Goal: Obtain resource: Download file/media

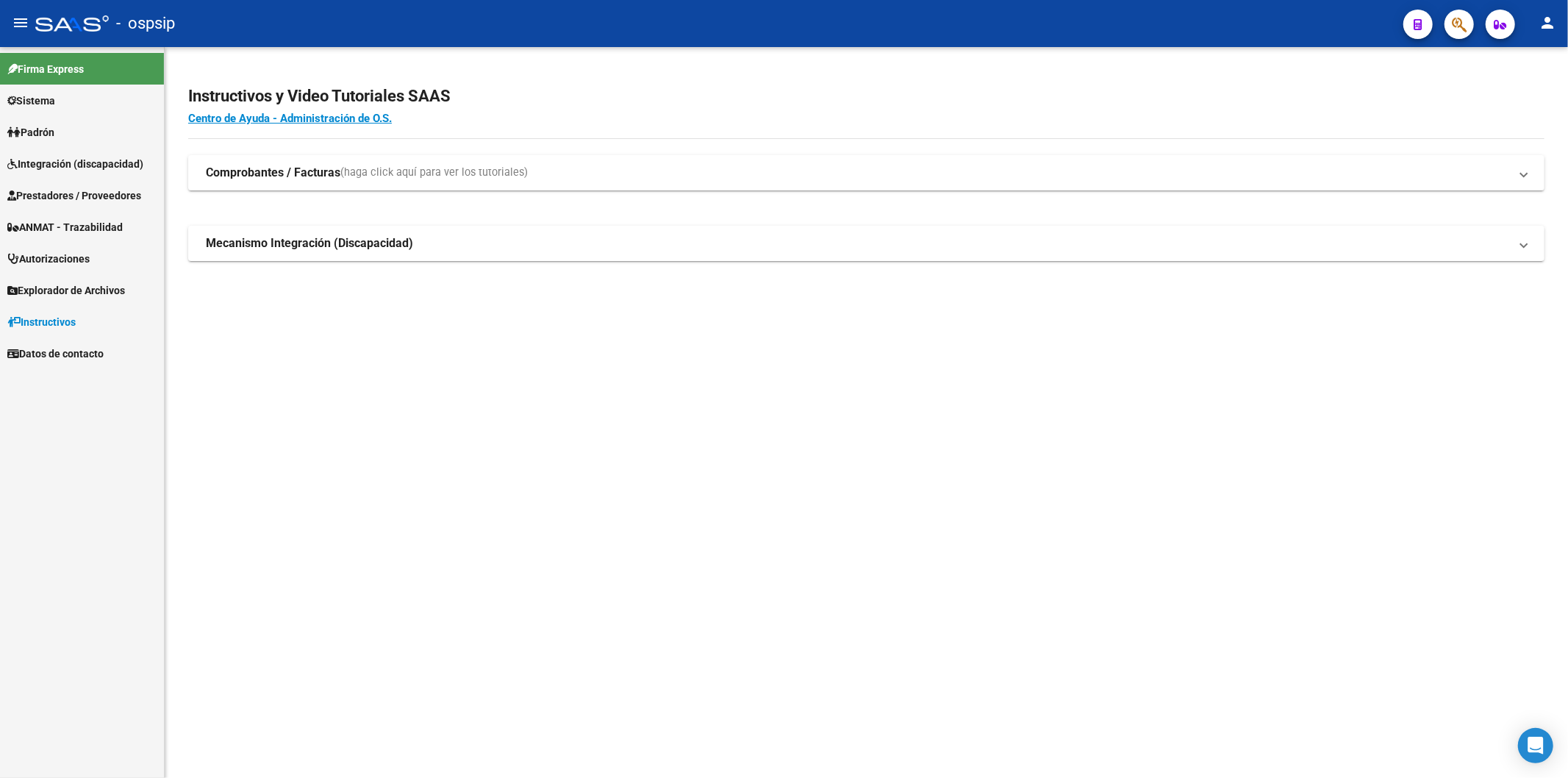
click at [49, 200] on span "Prestadores / Proveedores" at bounding box center [74, 196] width 134 height 17
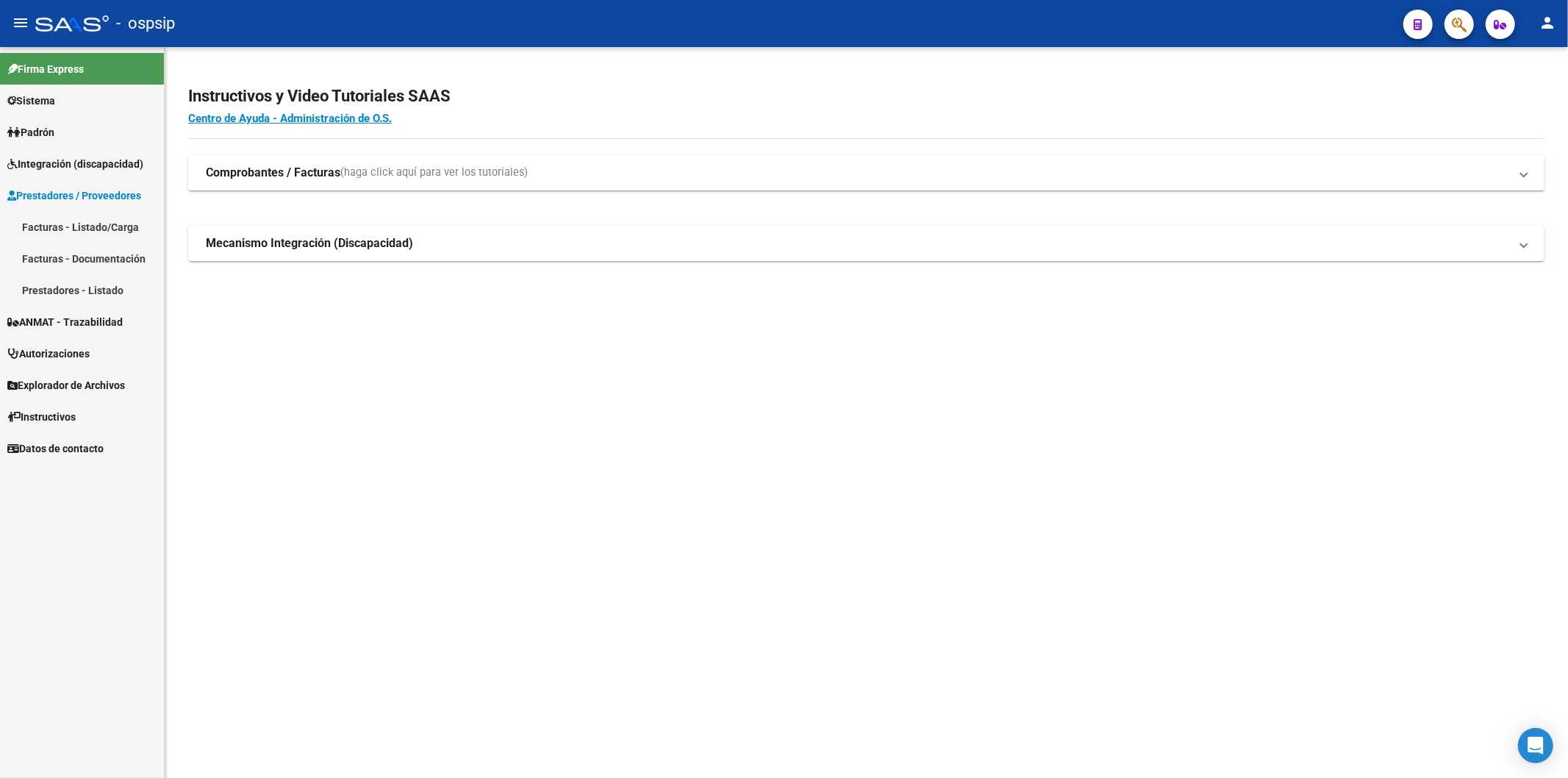
click at [84, 225] on link "Facturas - Listado/Carga" at bounding box center [82, 227] width 164 height 31
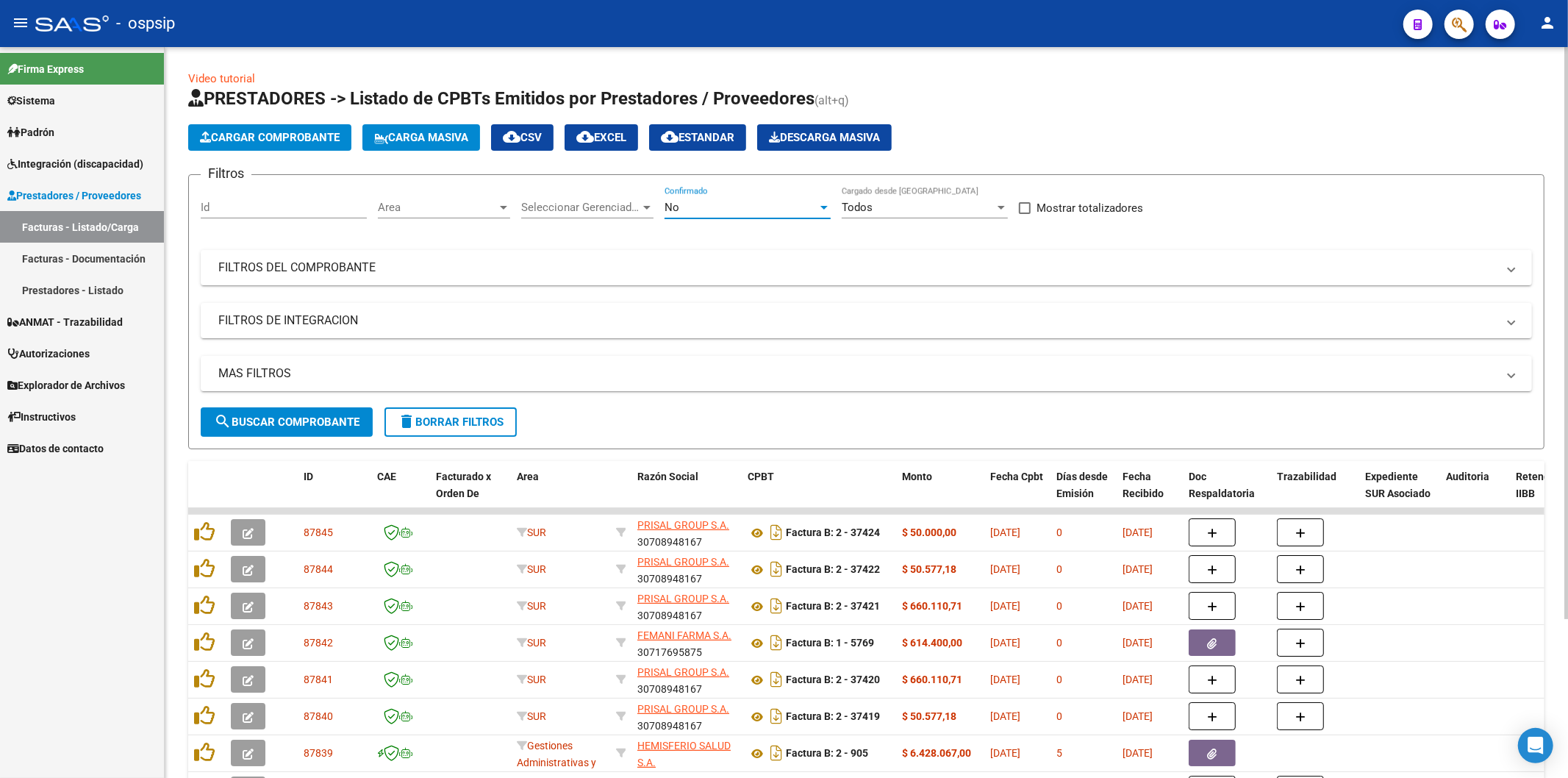
click at [822, 203] on div at bounding box center [824, 207] width 13 height 12
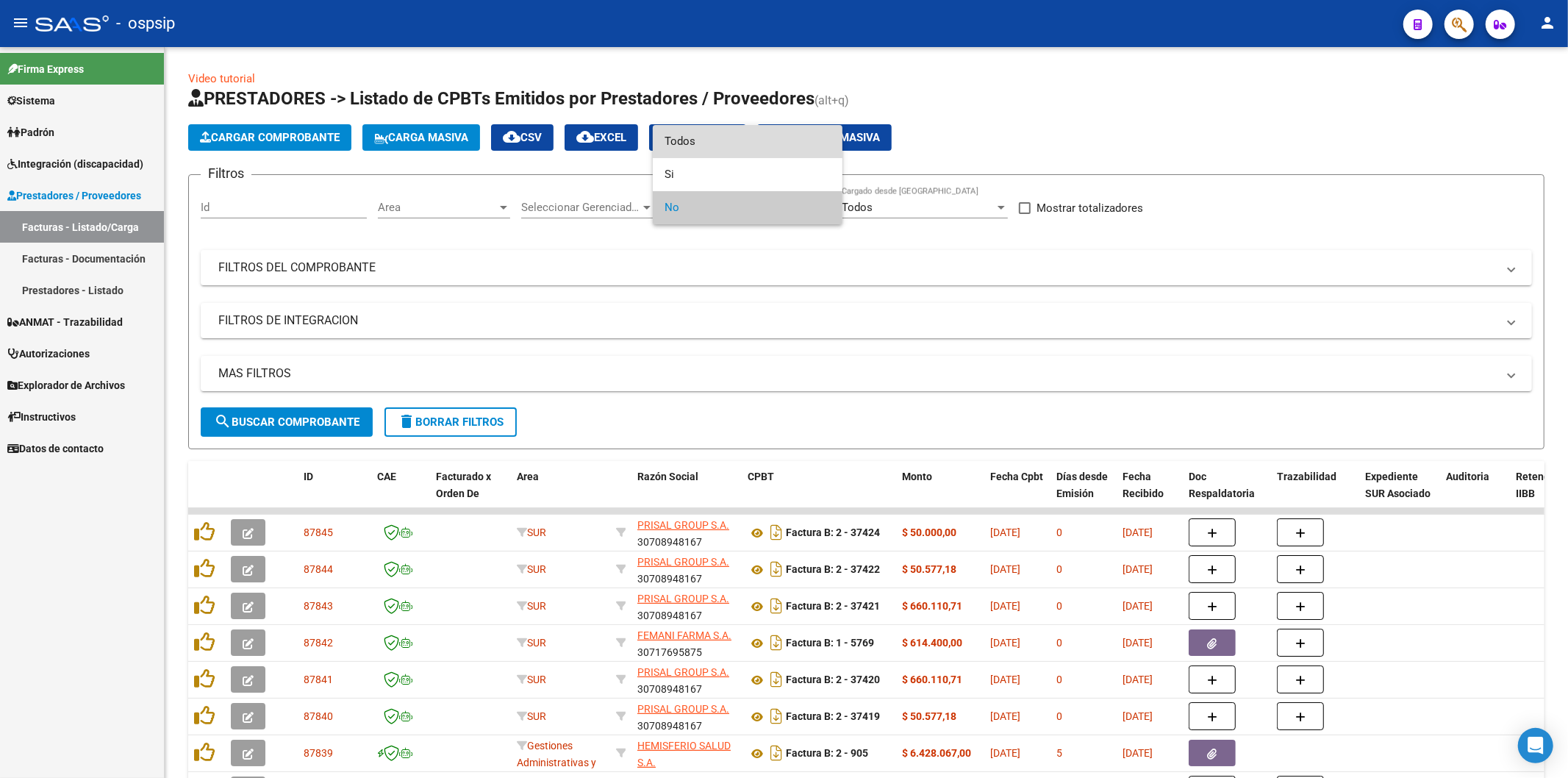
click at [733, 145] on span "Todos" at bounding box center [747, 141] width 166 height 33
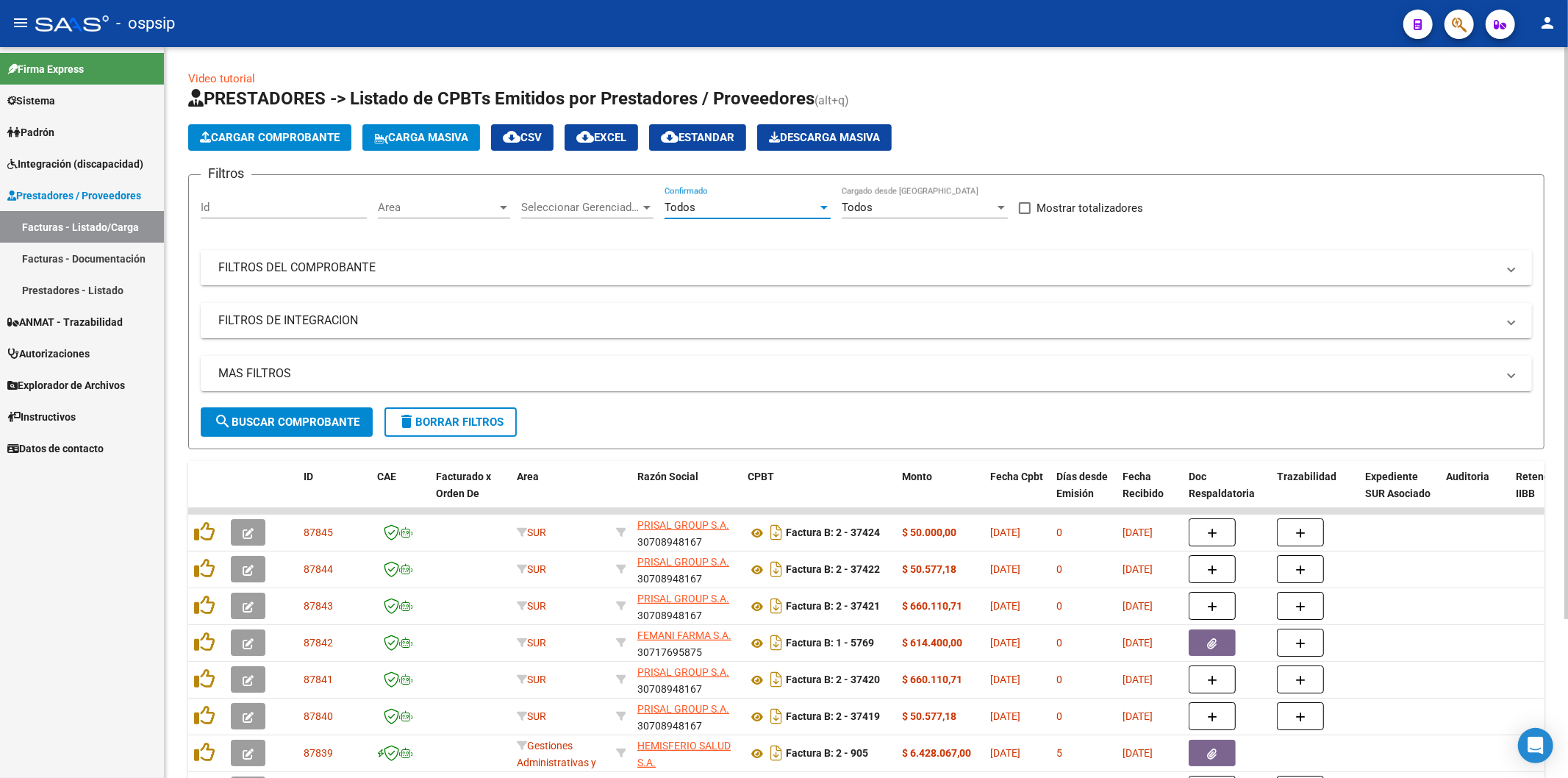
click at [1393, 273] on mat-panel-title "FILTROS DEL COMPROBANTE" at bounding box center [857, 267] width 1278 height 17
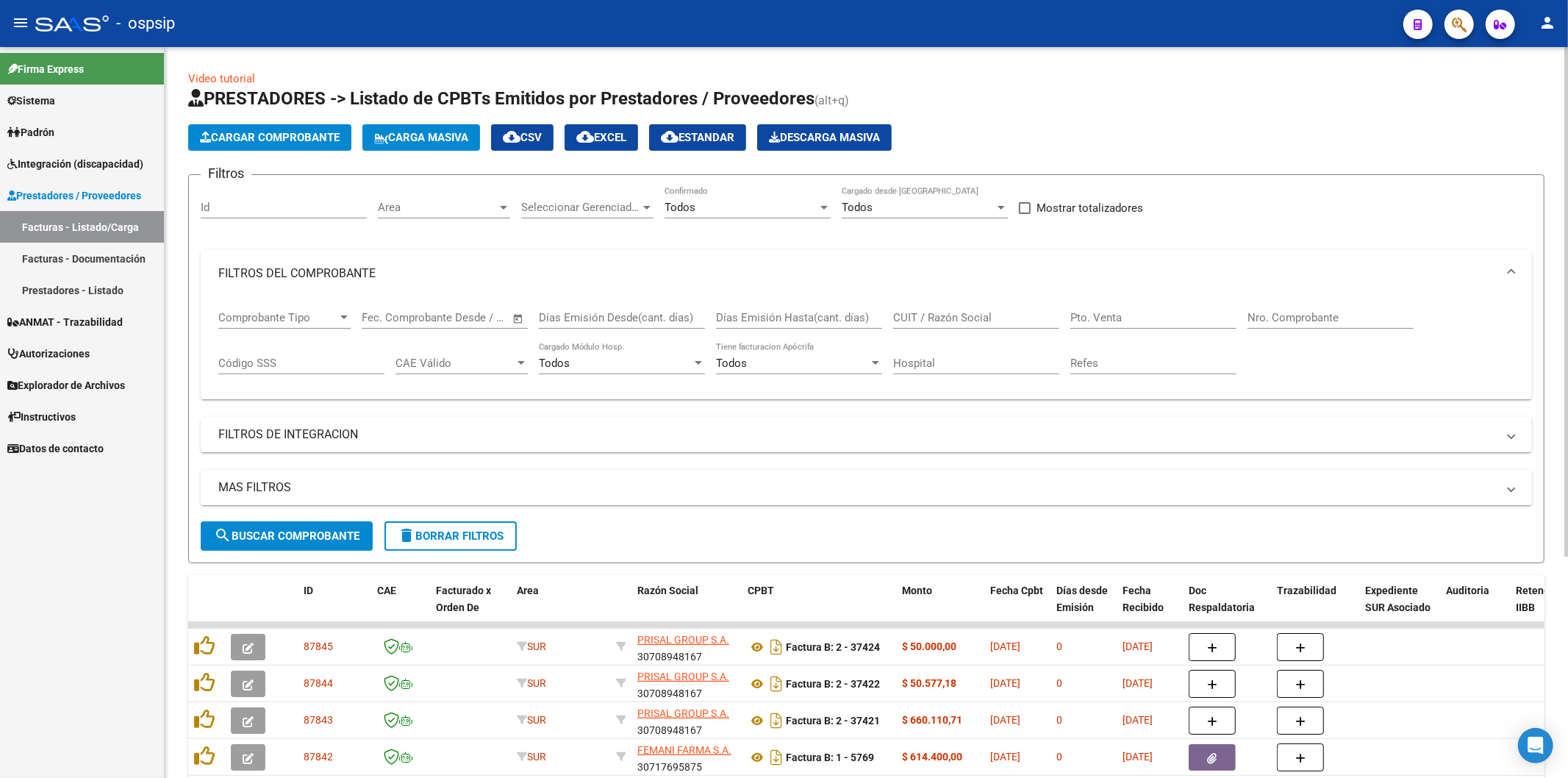
click at [1316, 313] on input "Nro. Comprobante" at bounding box center [1330, 317] width 166 height 13
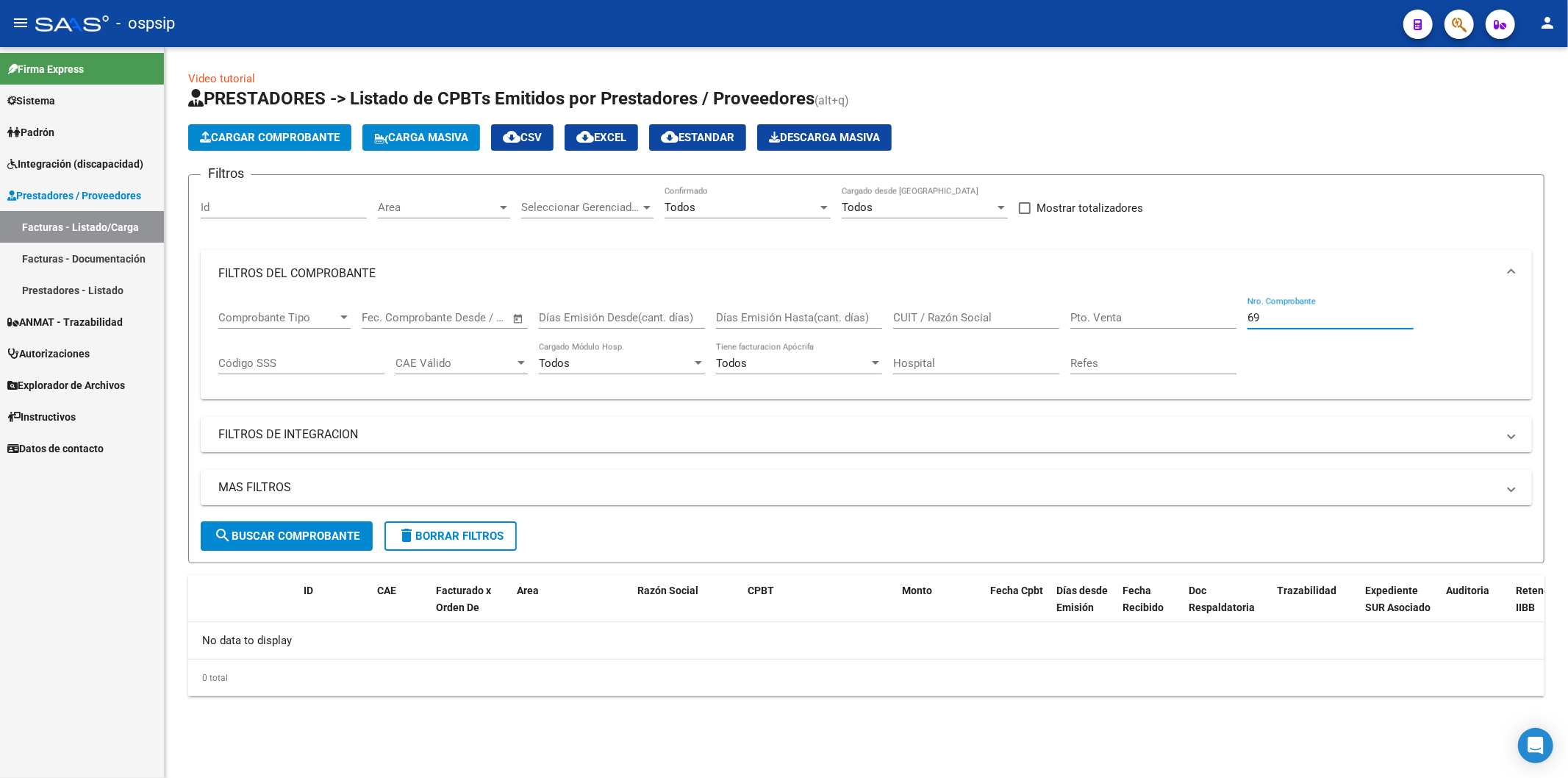
type input "6"
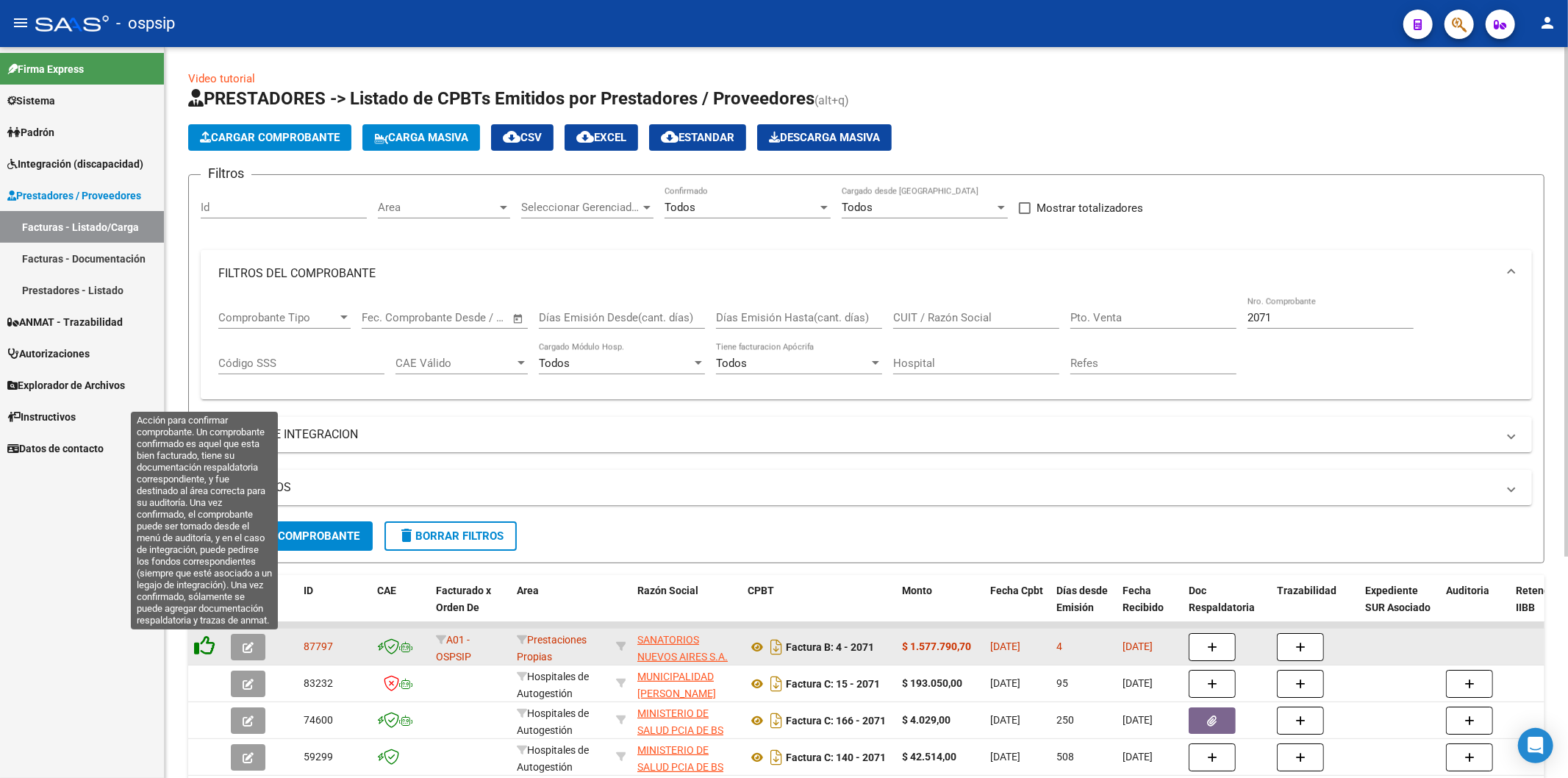
click at [209, 646] on icon at bounding box center [204, 645] width 20 height 20
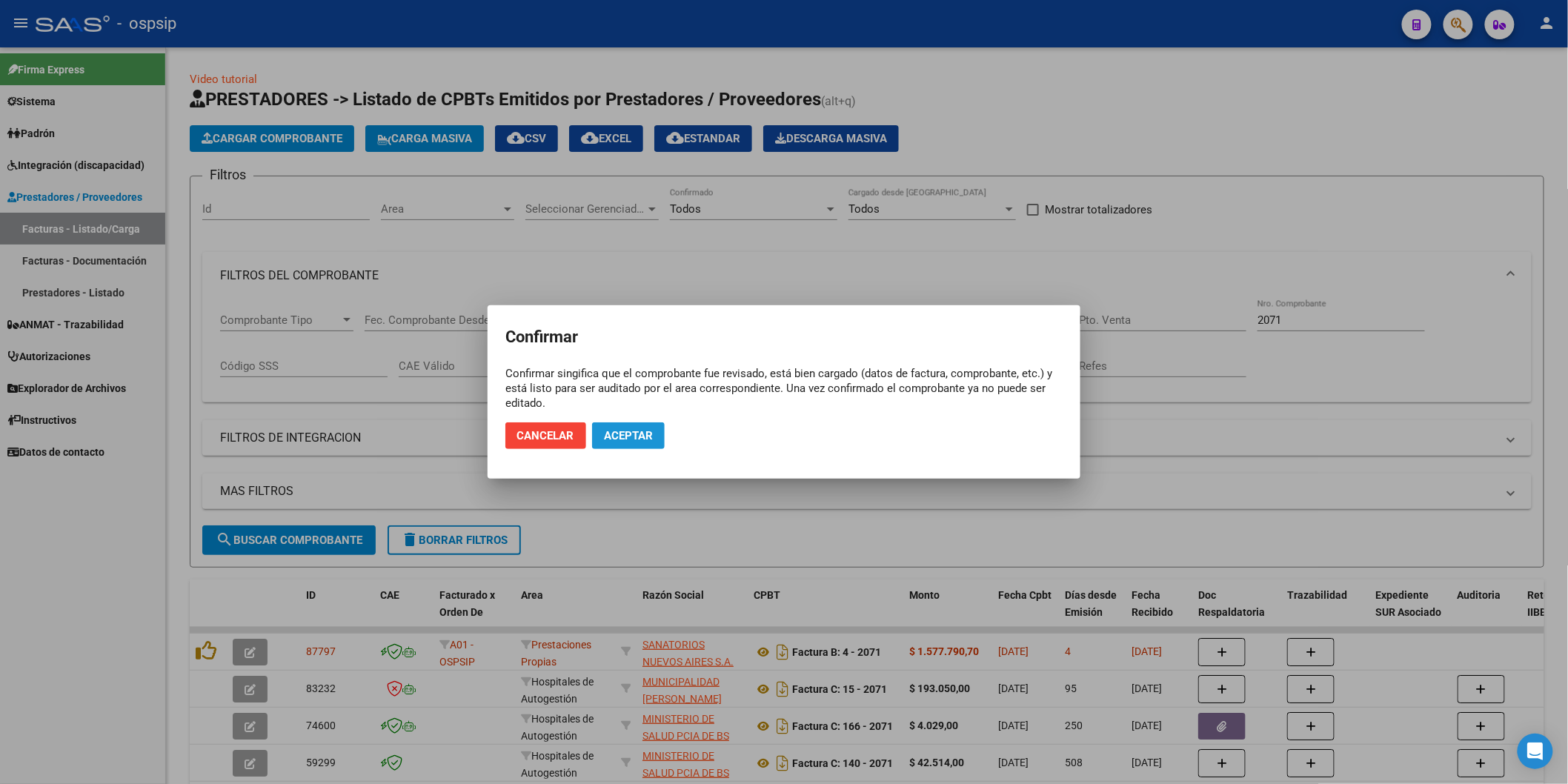
click at [634, 440] on span "Aceptar" at bounding box center [629, 436] width 49 height 13
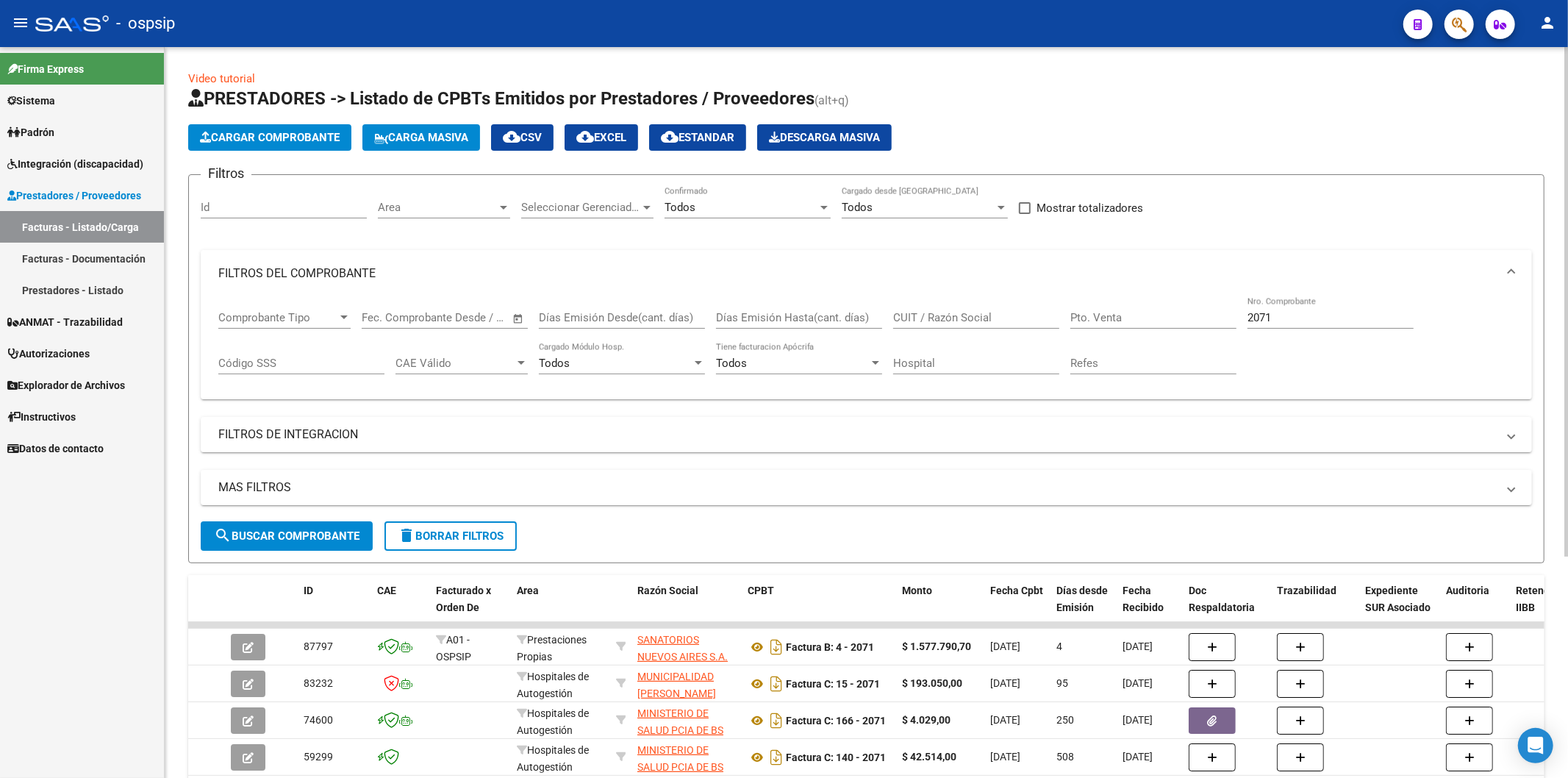
click at [1354, 321] on input "2071" at bounding box center [1330, 317] width 166 height 13
type input "2"
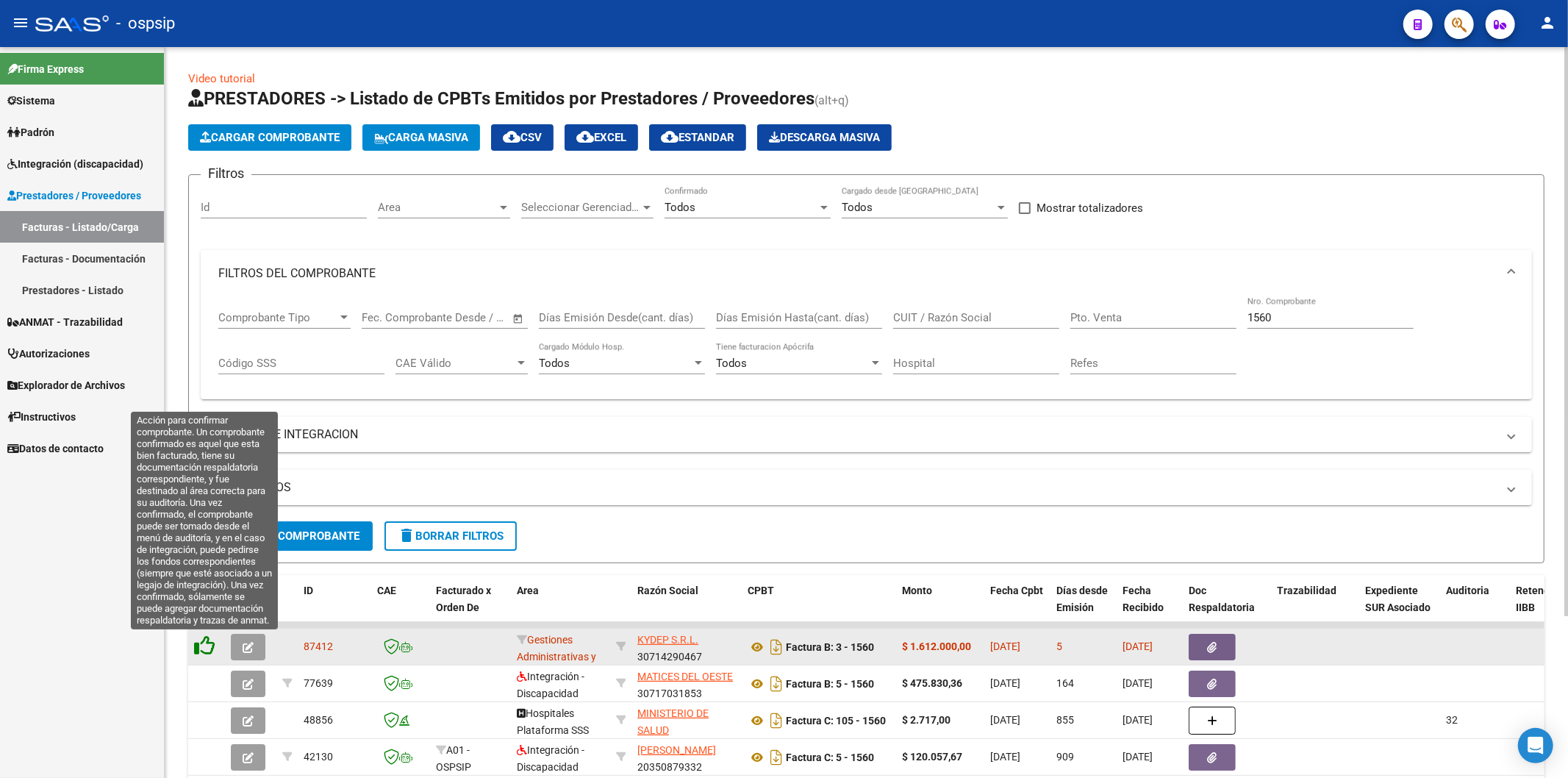
click at [211, 645] on icon at bounding box center [204, 645] width 20 height 20
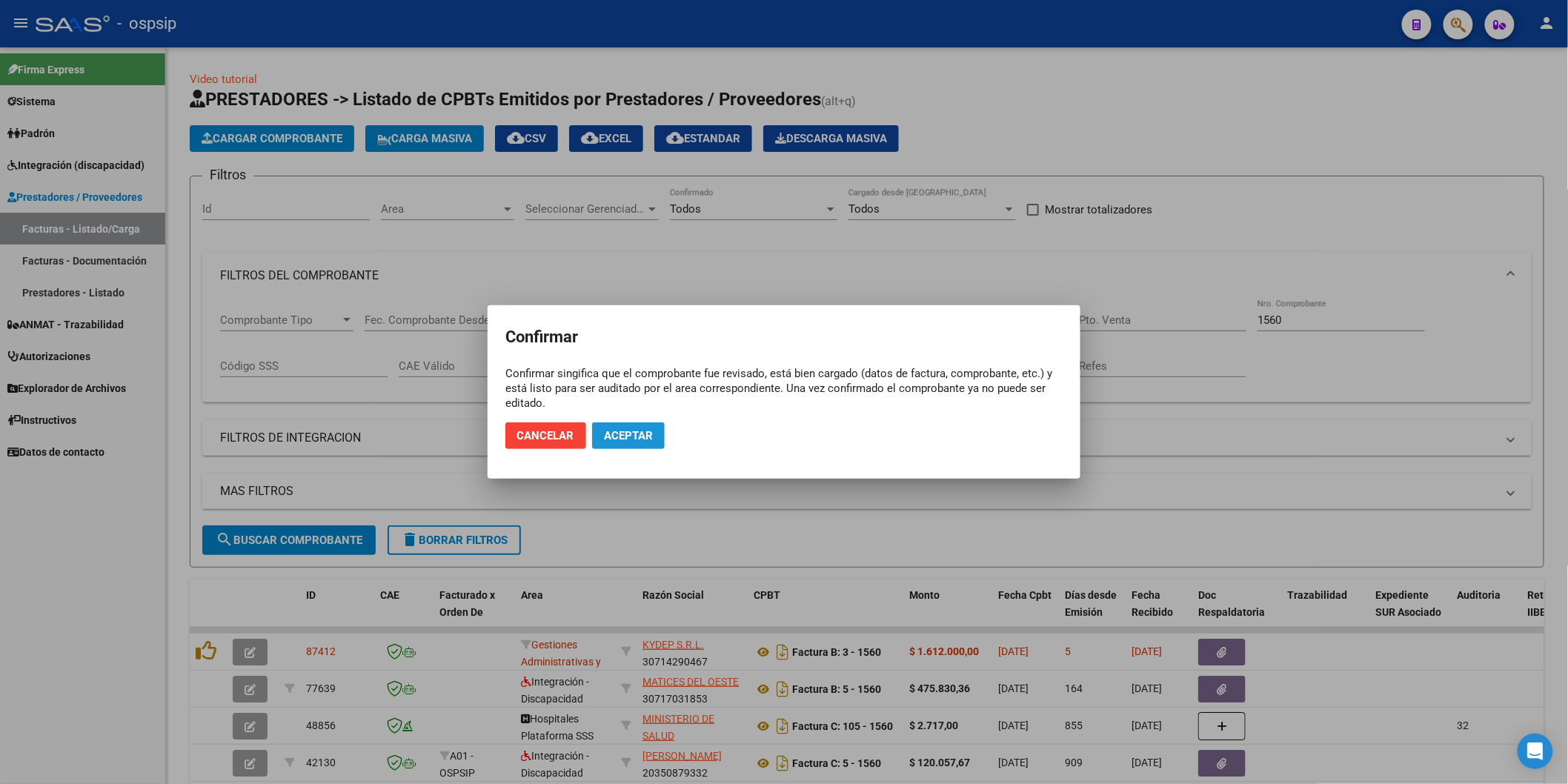
click at [631, 443] on button "Aceptar" at bounding box center [629, 436] width 73 height 27
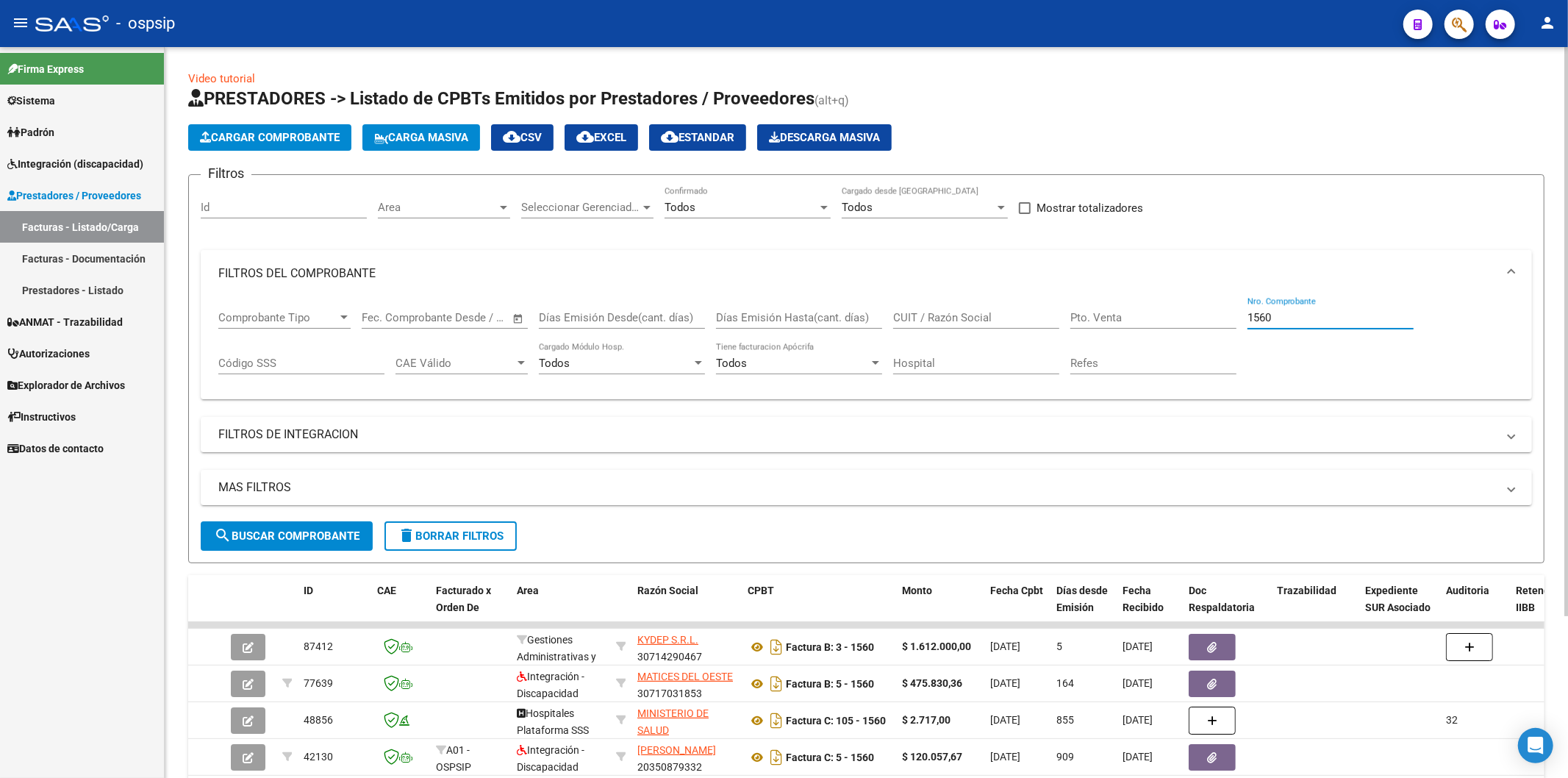
click at [1334, 319] on input "1560" at bounding box center [1330, 317] width 166 height 13
type input "1"
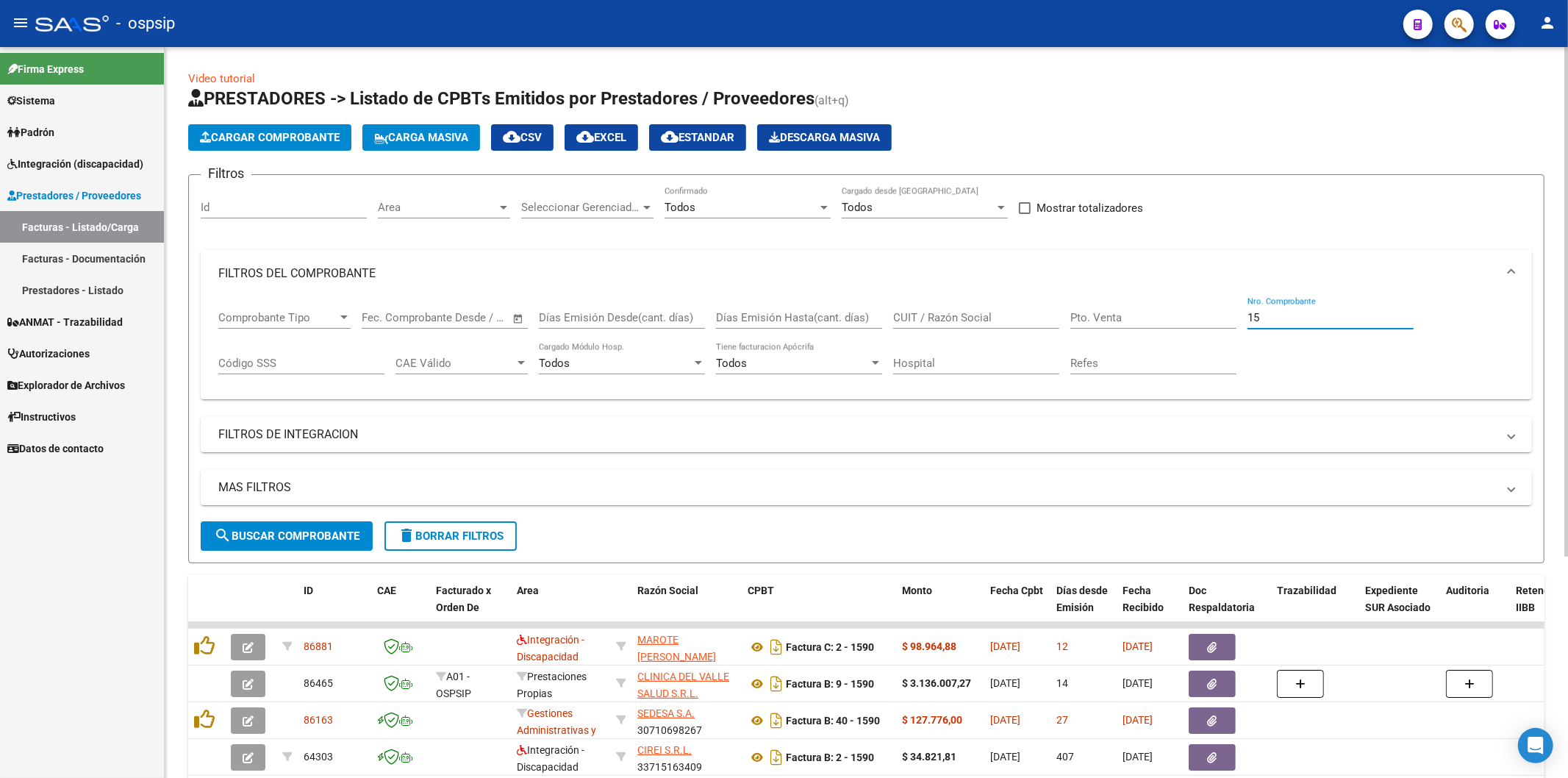
type input "1"
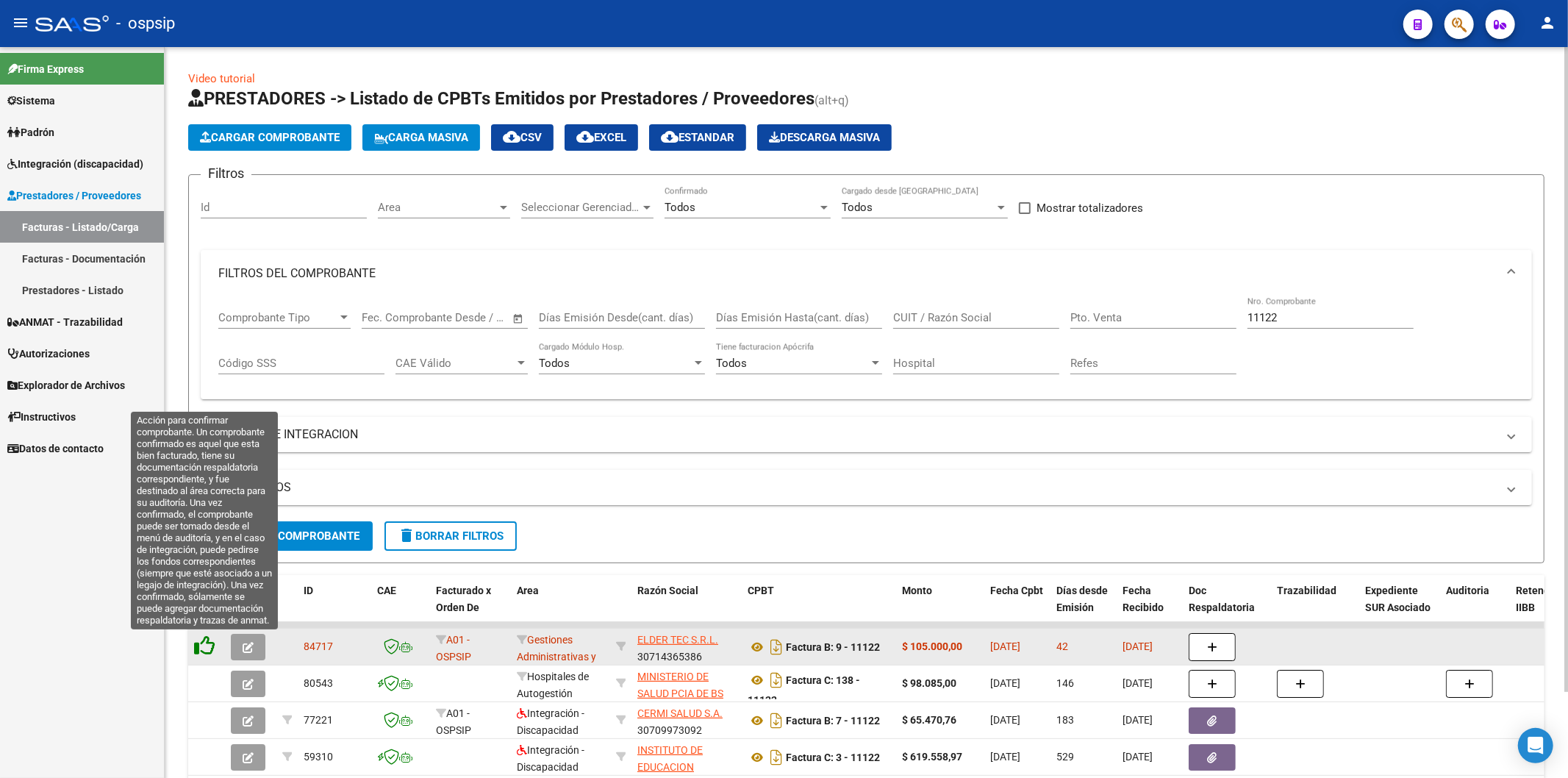
click at [200, 644] on icon at bounding box center [204, 645] width 20 height 20
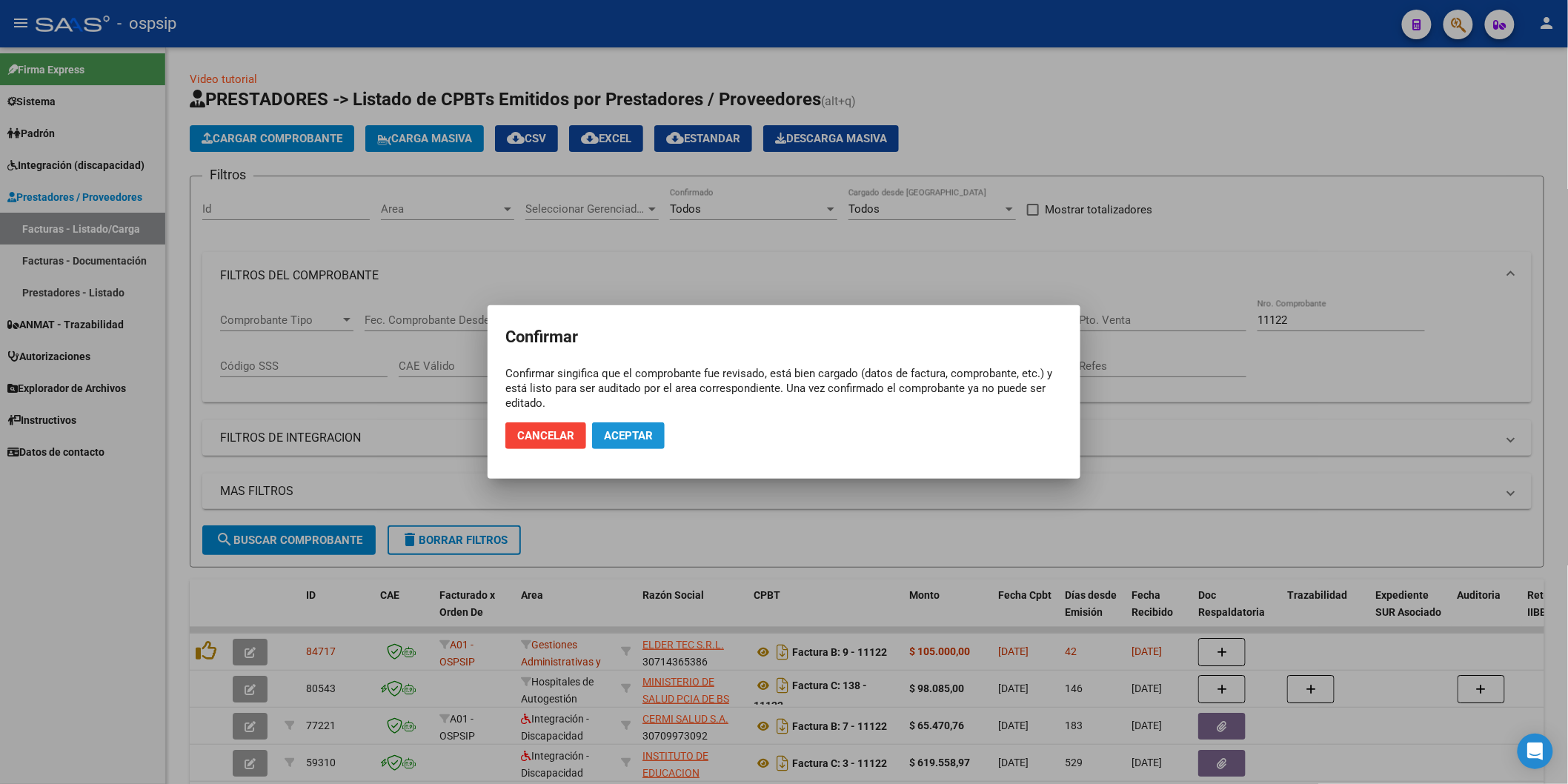
click at [630, 444] on button "Aceptar" at bounding box center [629, 436] width 73 height 27
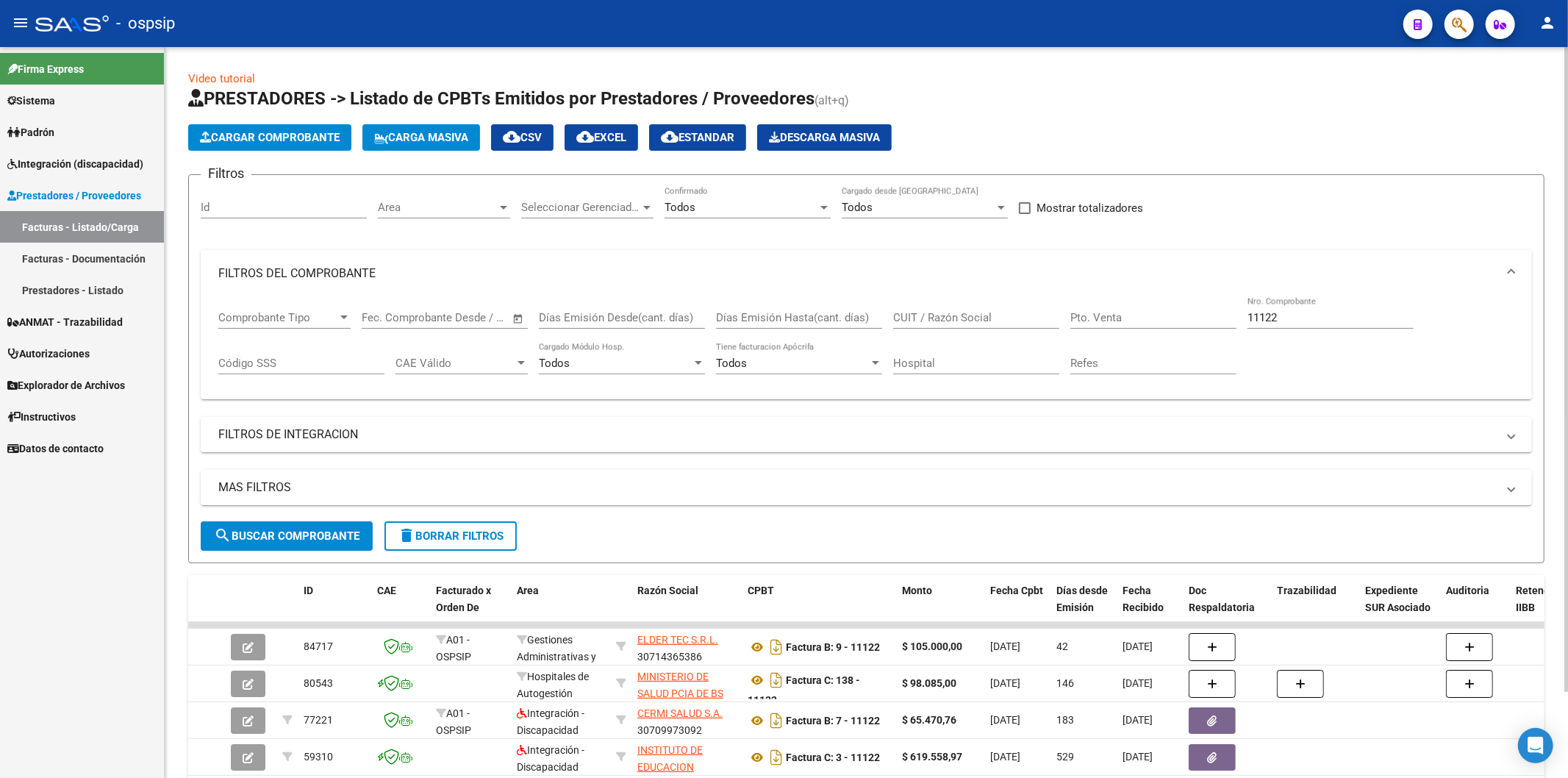
click at [1319, 310] on div "11122 Nro. Comprobante" at bounding box center [1330, 313] width 166 height 31
type input "1"
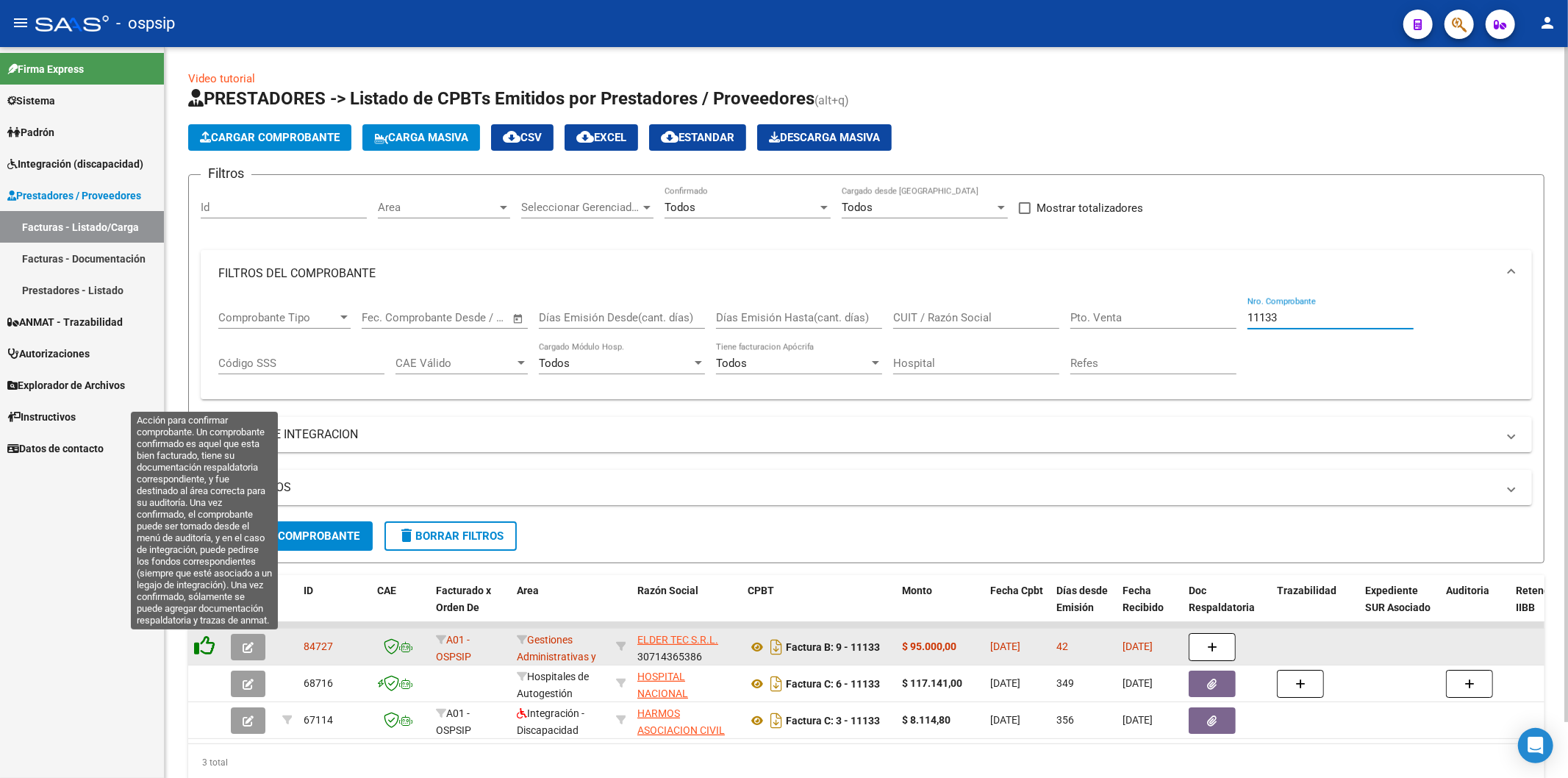
click at [204, 652] on icon at bounding box center [204, 645] width 20 height 20
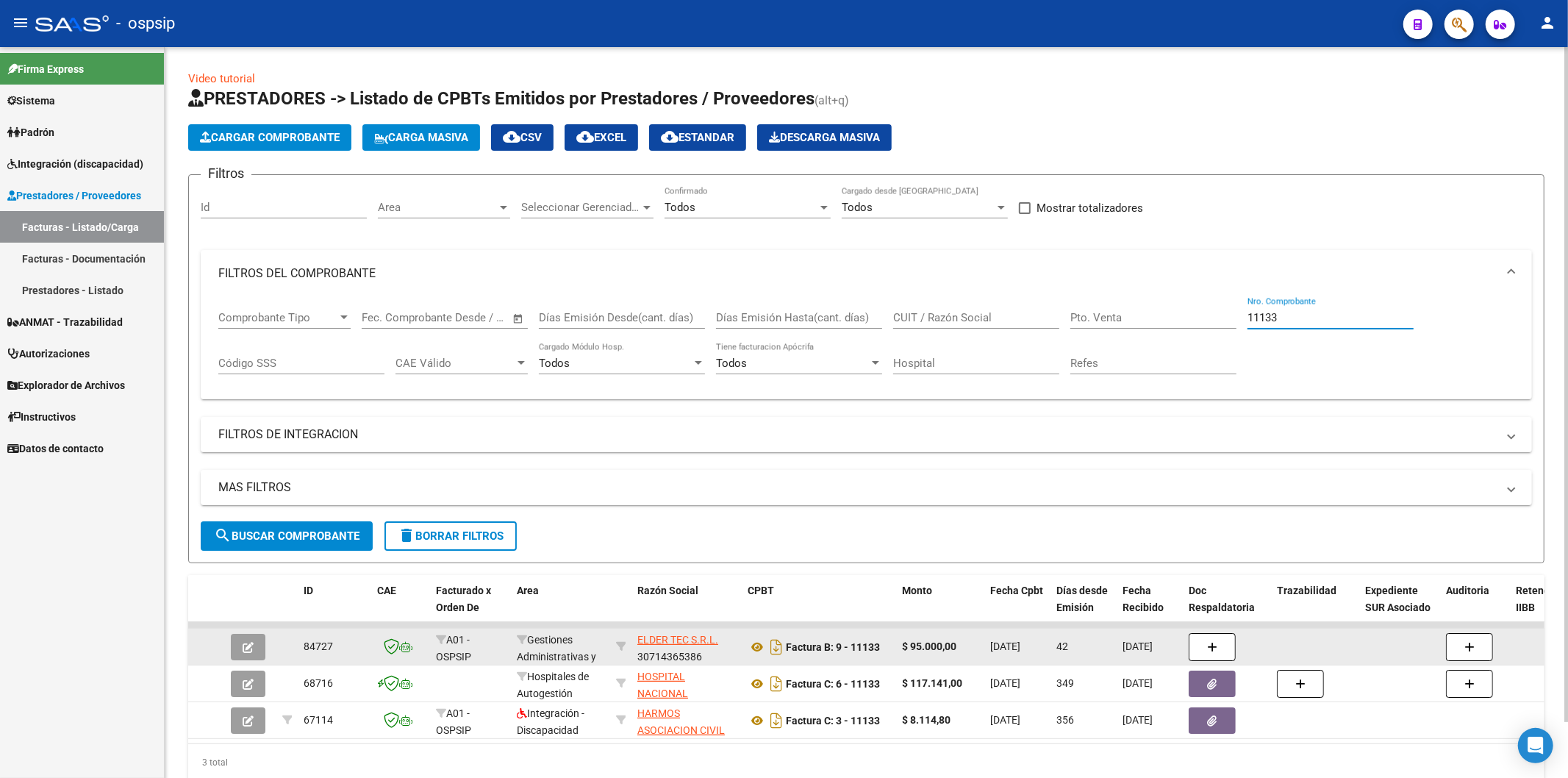
click at [1312, 316] on input "11133" at bounding box center [1330, 317] width 166 height 13
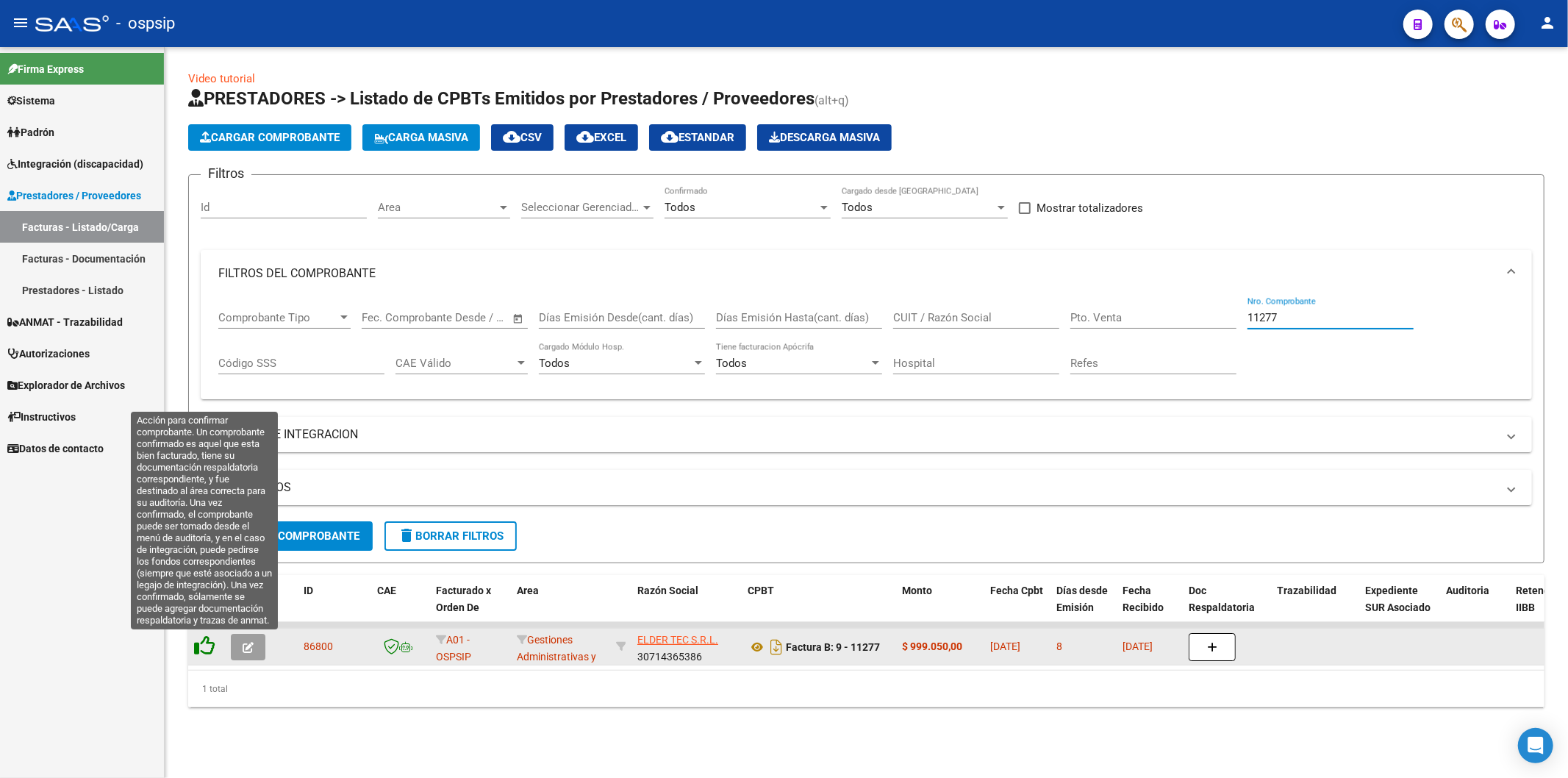
click at [207, 646] on icon at bounding box center [204, 645] width 20 height 20
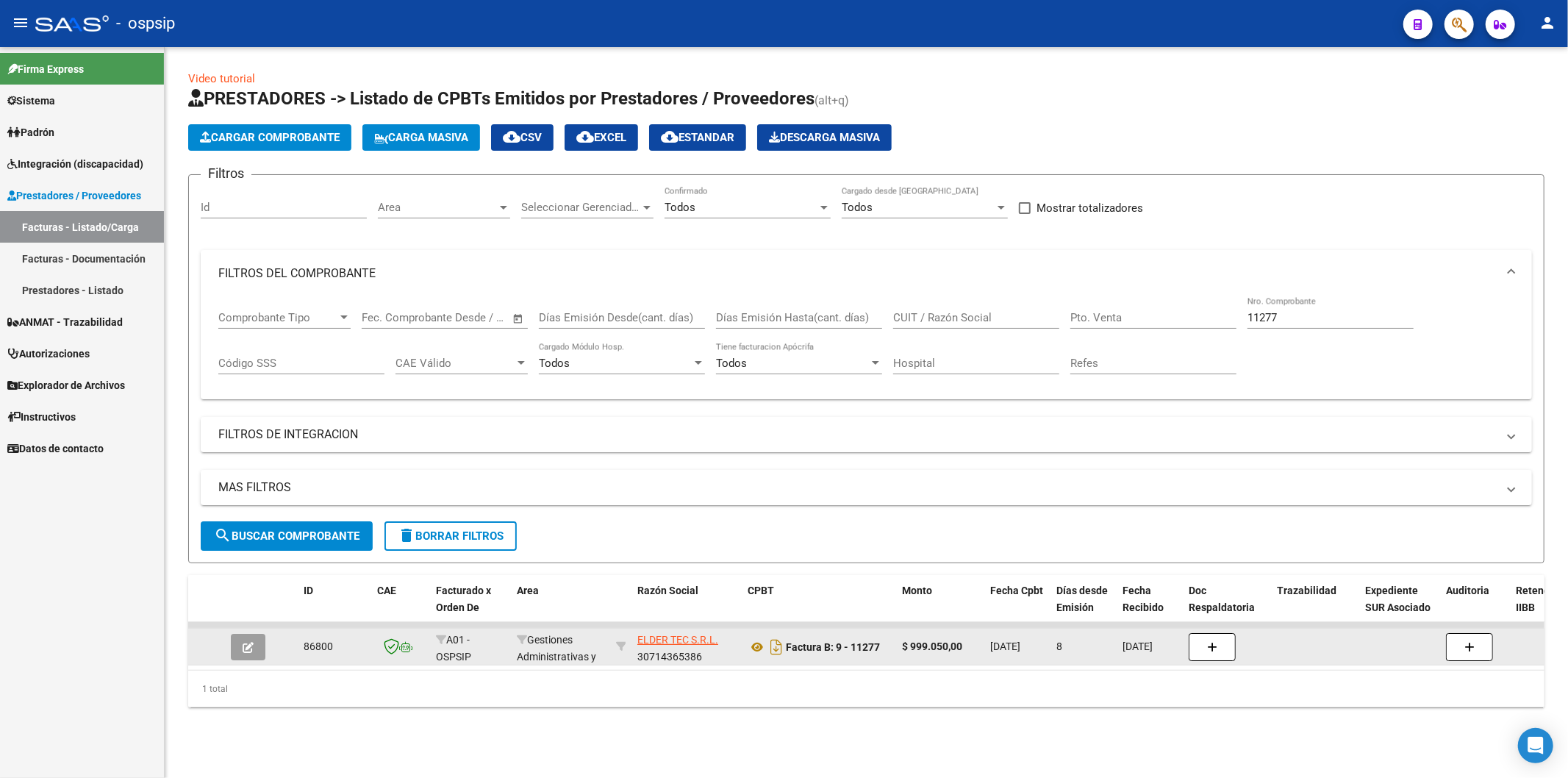
click at [1295, 319] on input "11277" at bounding box center [1330, 317] width 166 height 13
type input "1"
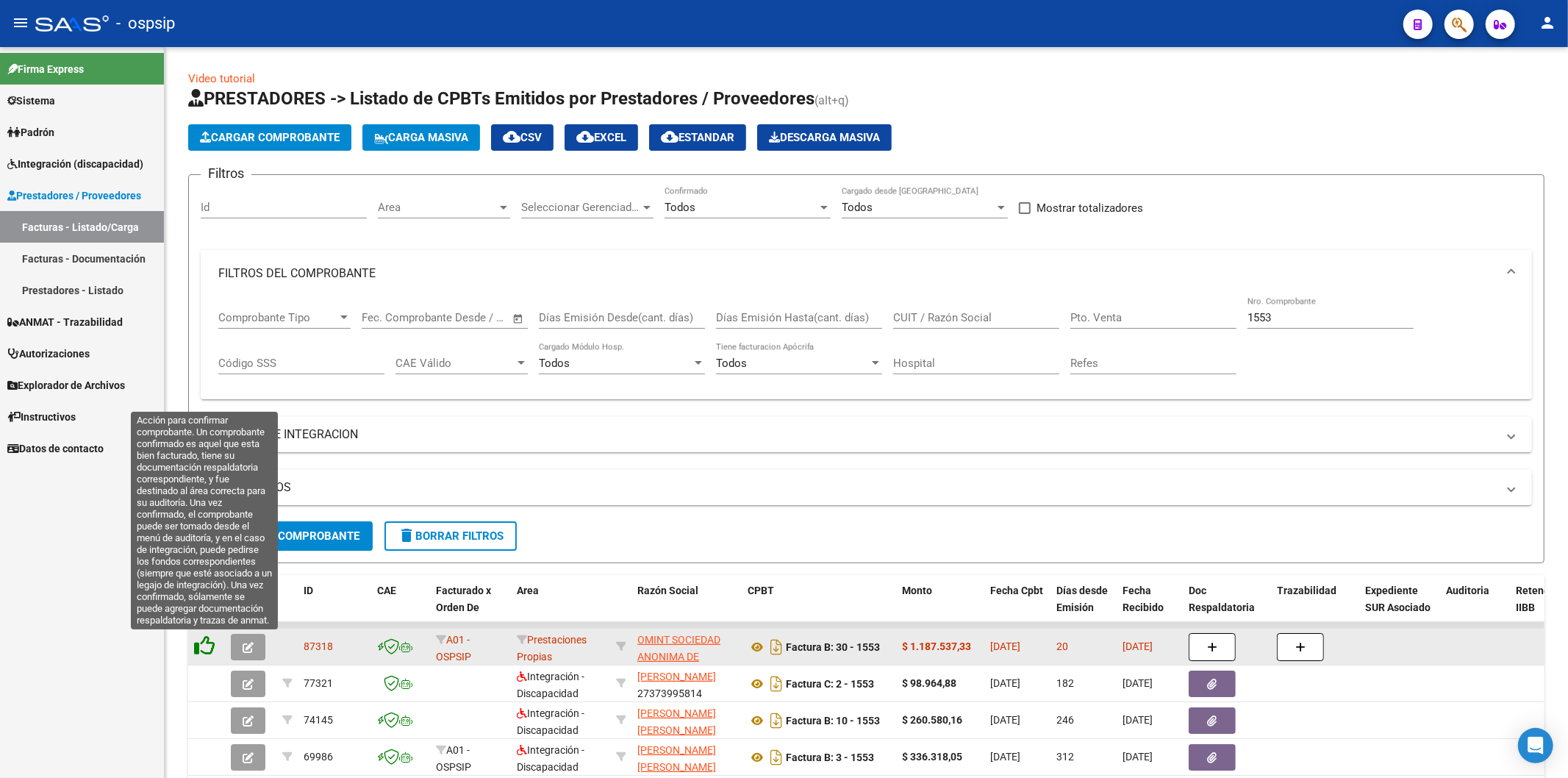
click at [210, 647] on icon at bounding box center [204, 645] width 20 height 20
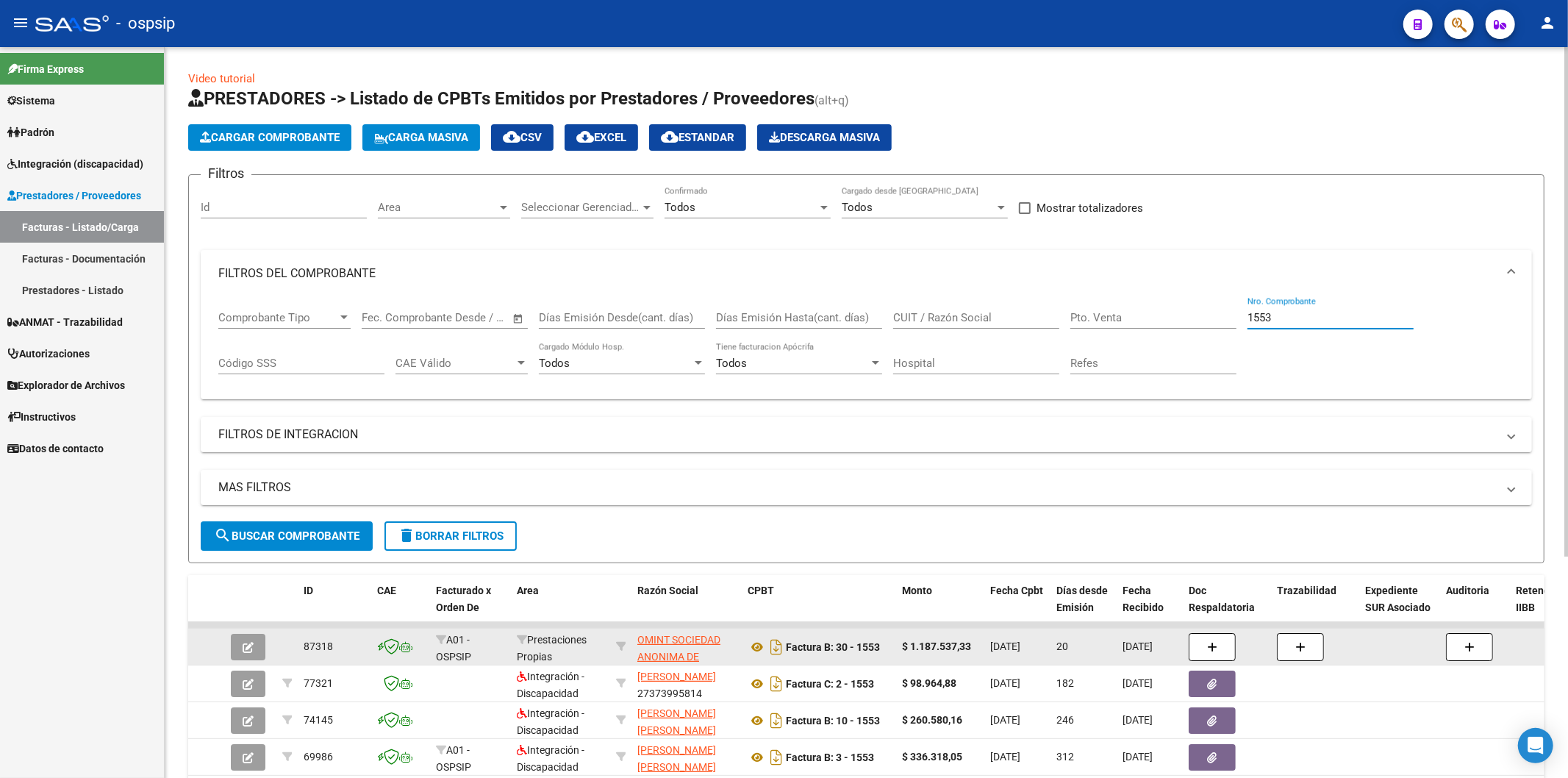
click at [1289, 318] on input "1553" at bounding box center [1330, 317] width 166 height 13
type input "1"
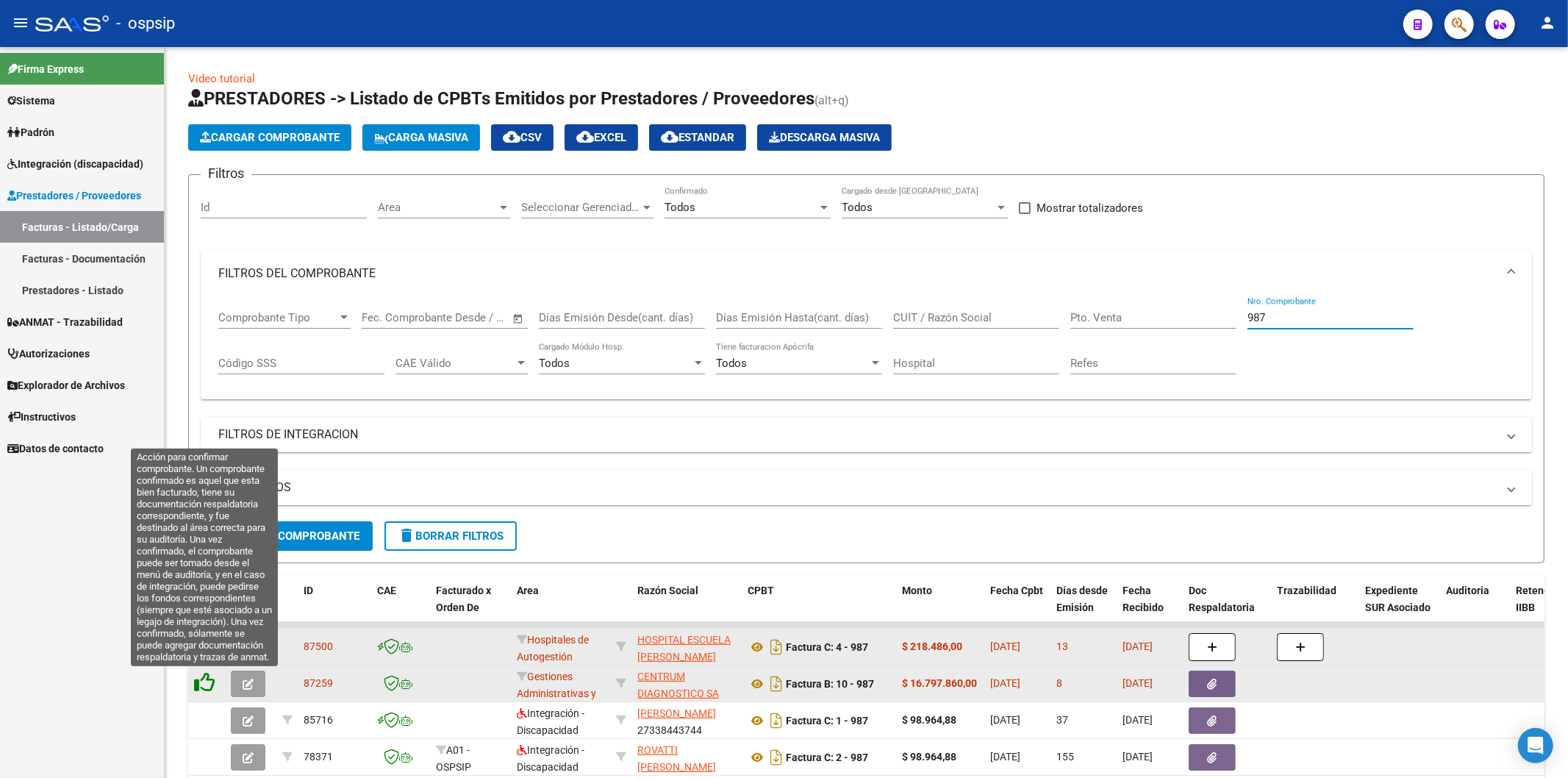
click at [211, 679] on icon at bounding box center [204, 682] width 20 height 20
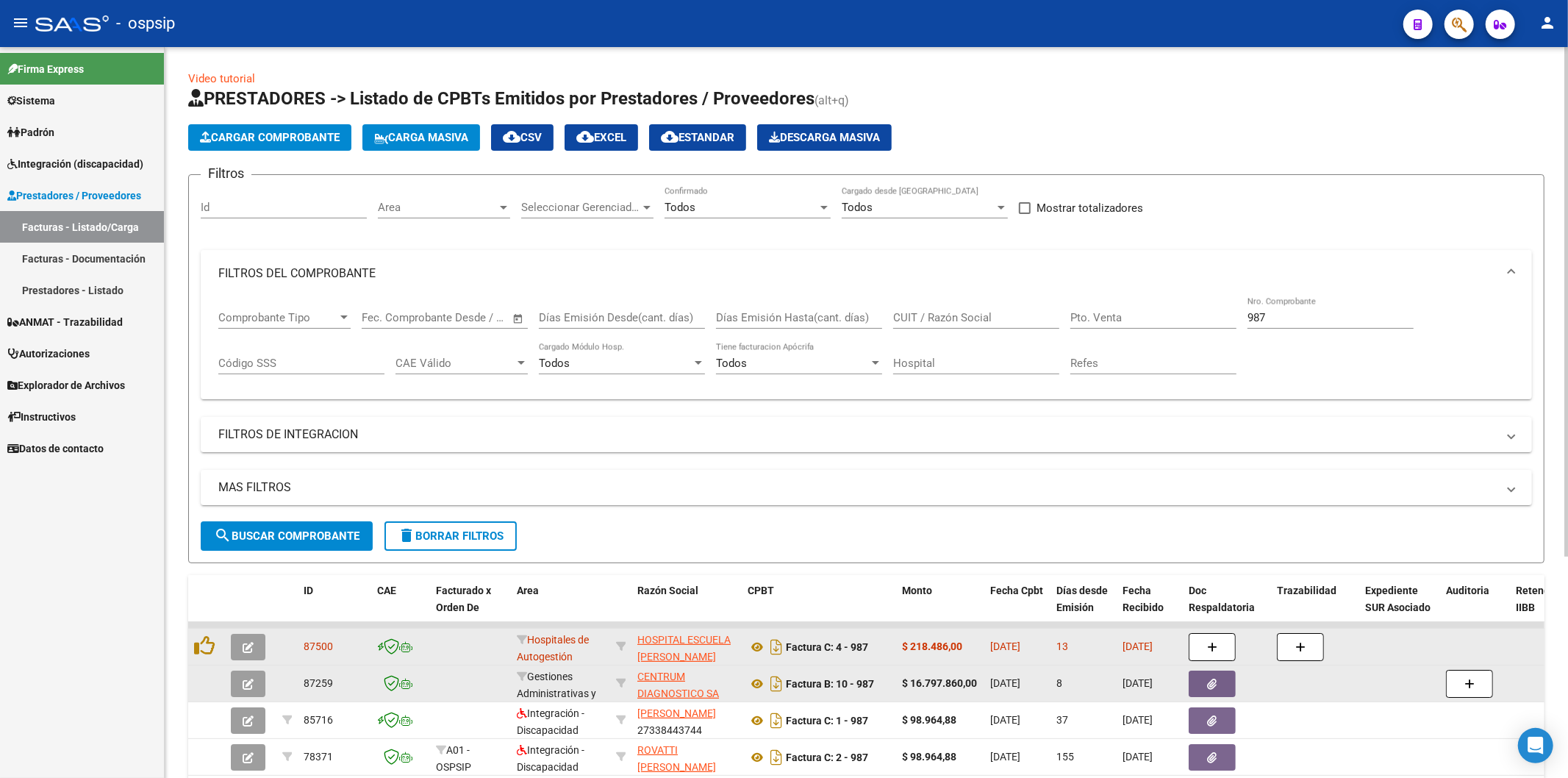
click at [1305, 314] on input "987" at bounding box center [1330, 317] width 166 height 13
type input "9"
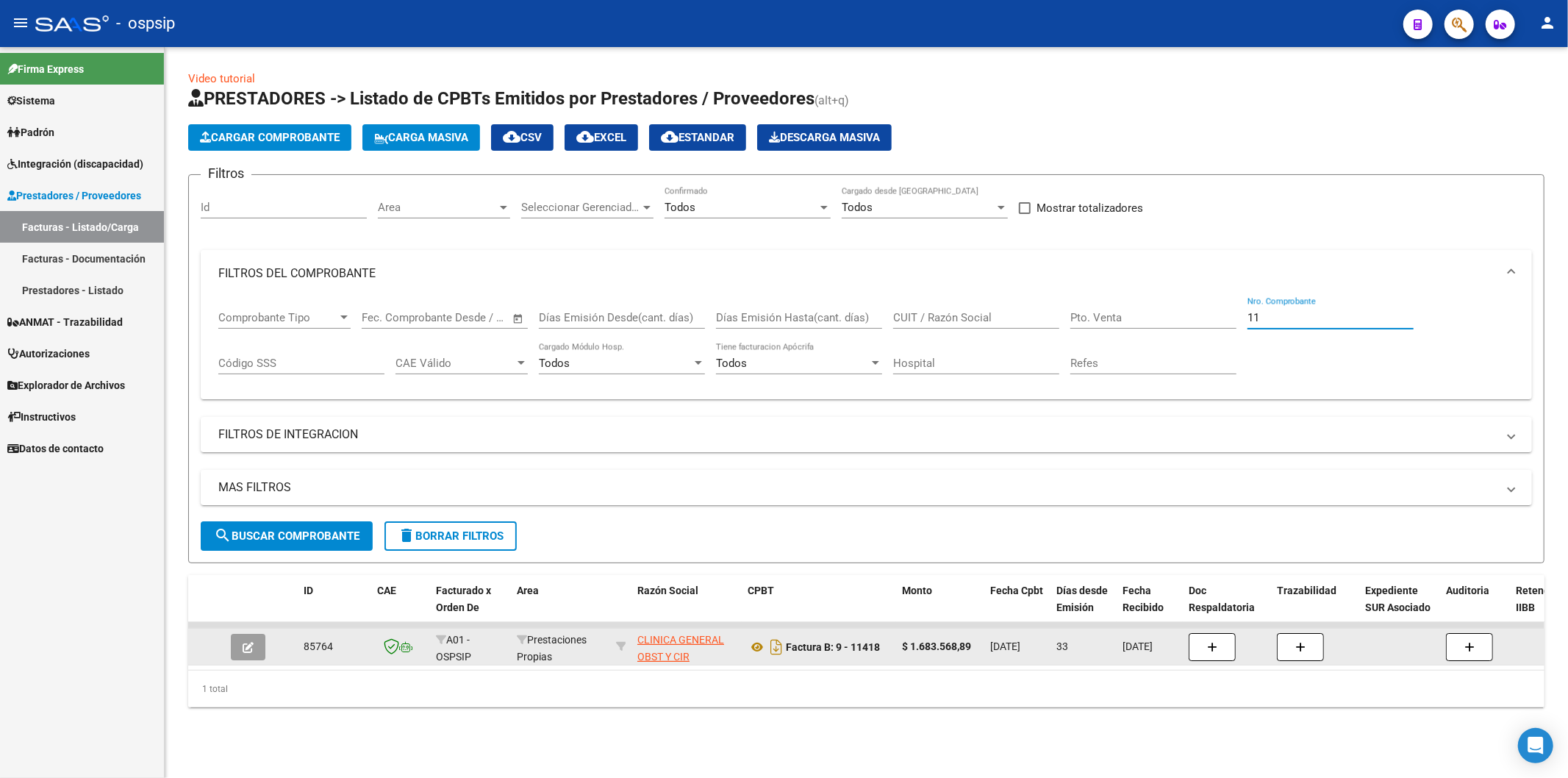
type input "1"
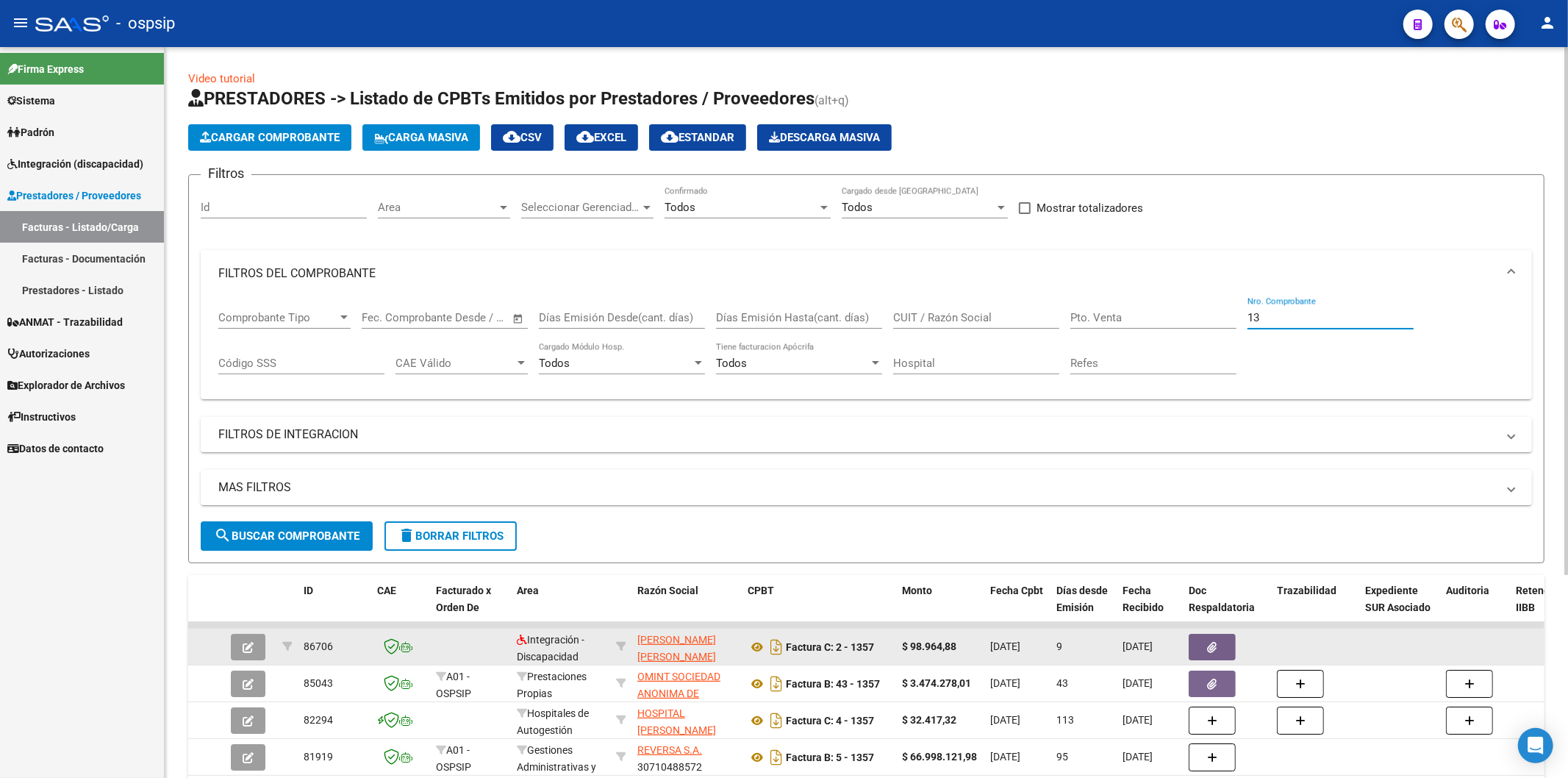
type input "1"
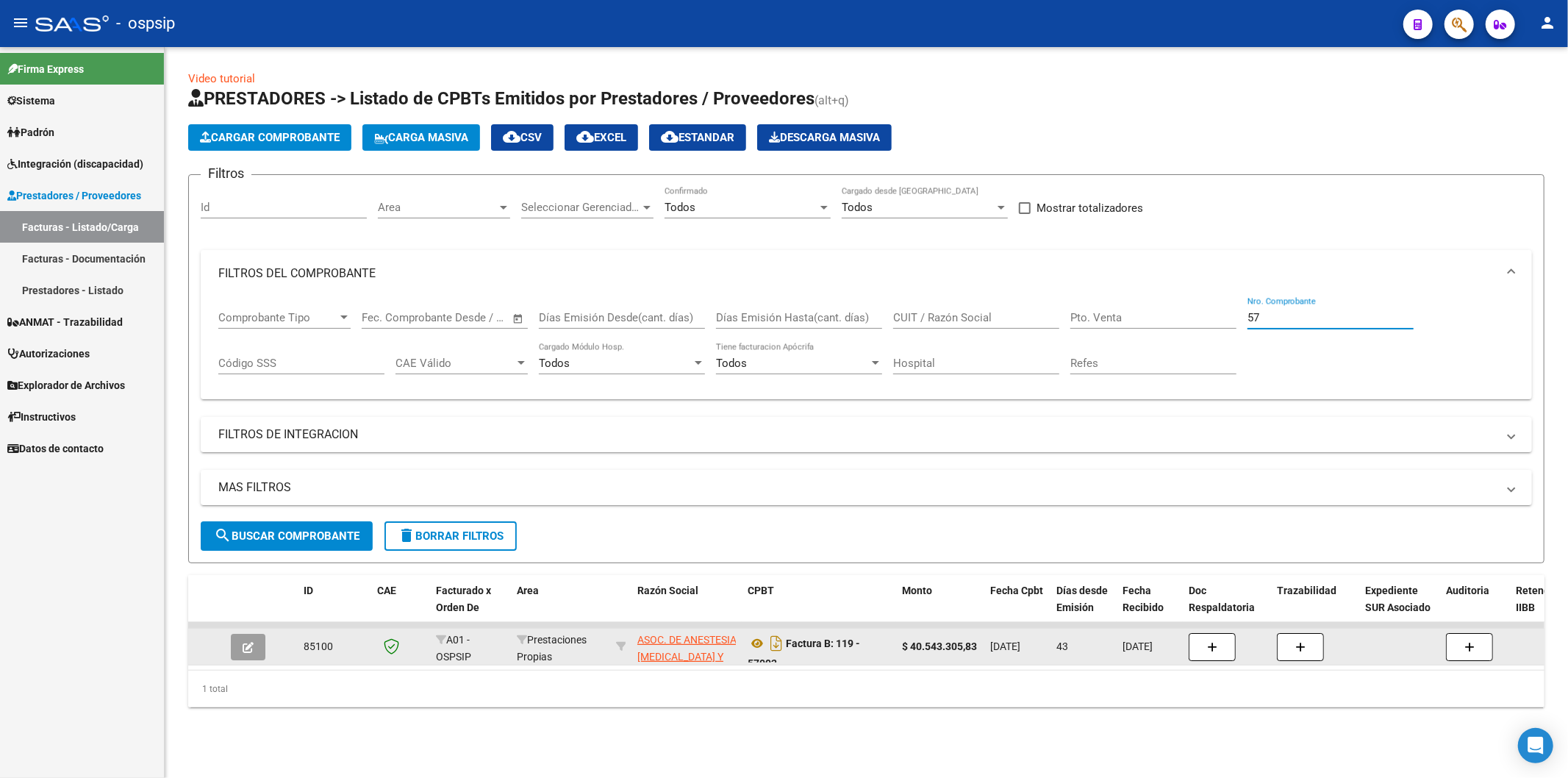
type input "5"
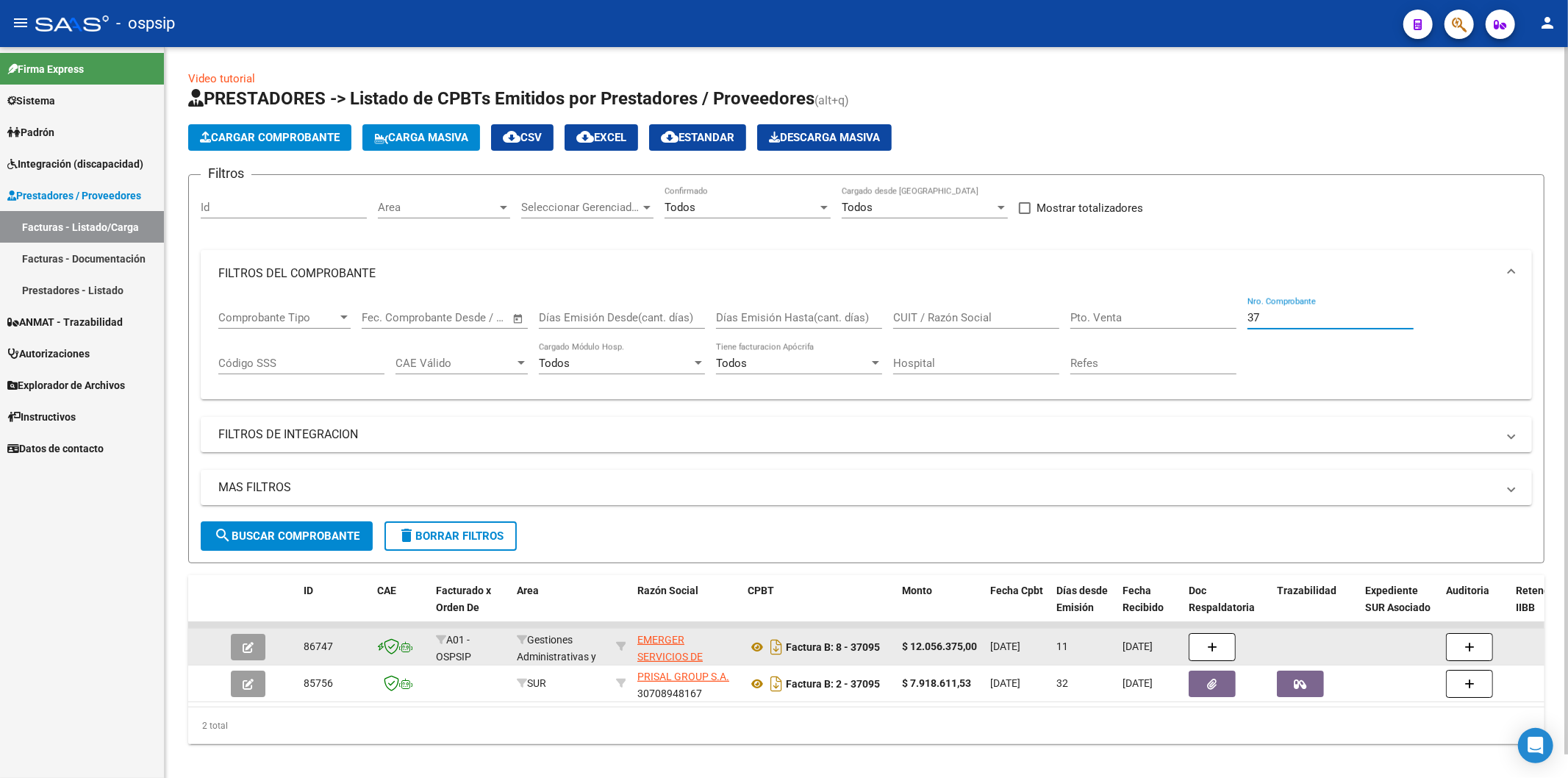
type input "3"
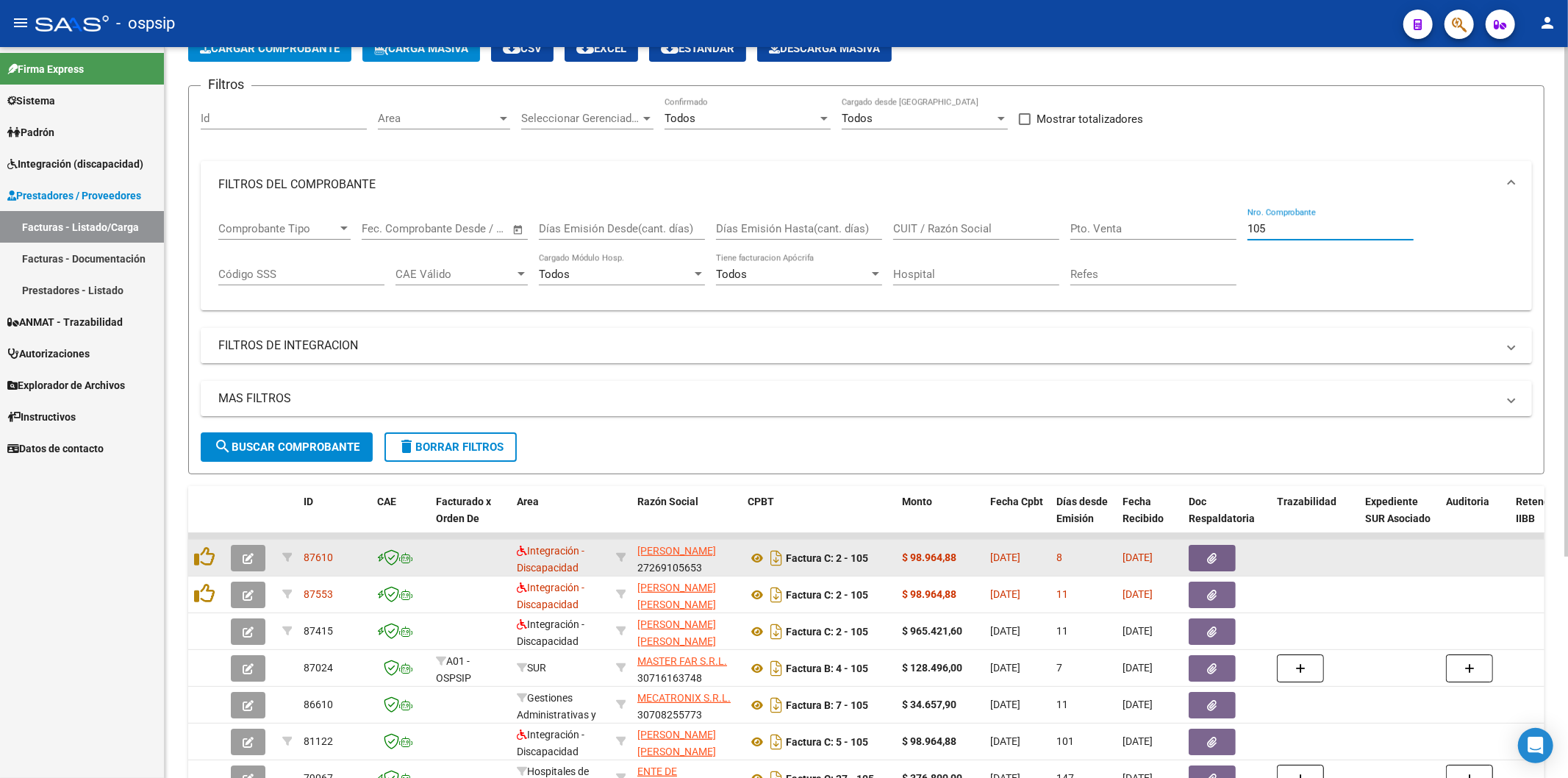
scroll to position [245, 0]
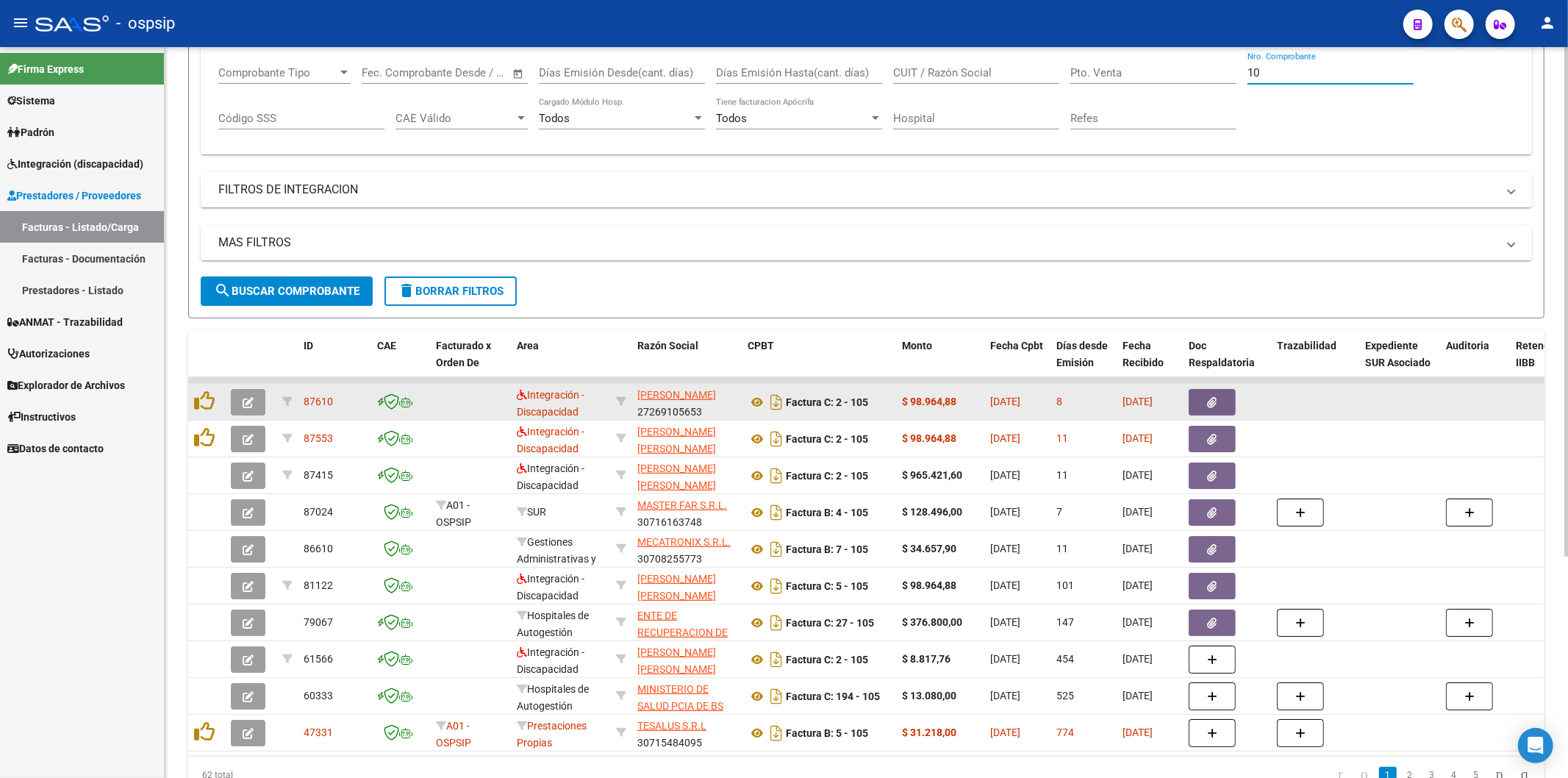
type input "1"
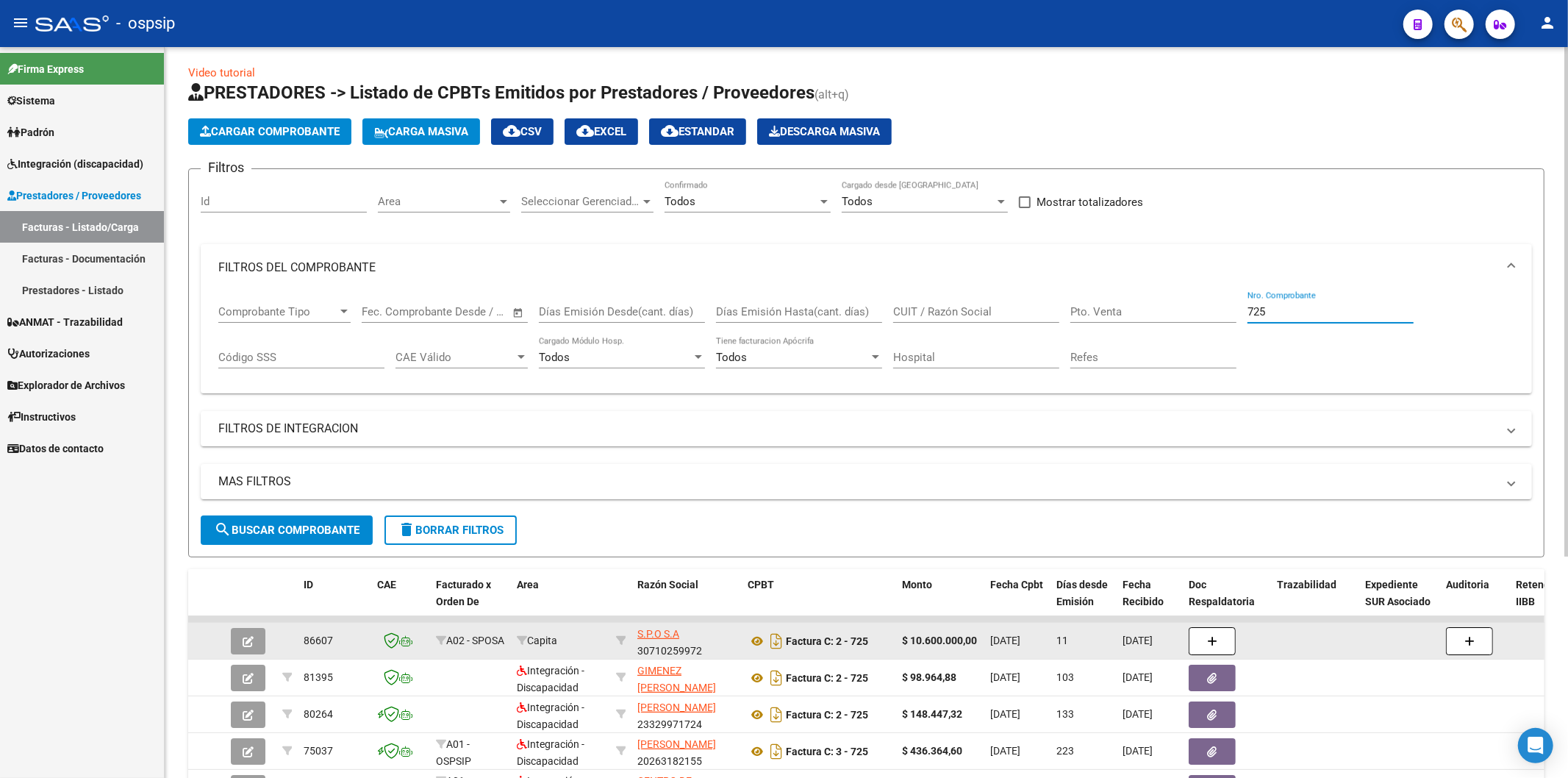
scroll to position [0, 0]
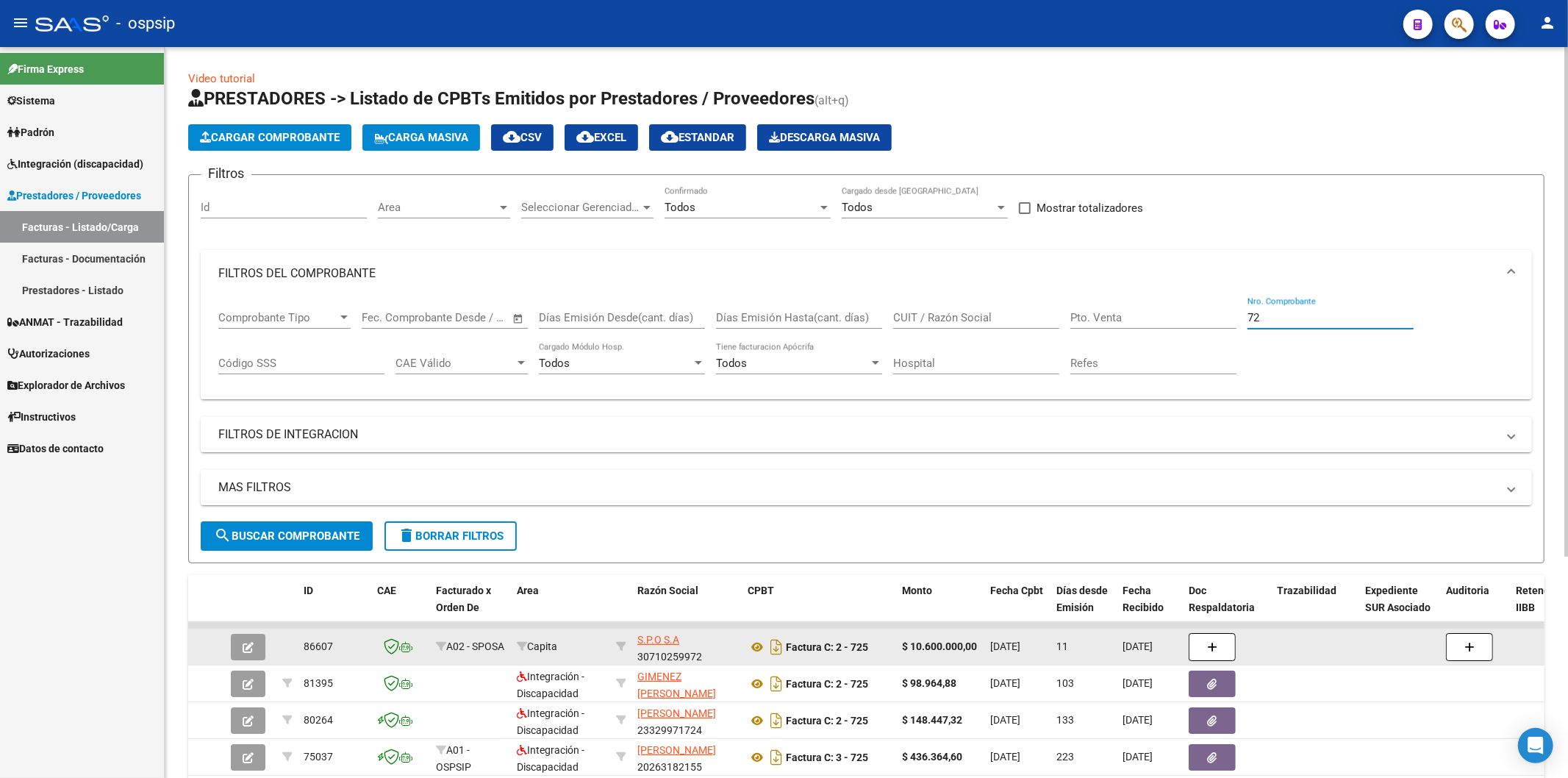
type input "7"
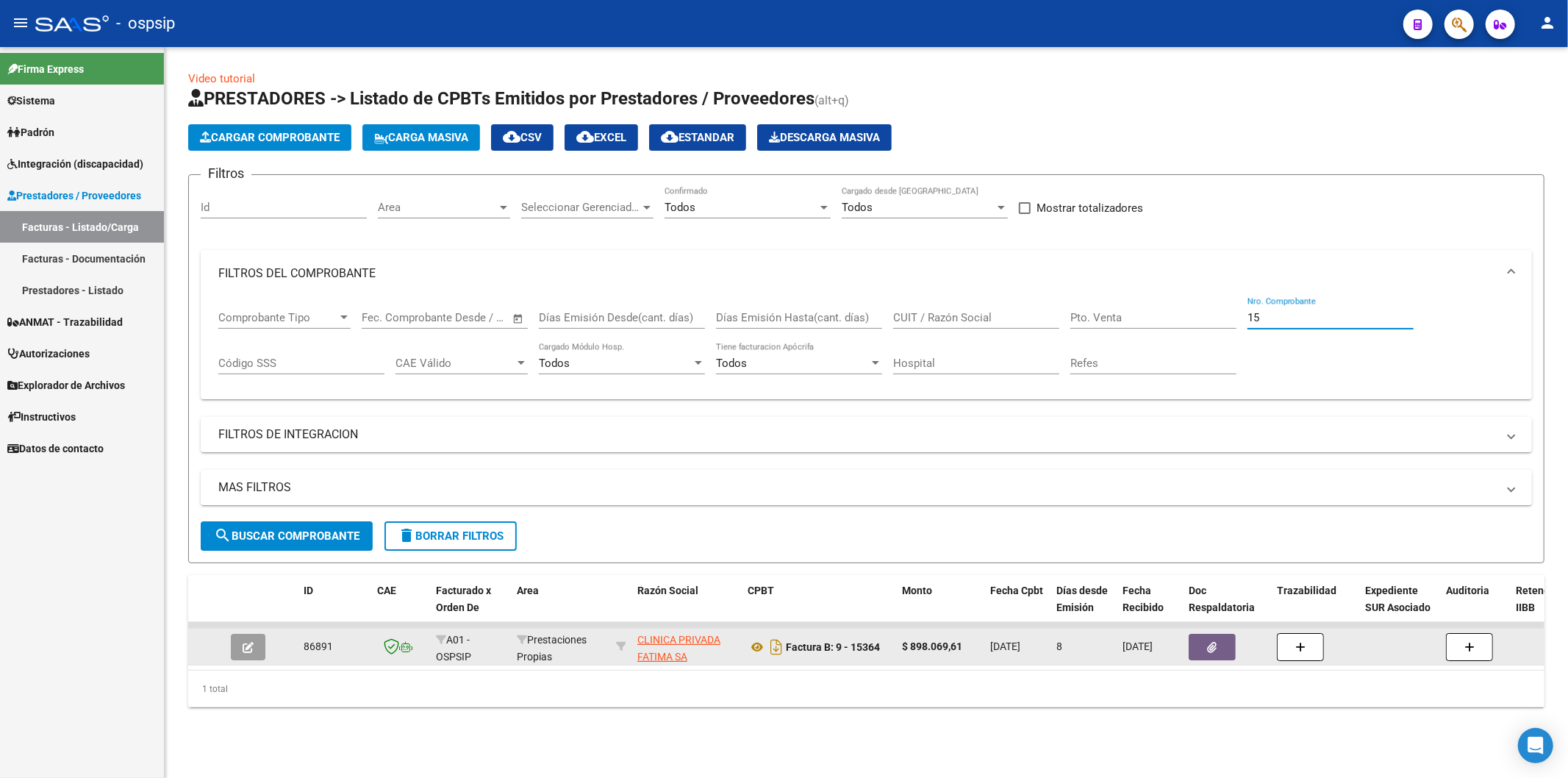
type input "1"
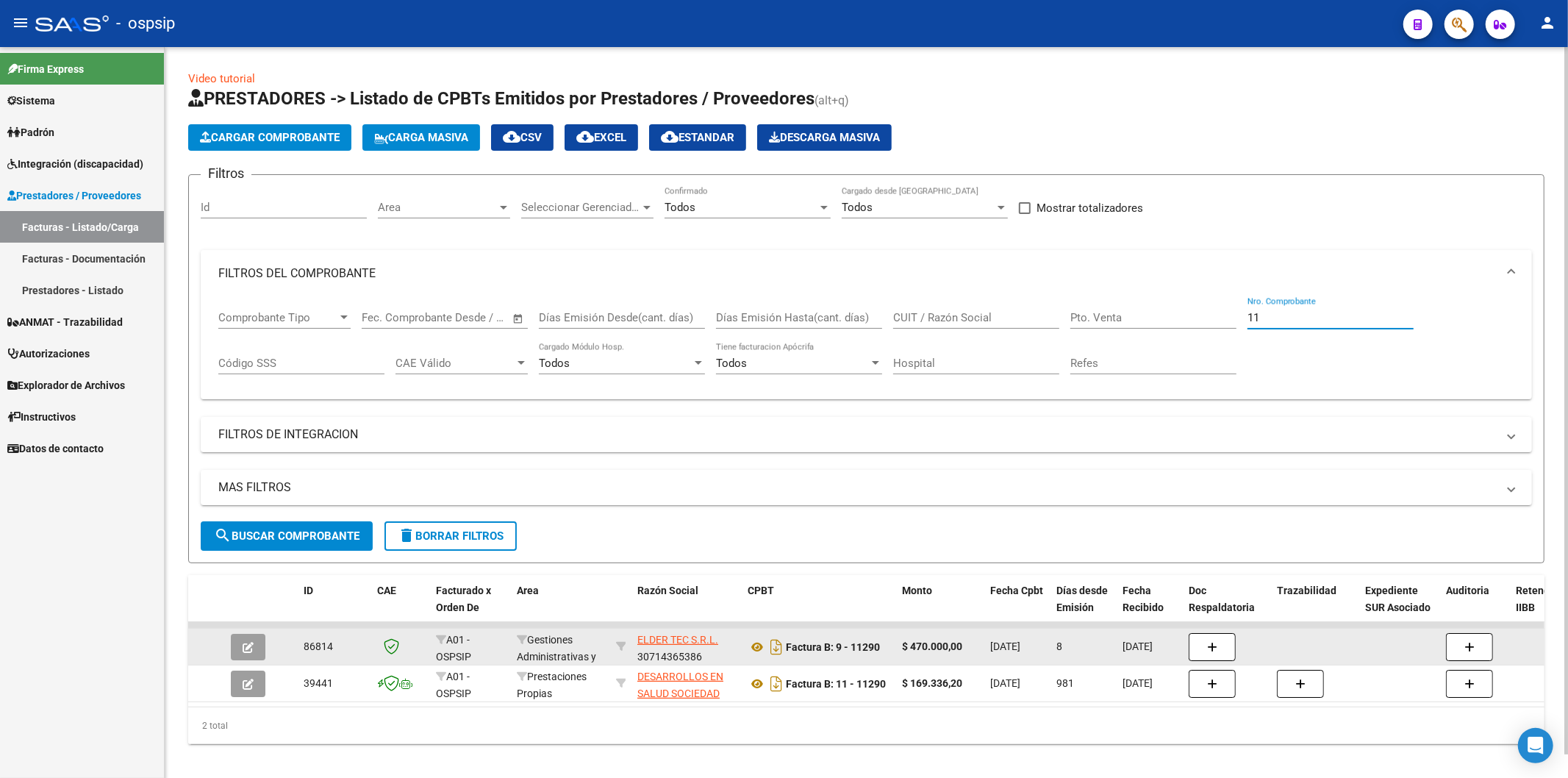
type input "1"
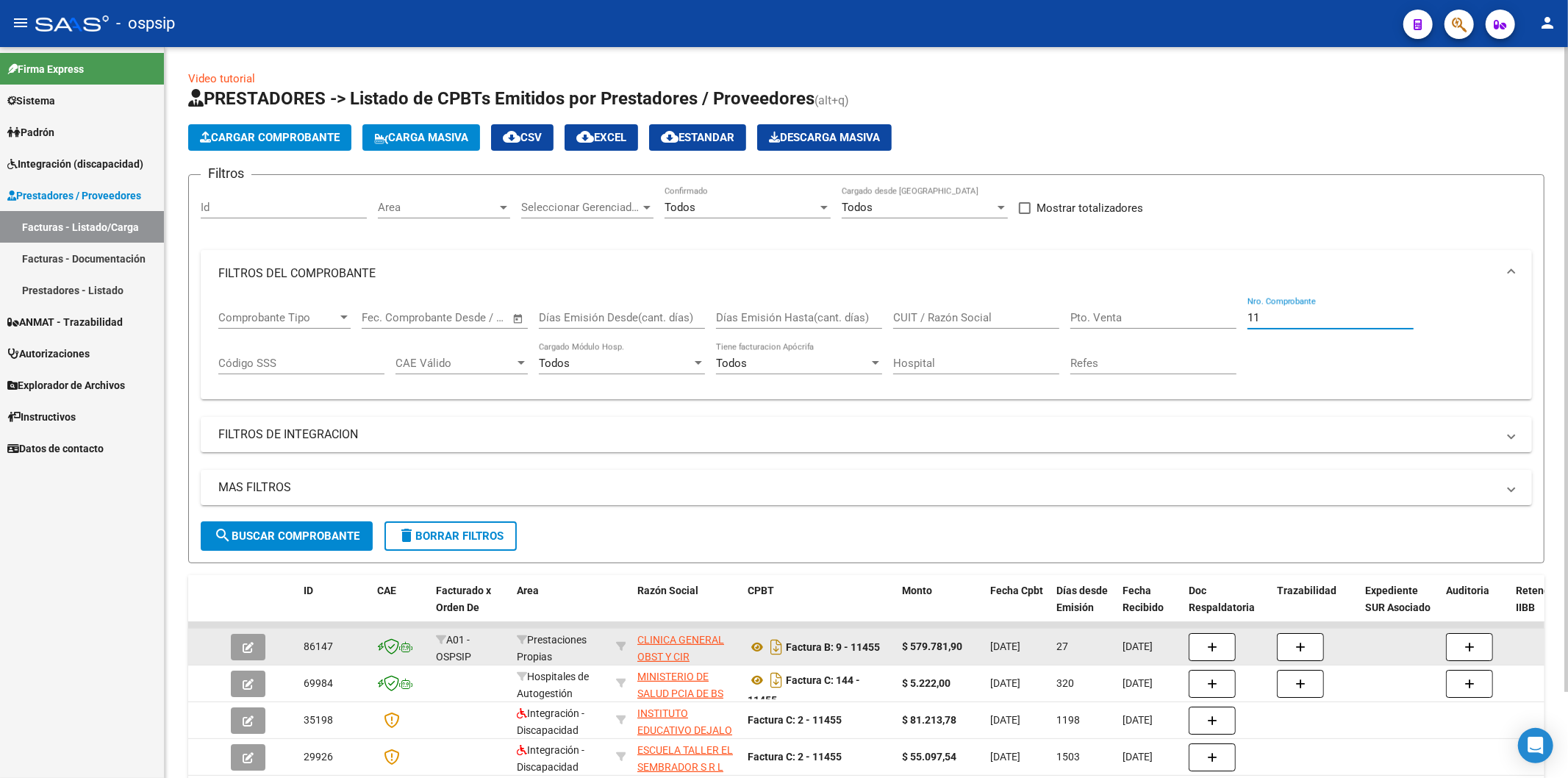
type input "1"
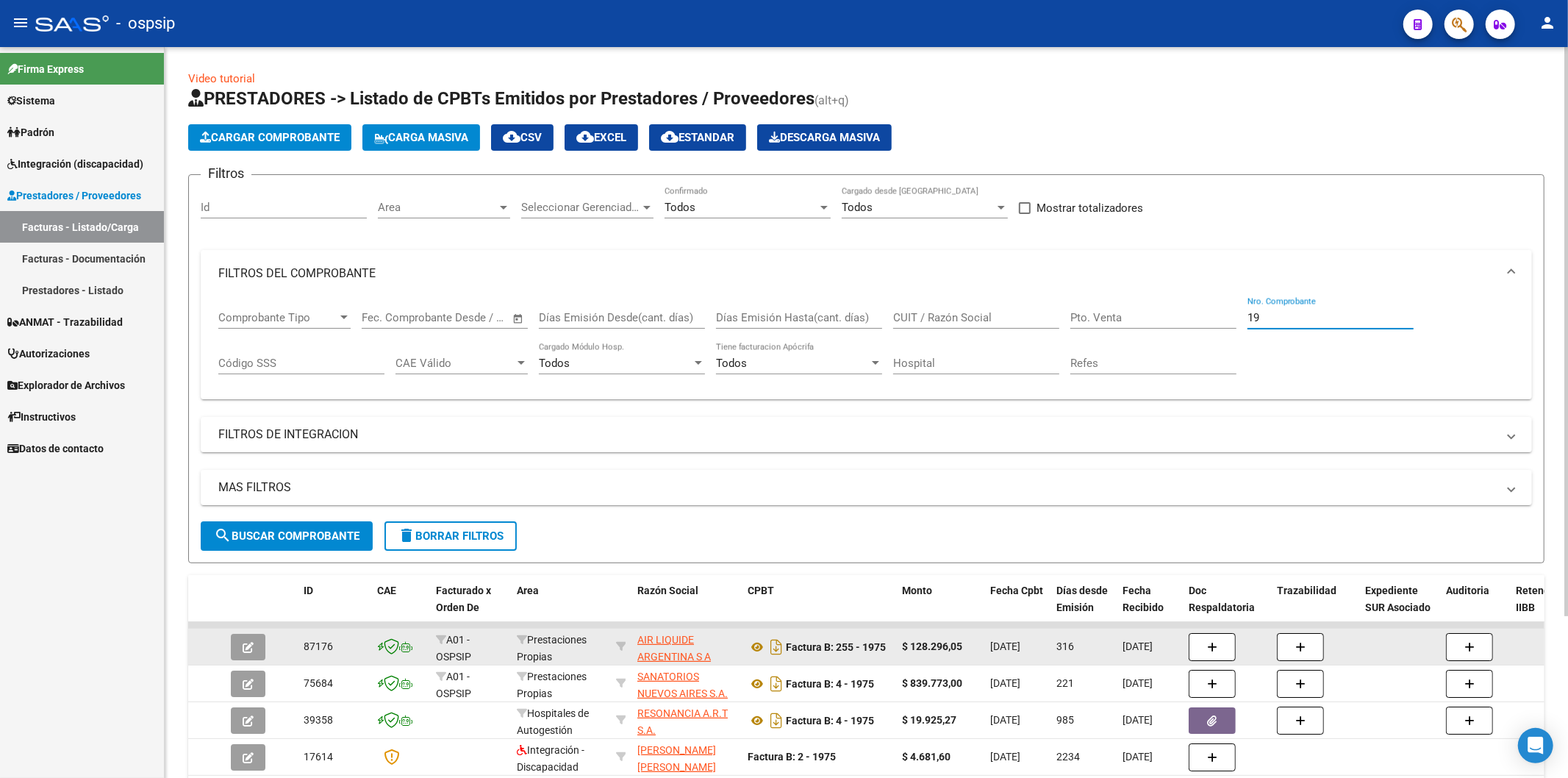
type input "1"
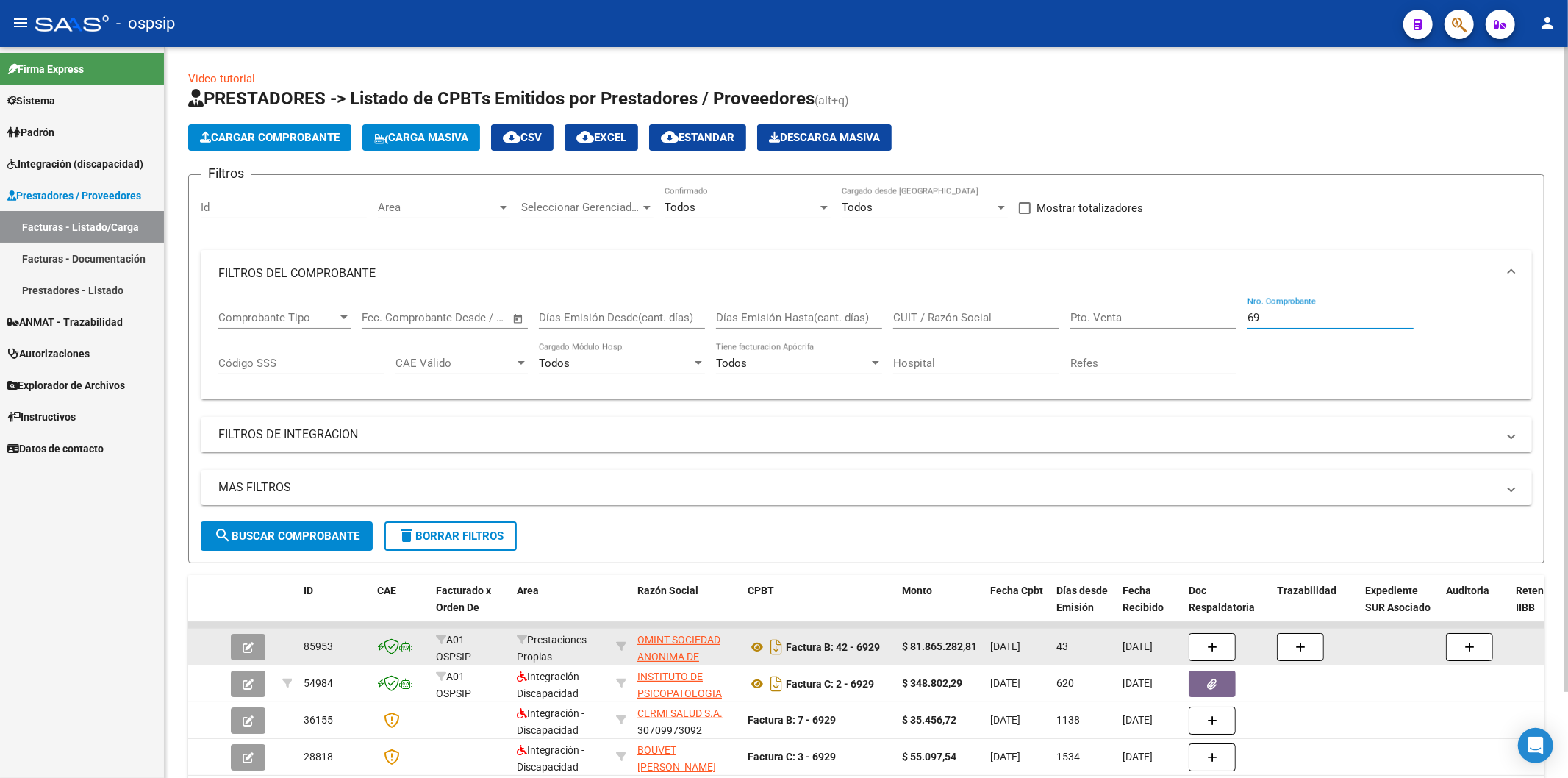
type input "6"
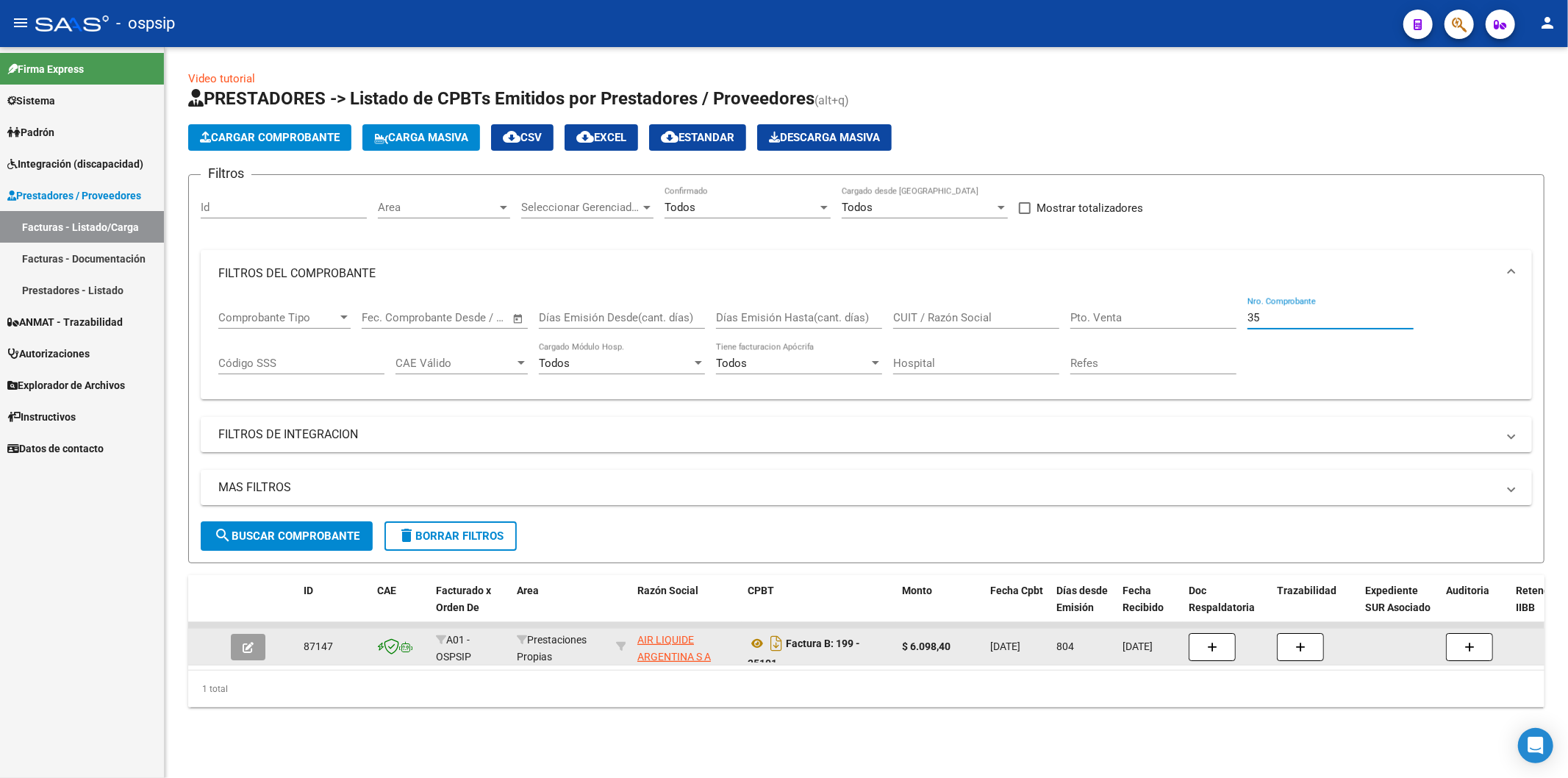
type input "3"
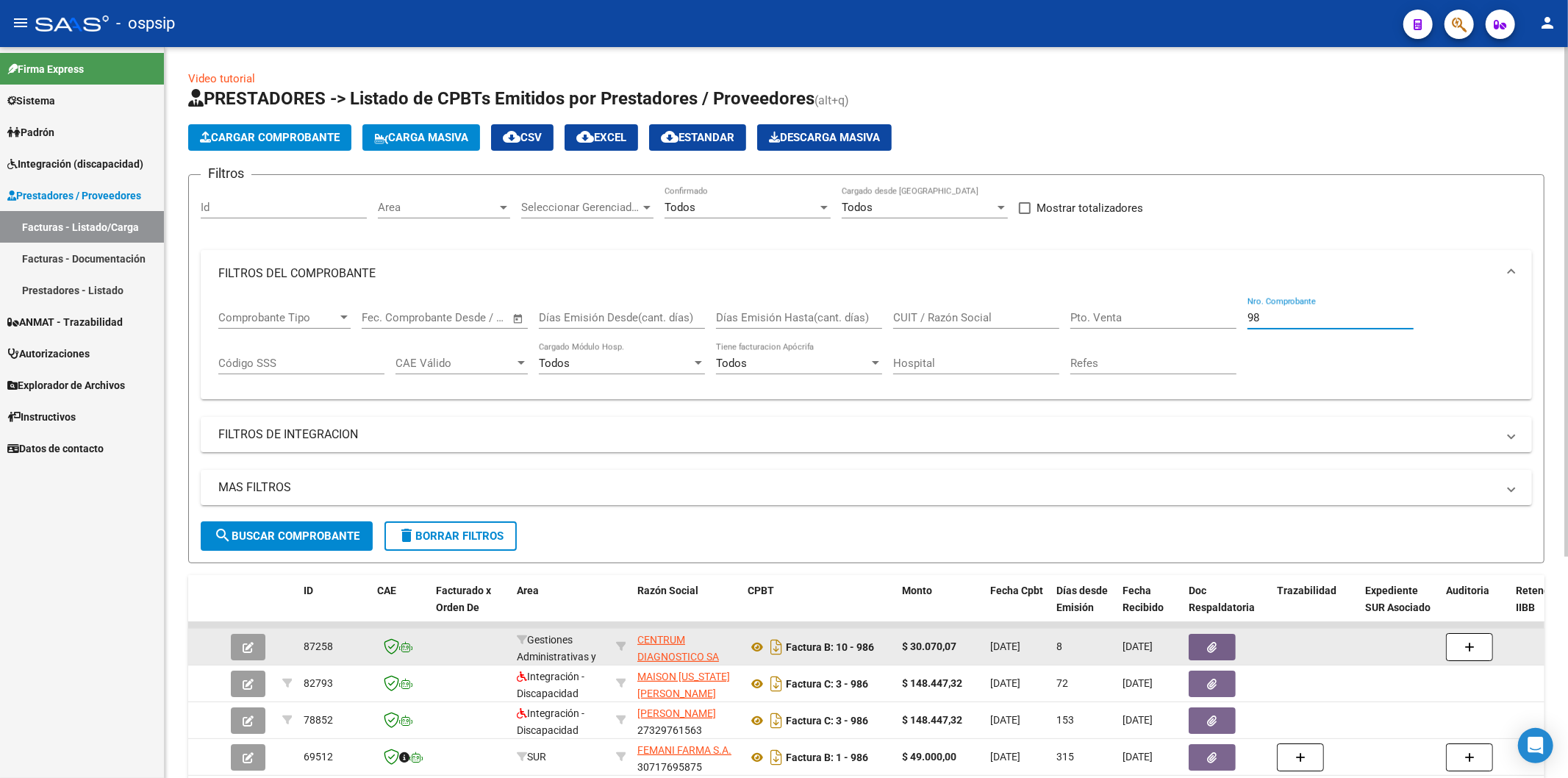
type input "9"
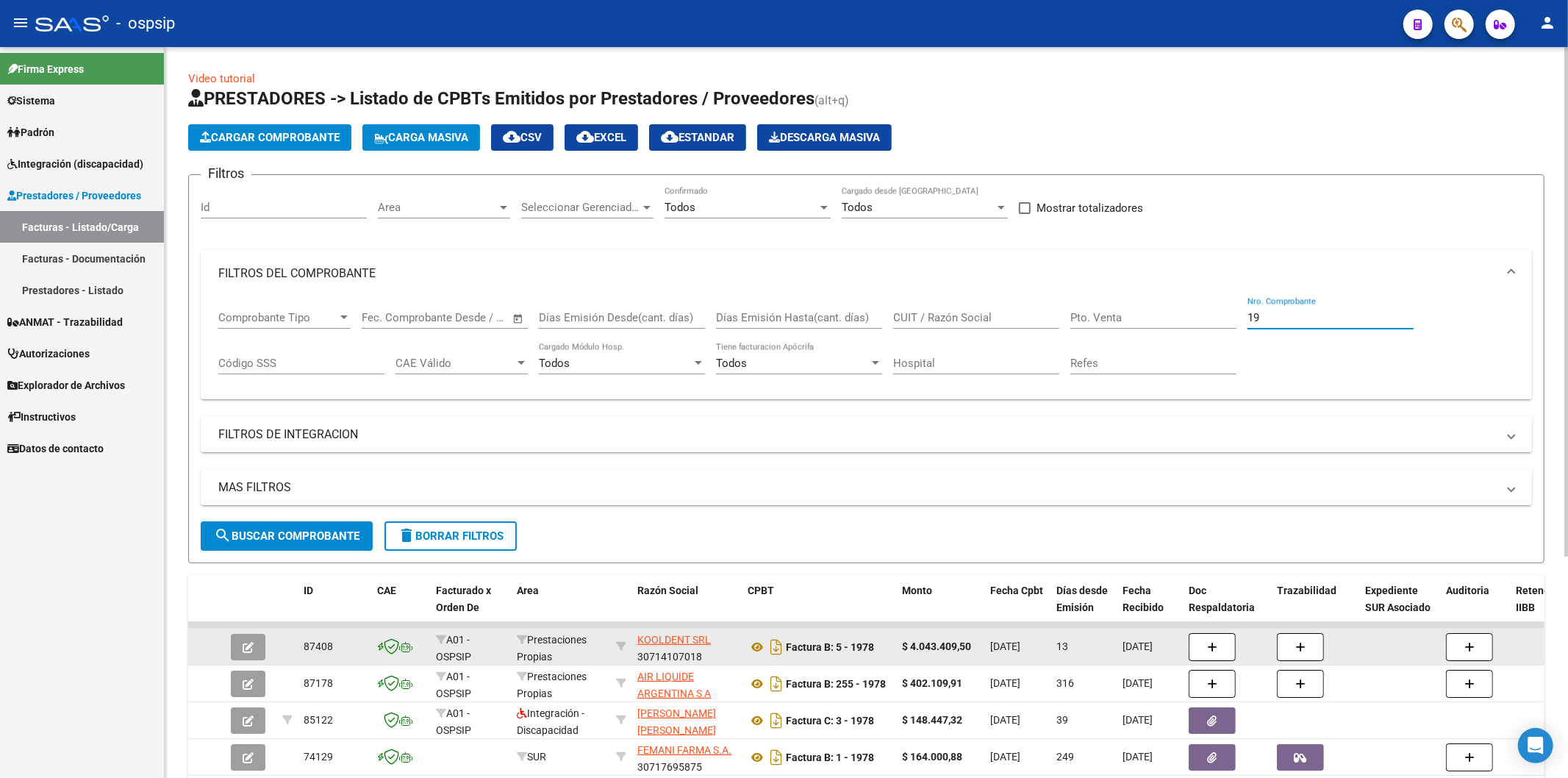
type input "1"
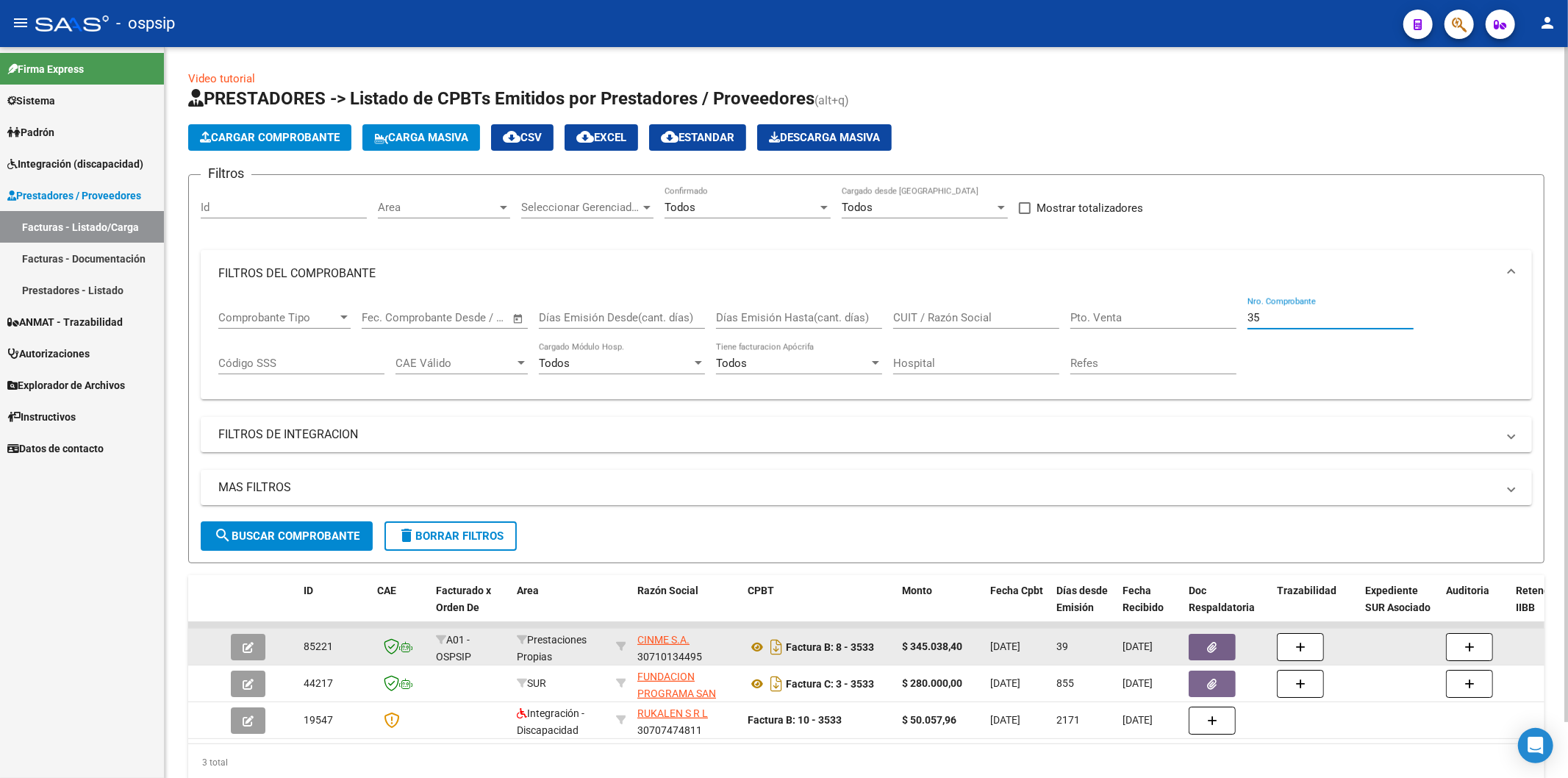
type input "3"
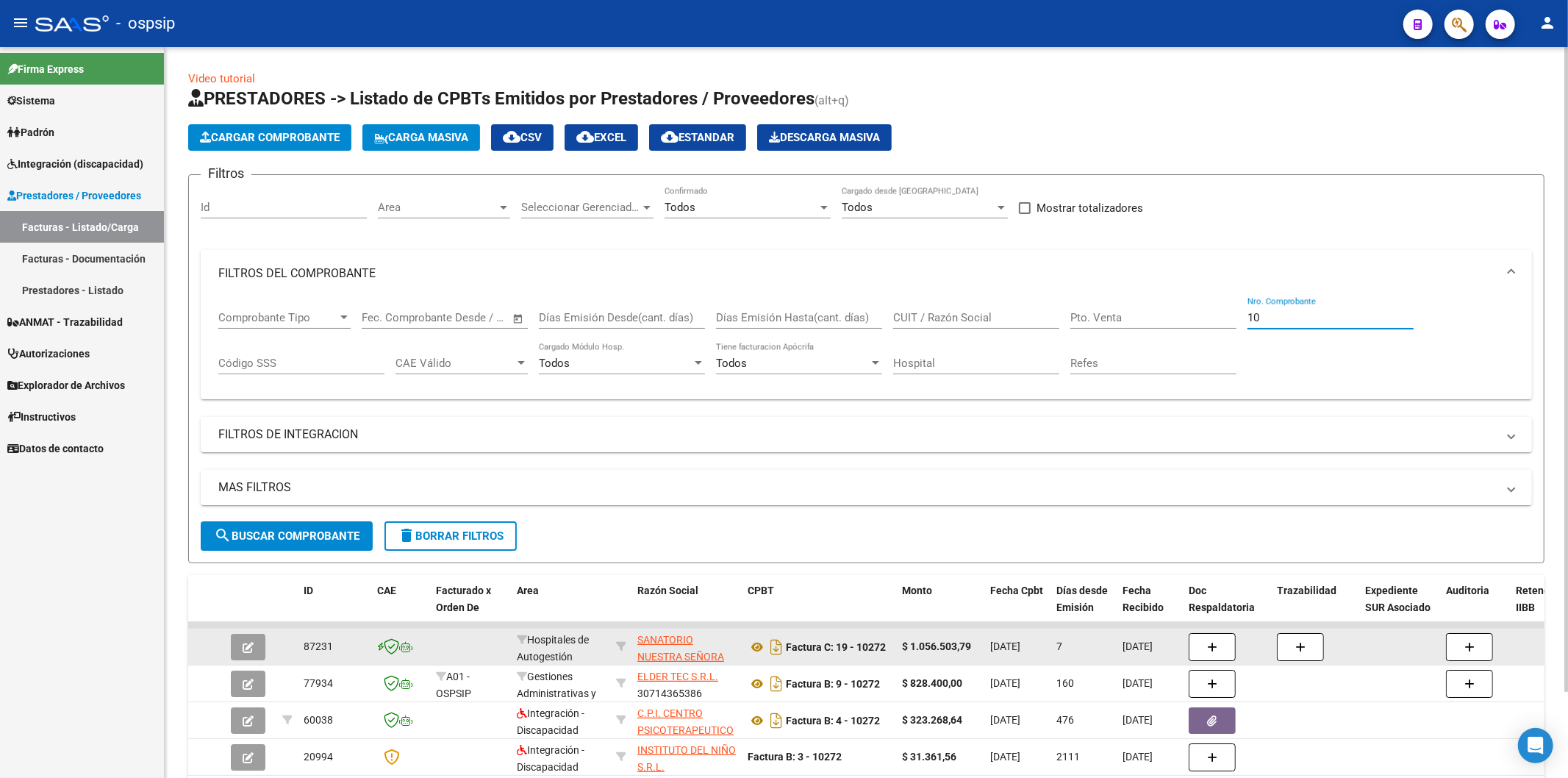
type input "1"
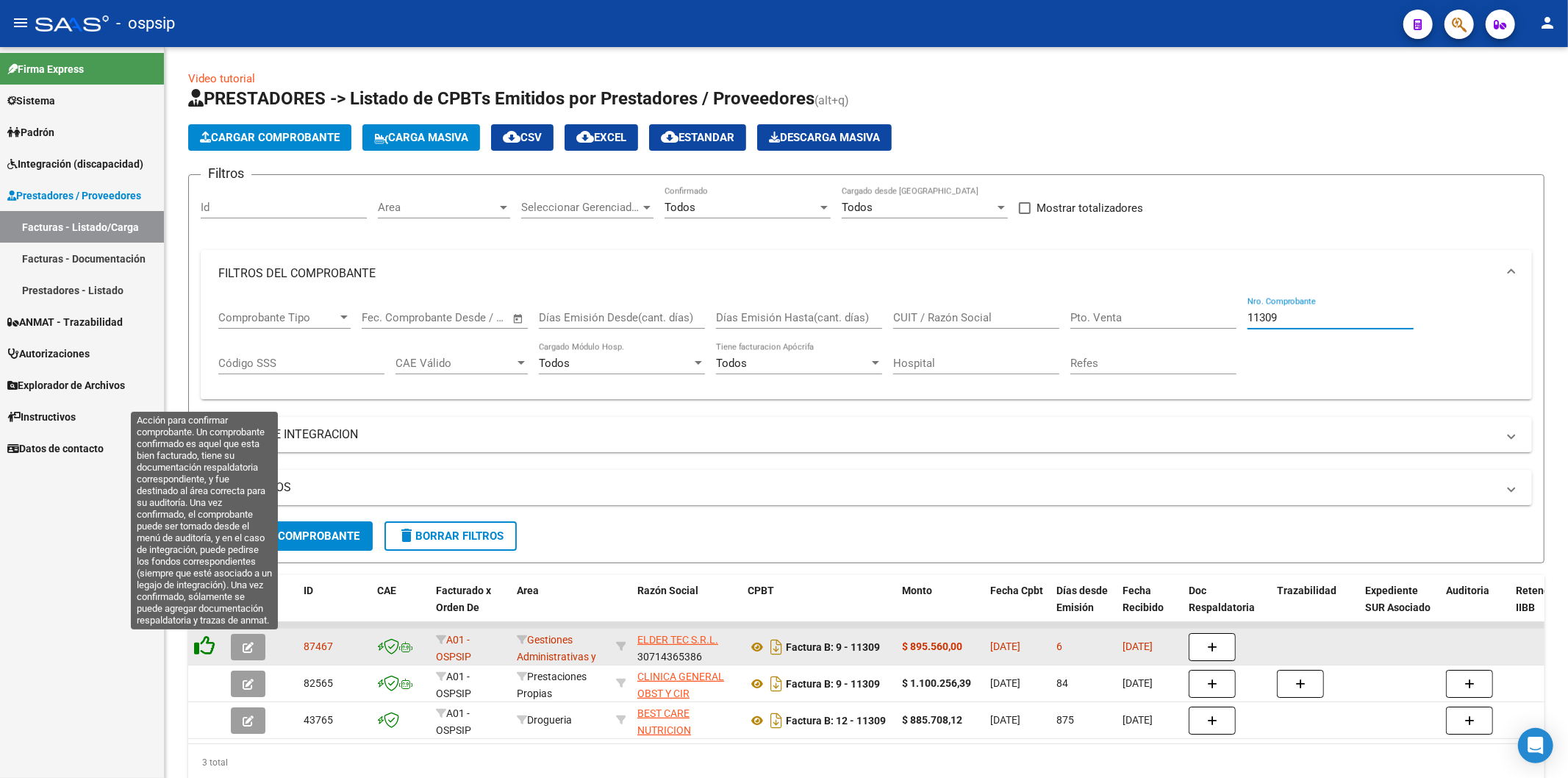
click at [200, 645] on icon at bounding box center [204, 645] width 20 height 20
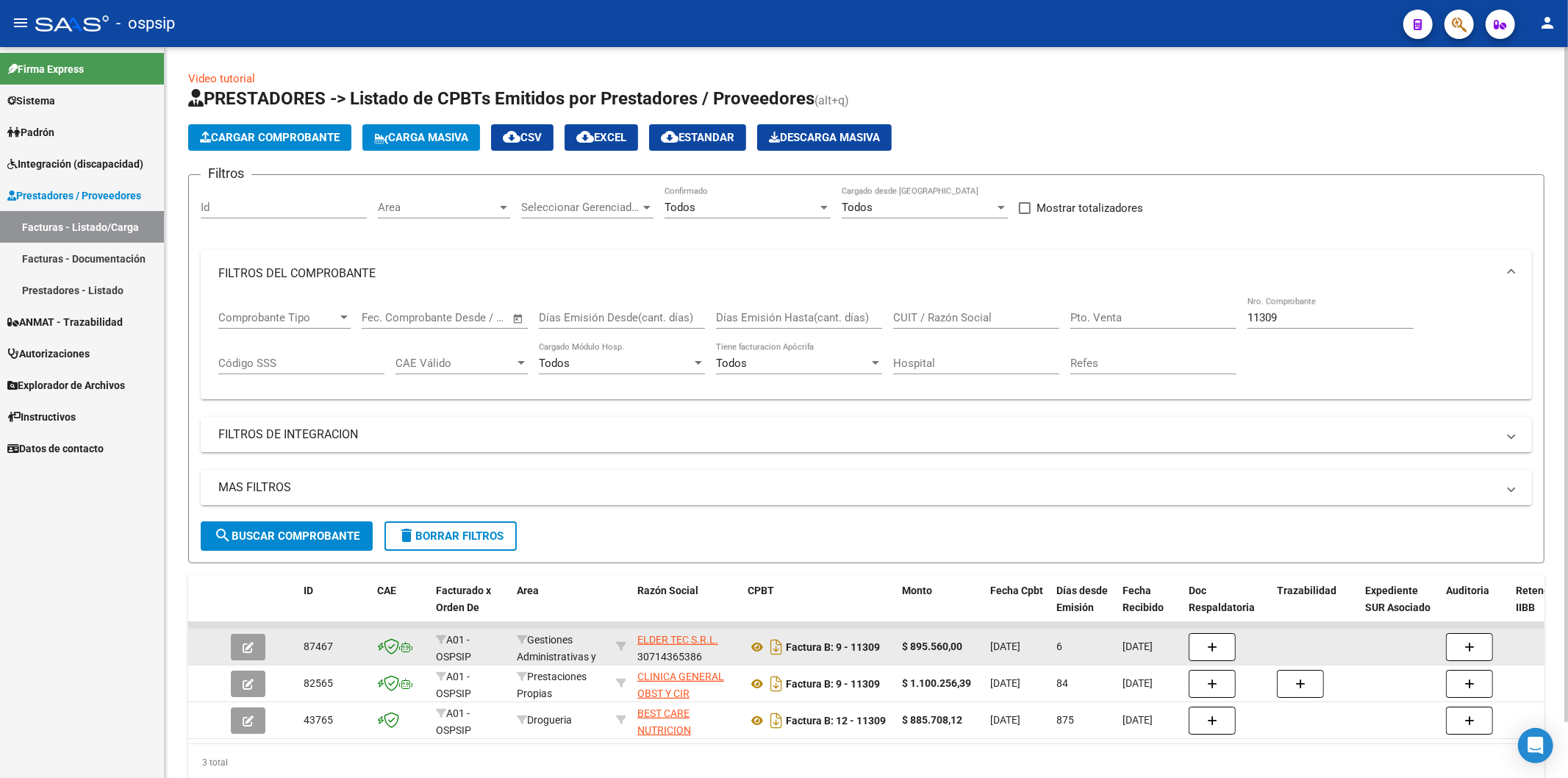
click at [1331, 320] on input "11309" at bounding box center [1330, 317] width 166 height 13
type input "1"
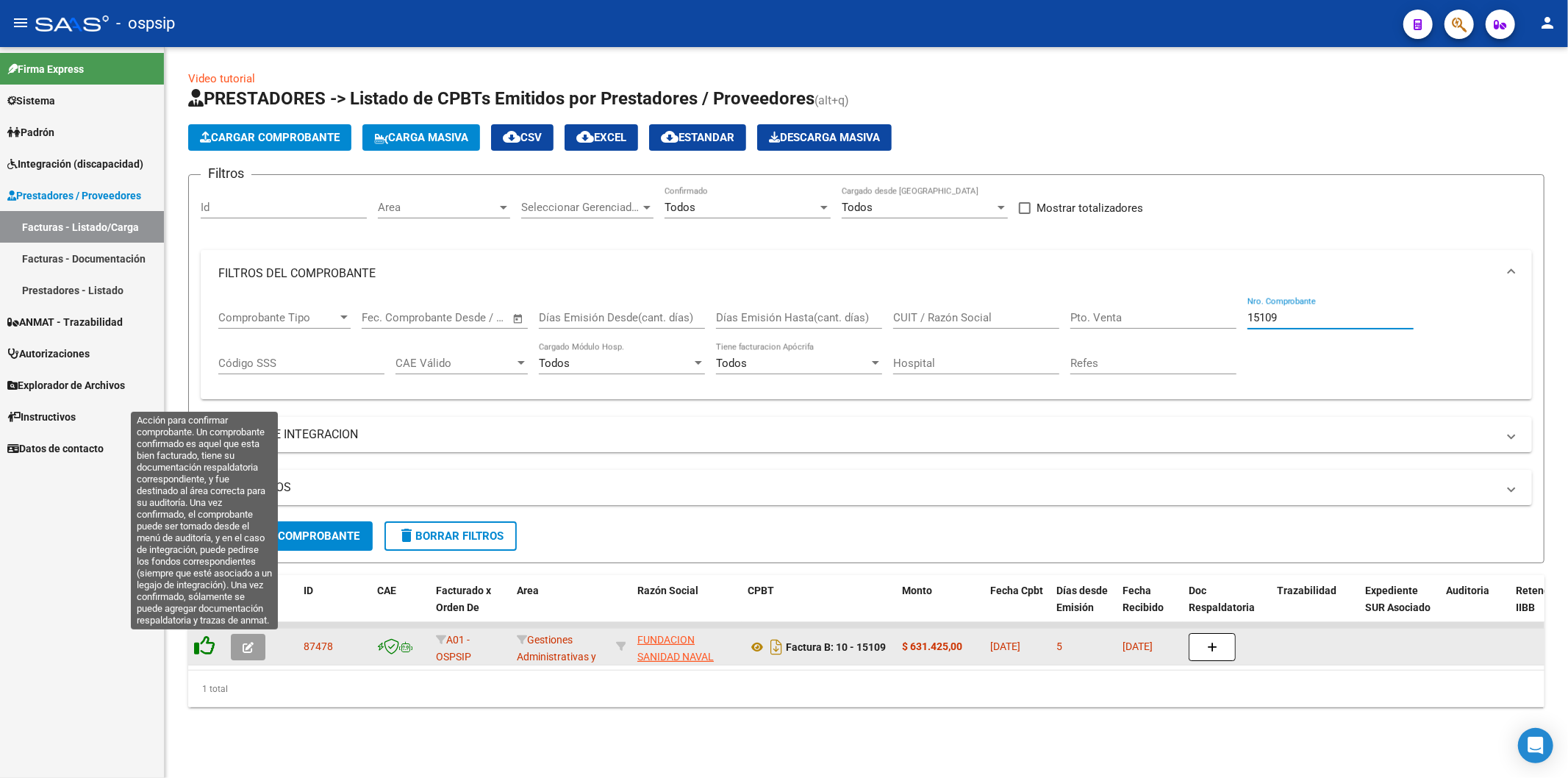
click at [207, 647] on icon at bounding box center [204, 645] width 20 height 20
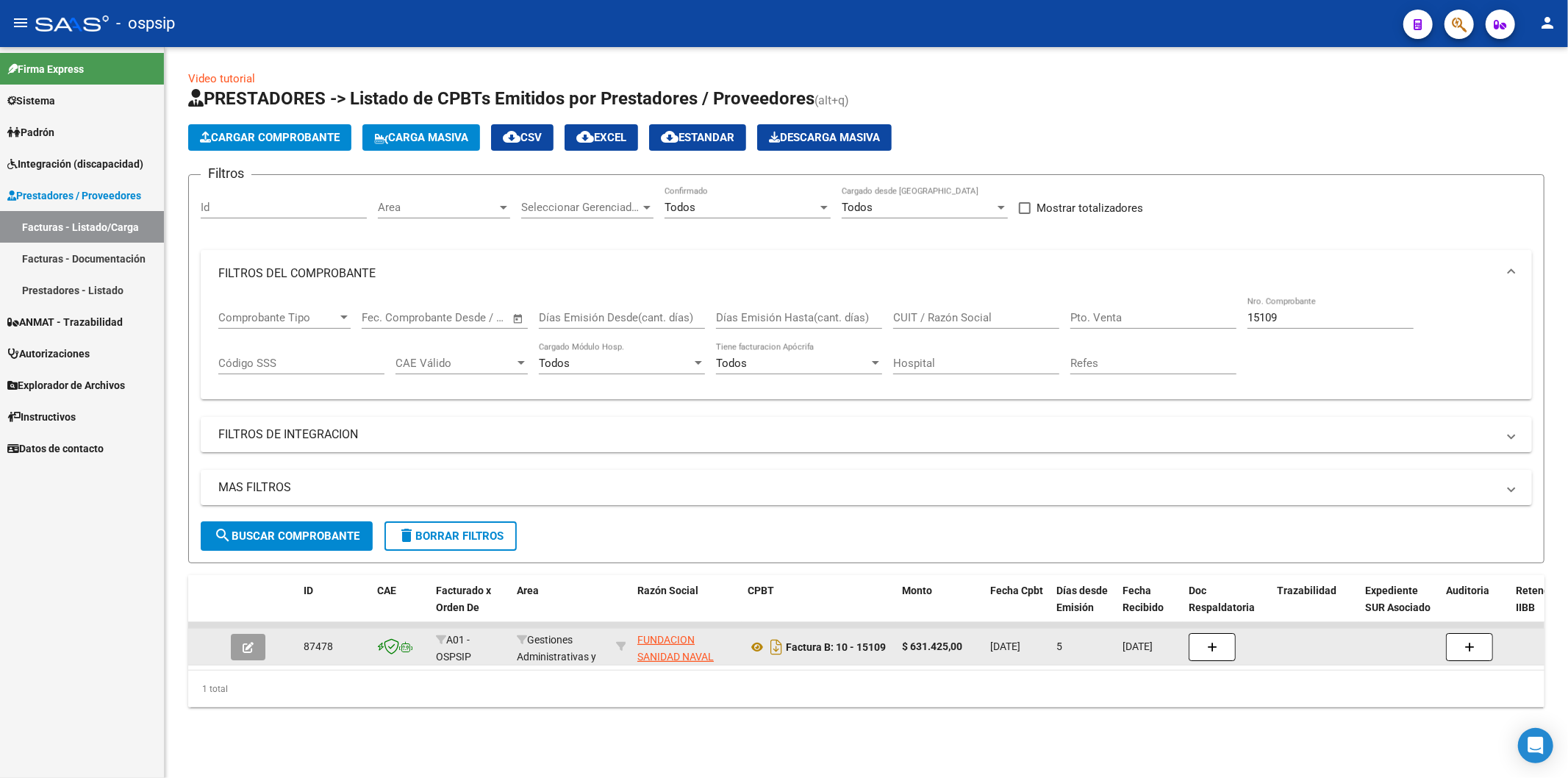
click at [1336, 307] on div "15109 Nro. Comprobante" at bounding box center [1330, 313] width 166 height 31
type input "1"
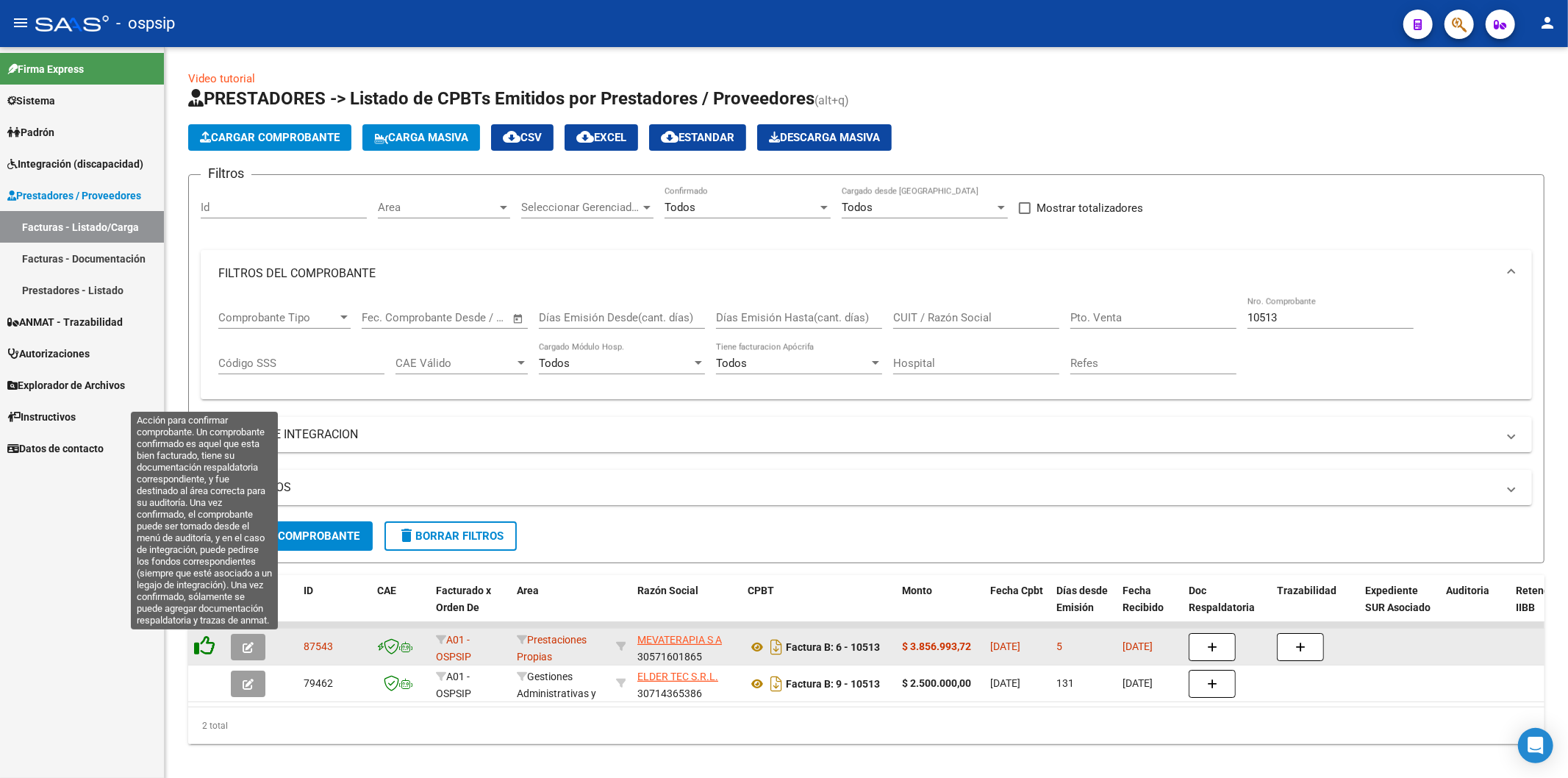
click at [208, 644] on icon at bounding box center [204, 645] width 20 height 20
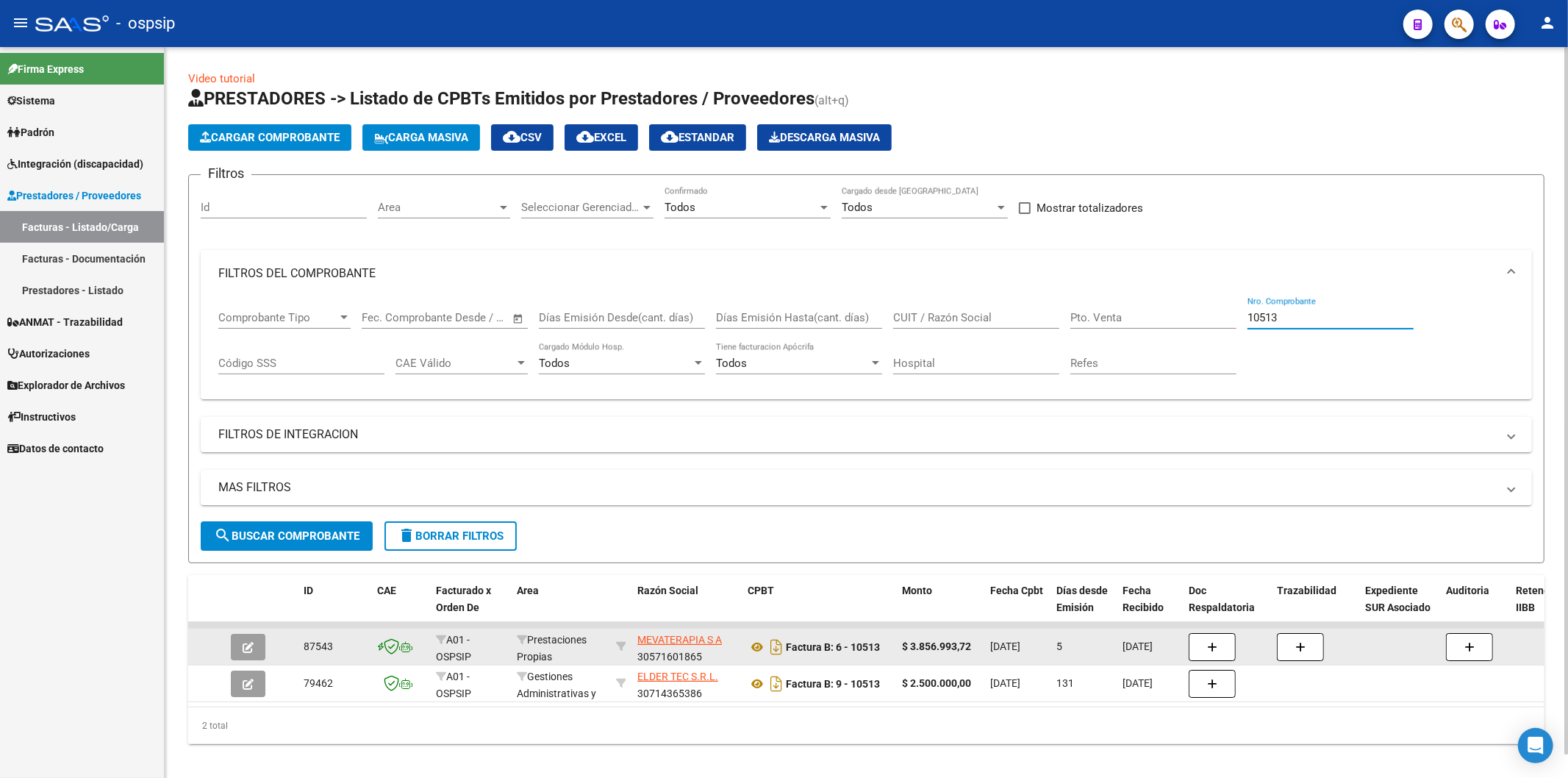
click at [1346, 316] on input "10513" at bounding box center [1330, 317] width 166 height 13
type input "1"
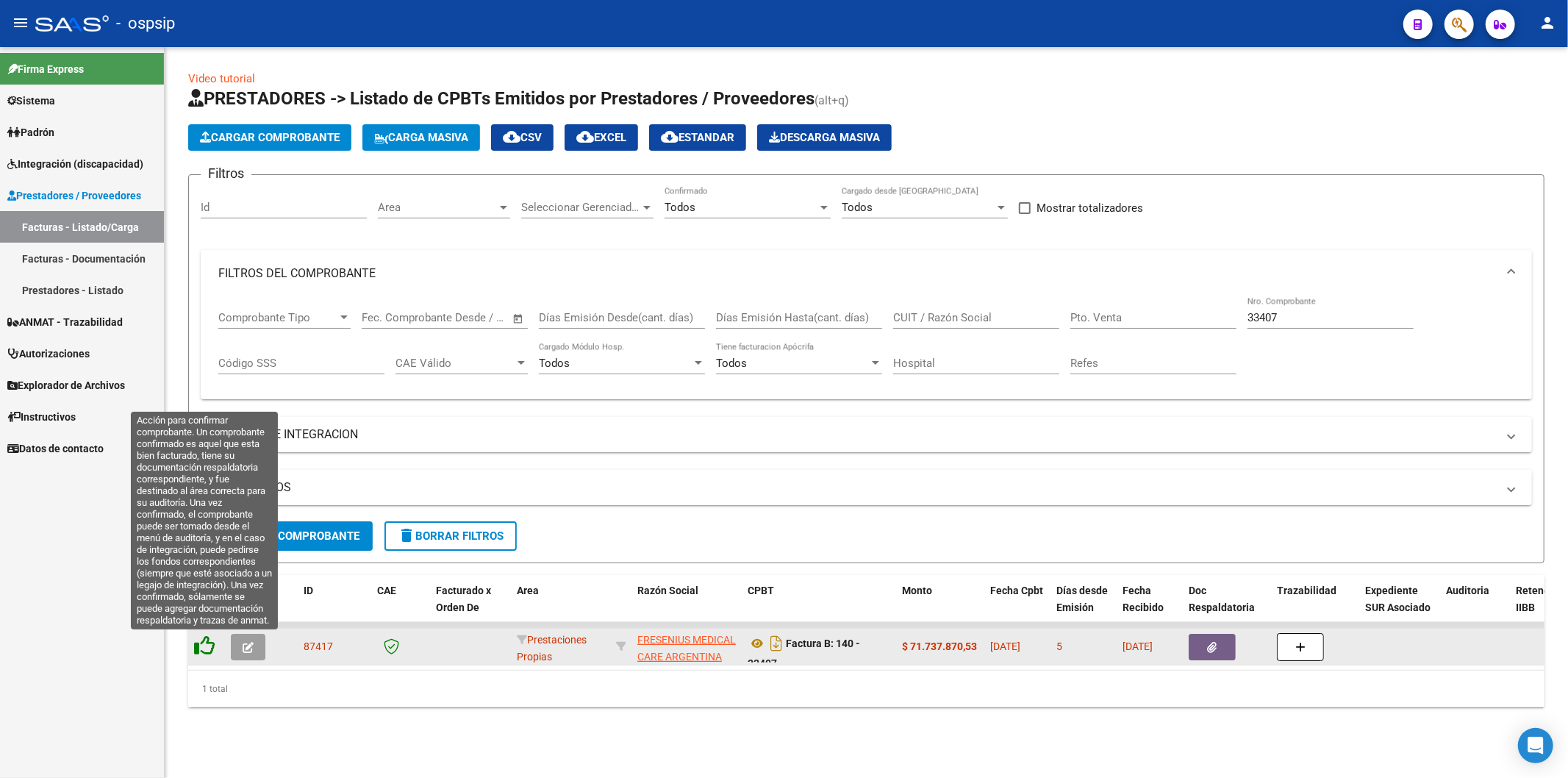
click at [204, 645] on icon at bounding box center [204, 645] width 20 height 20
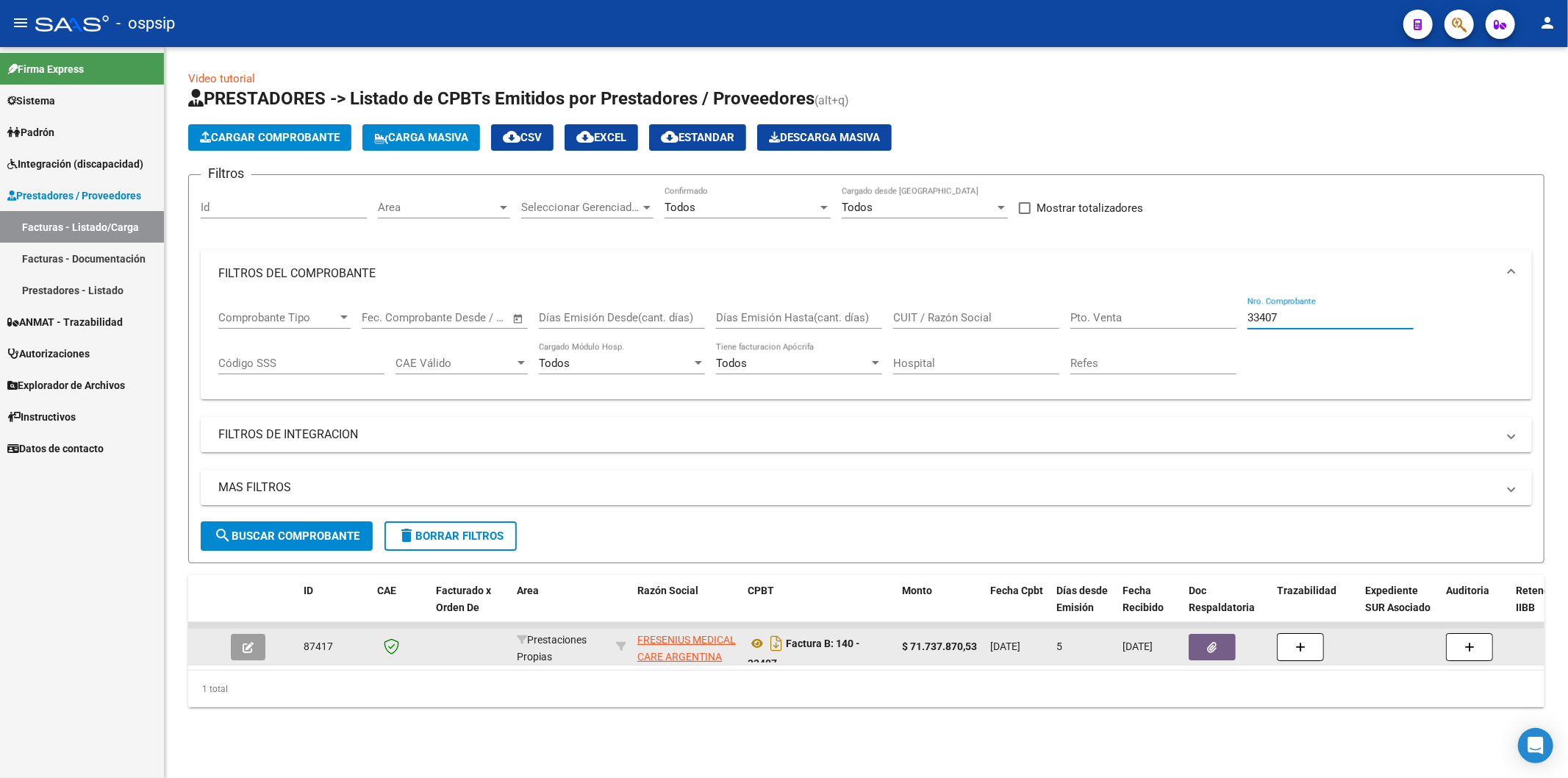
click at [1310, 317] on input "33407" at bounding box center [1330, 317] width 166 height 13
type input "3"
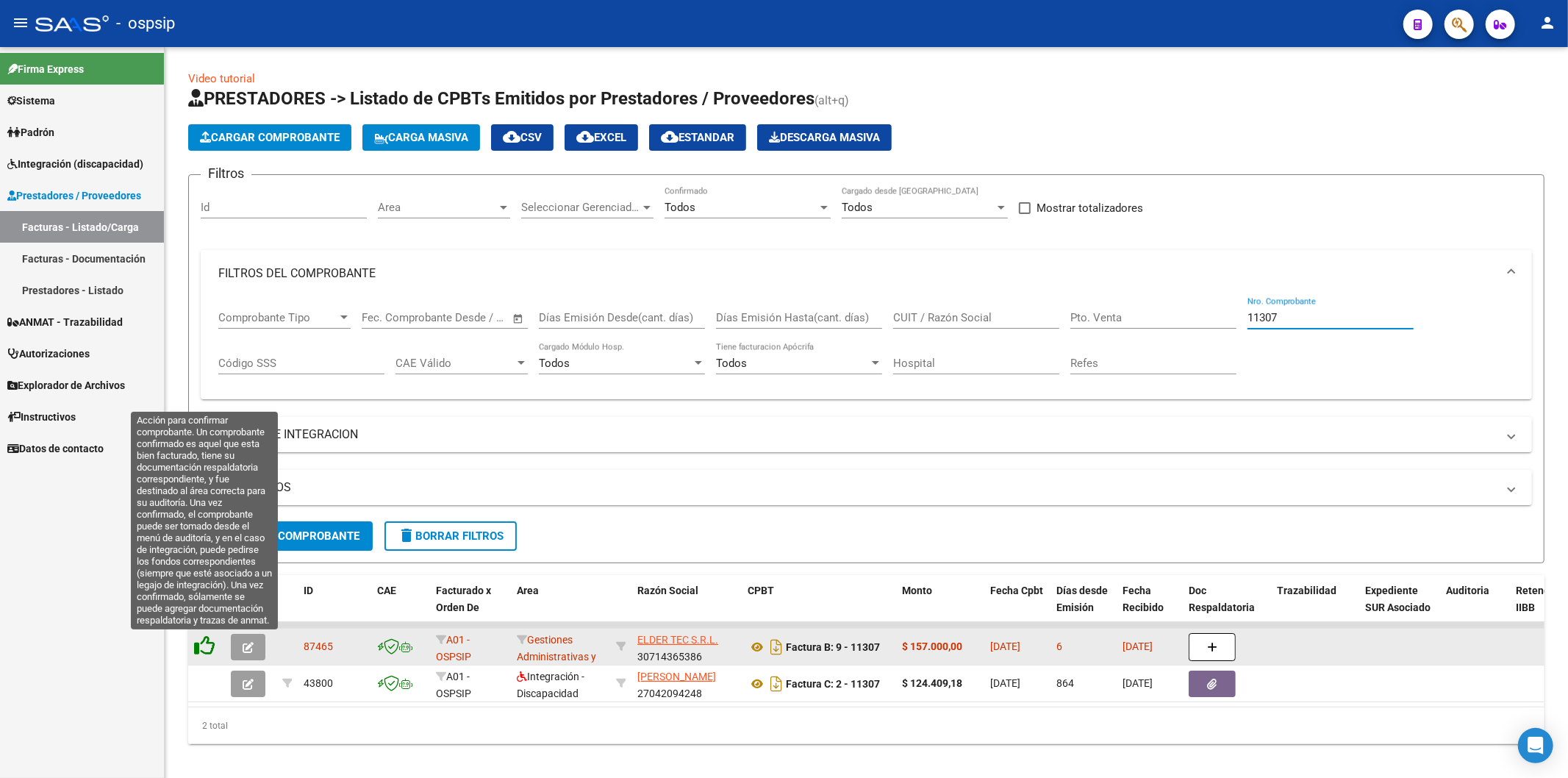
click at [206, 644] on icon at bounding box center [204, 645] width 20 height 20
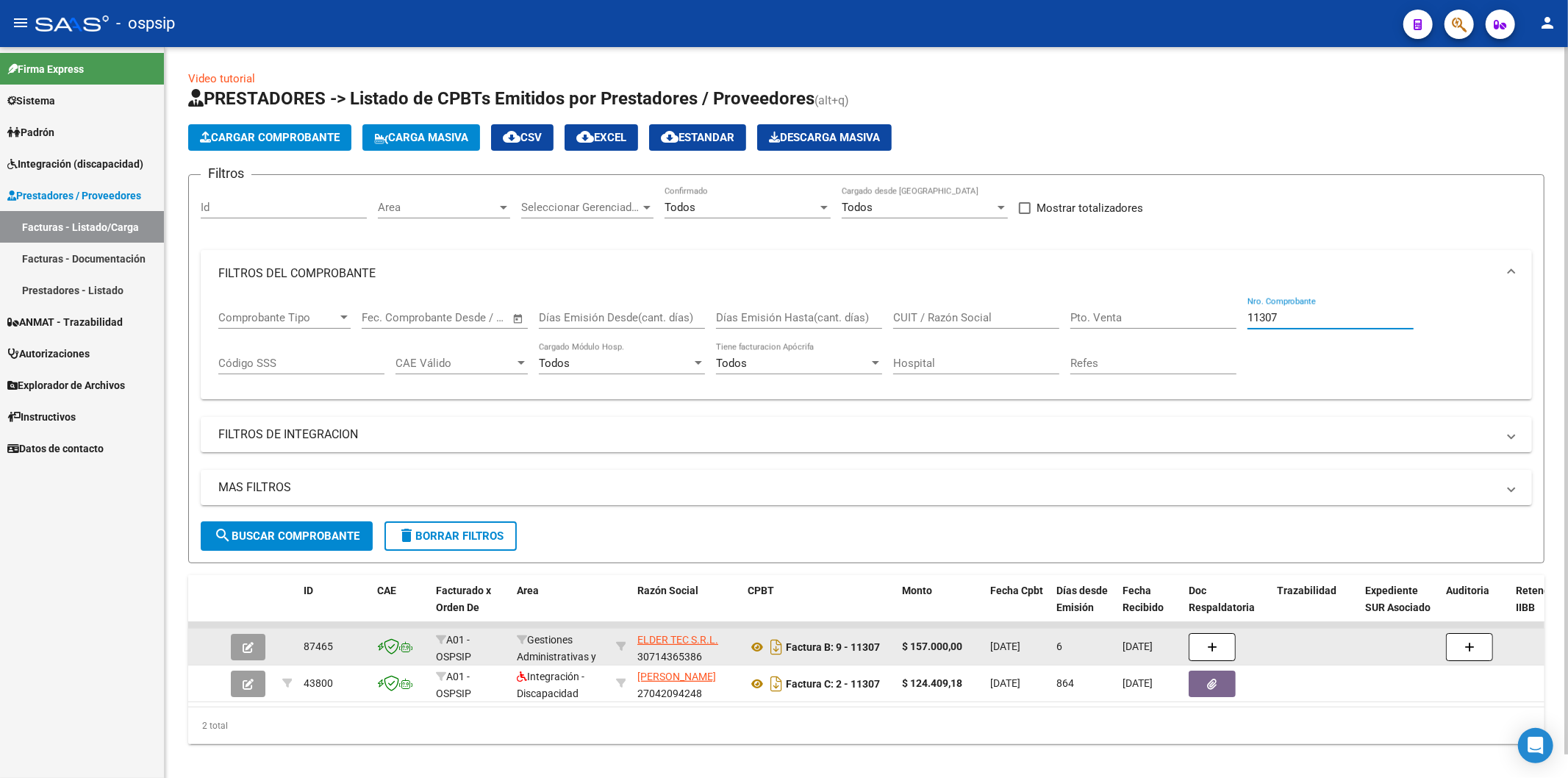
click at [1304, 314] on input "11307" at bounding box center [1330, 317] width 166 height 13
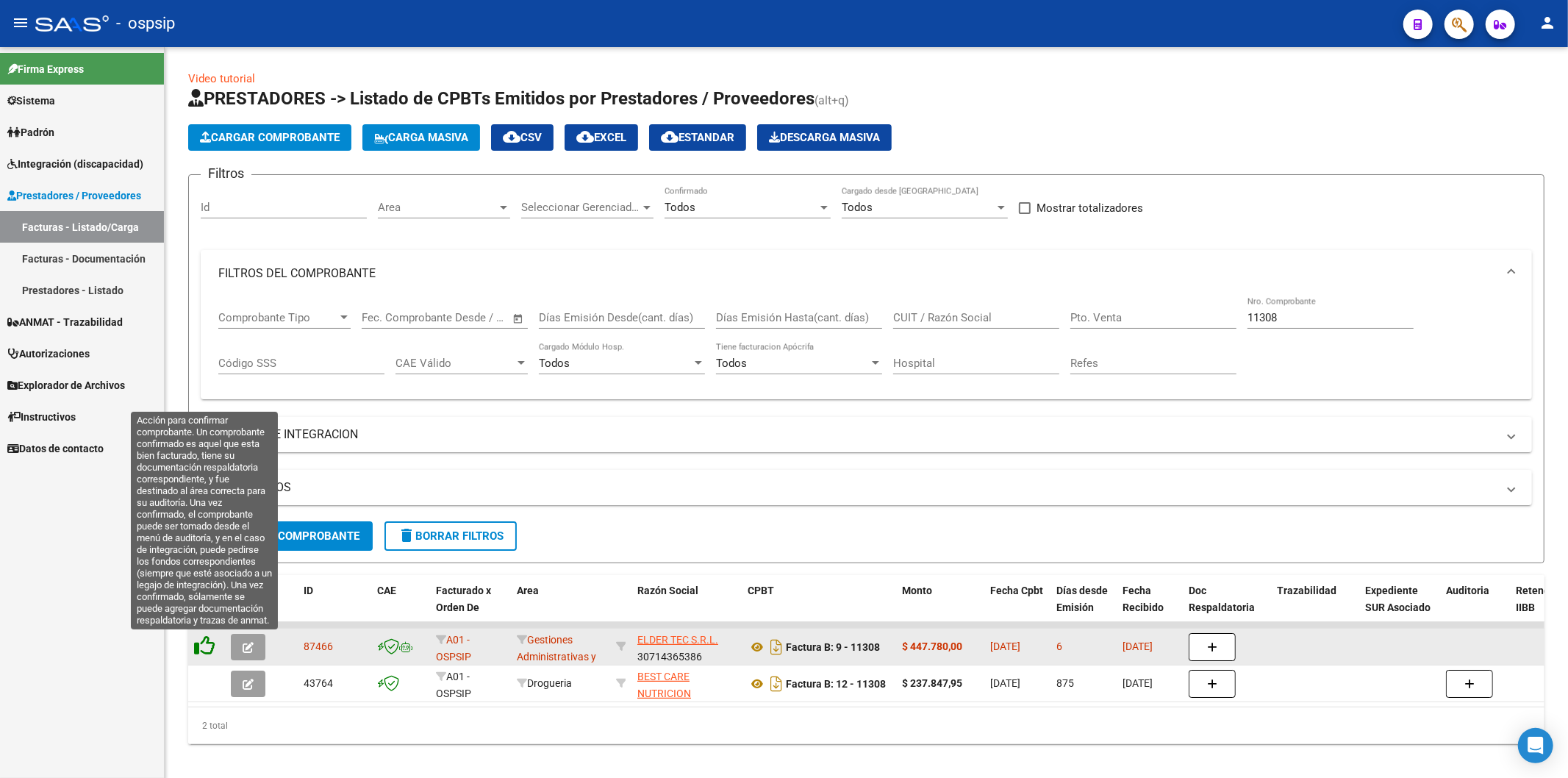
click at [199, 644] on icon at bounding box center [204, 645] width 20 height 20
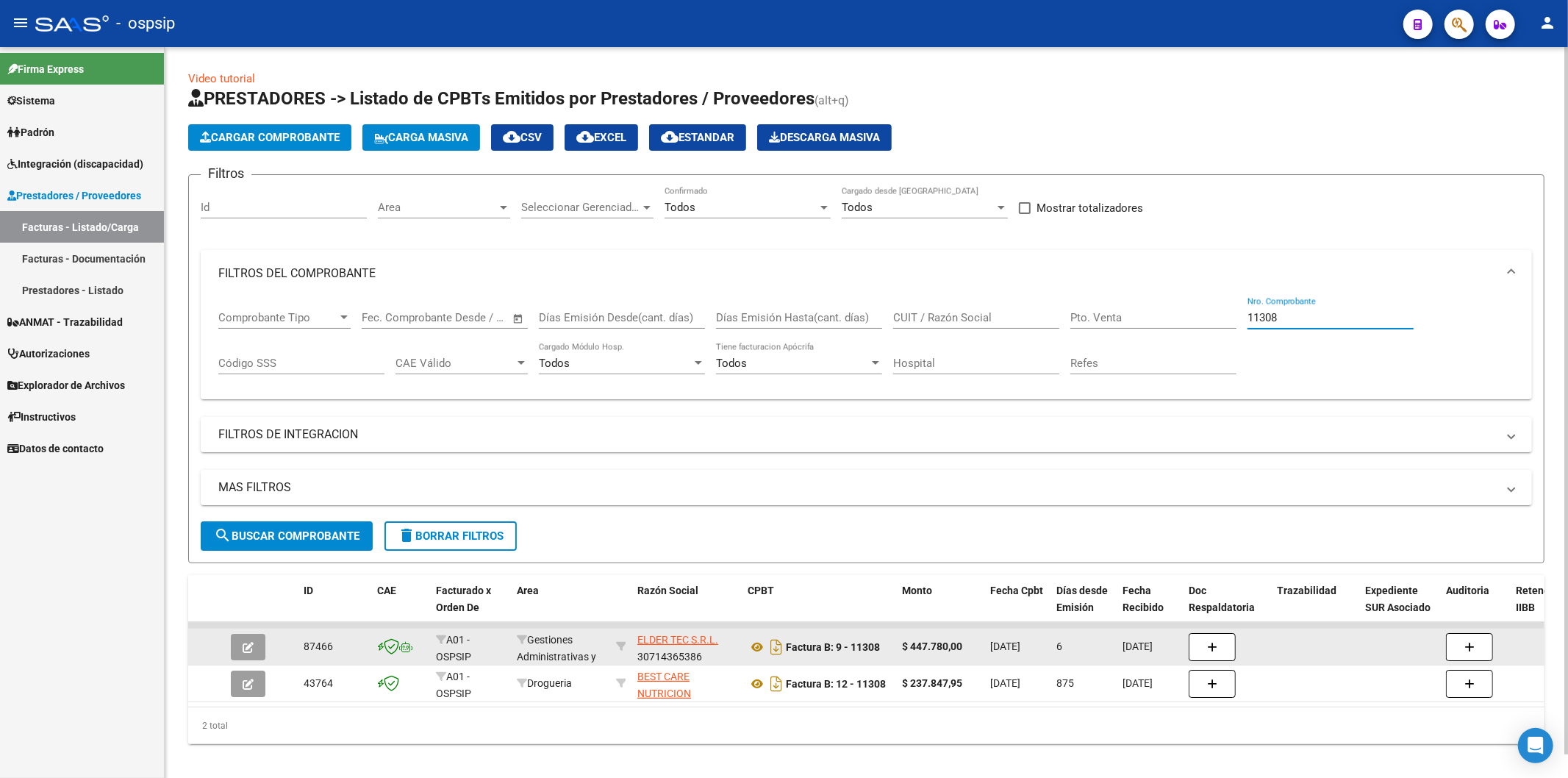
click at [1316, 315] on input "11308" at bounding box center [1330, 317] width 166 height 13
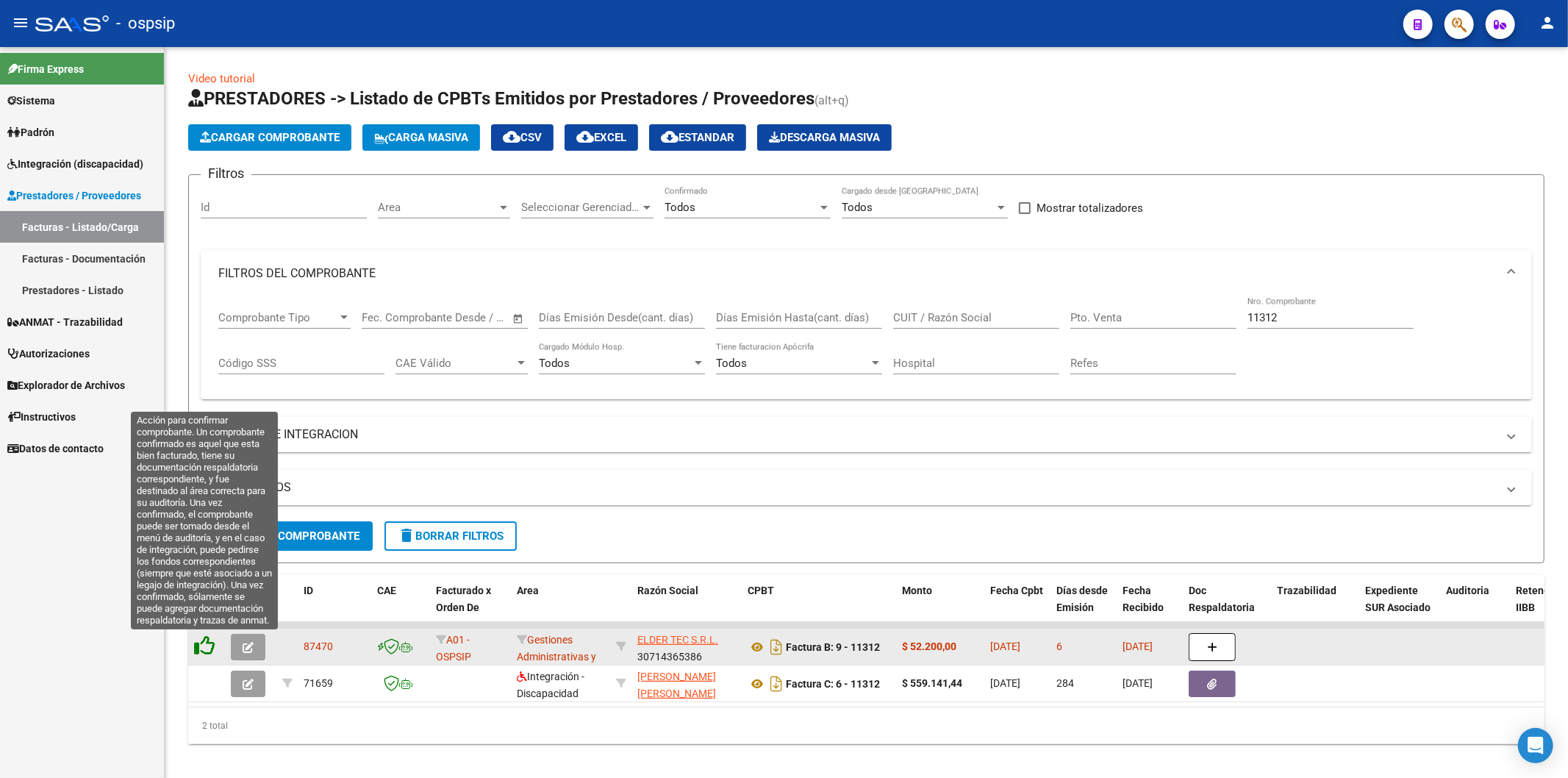
click at [207, 644] on icon at bounding box center [204, 645] width 20 height 20
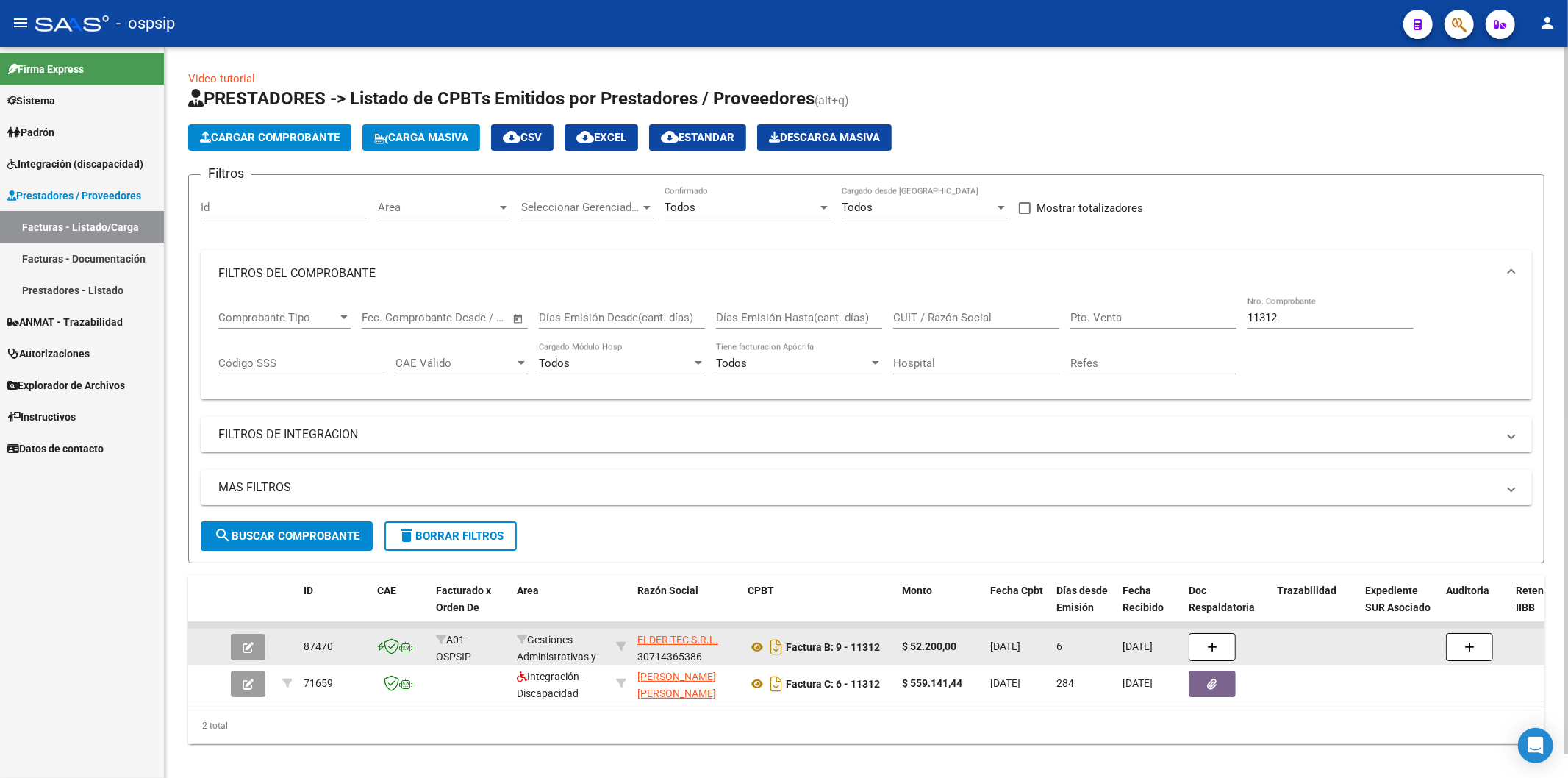
click at [1313, 314] on input "11312" at bounding box center [1330, 317] width 166 height 13
type input "1"
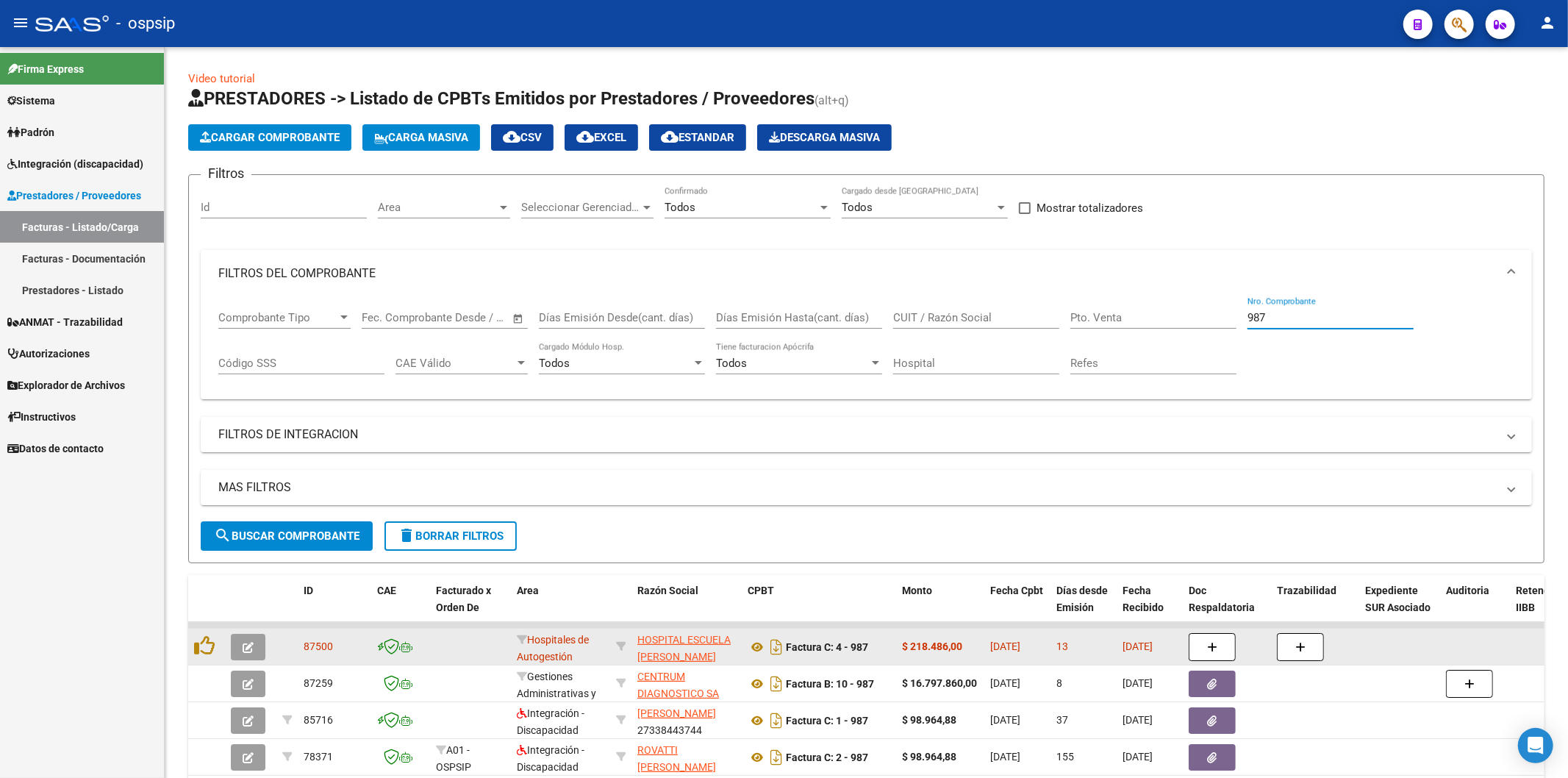
click at [1304, 317] on input "987" at bounding box center [1330, 317] width 166 height 13
type input "9"
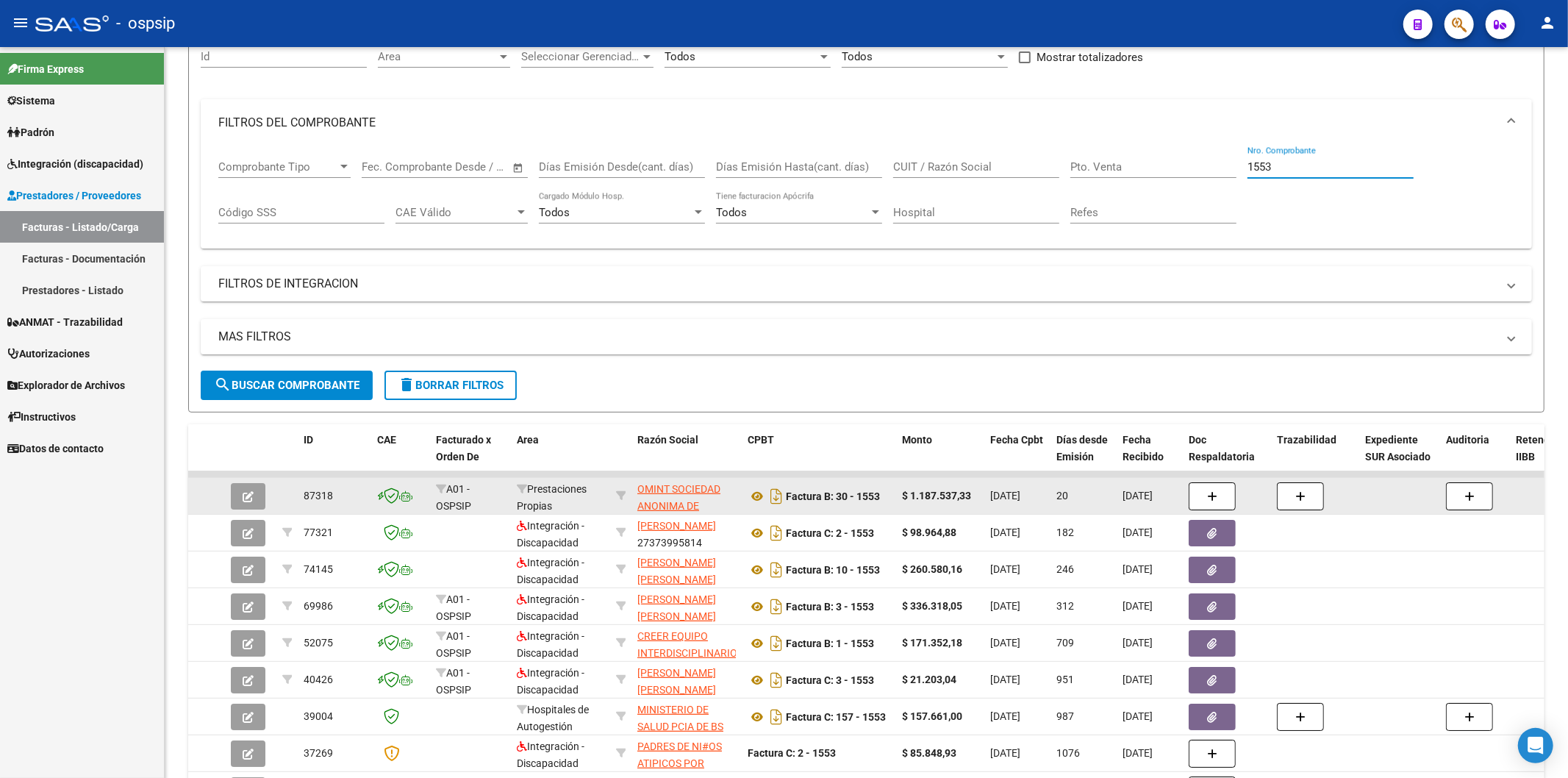
scroll to position [245, 0]
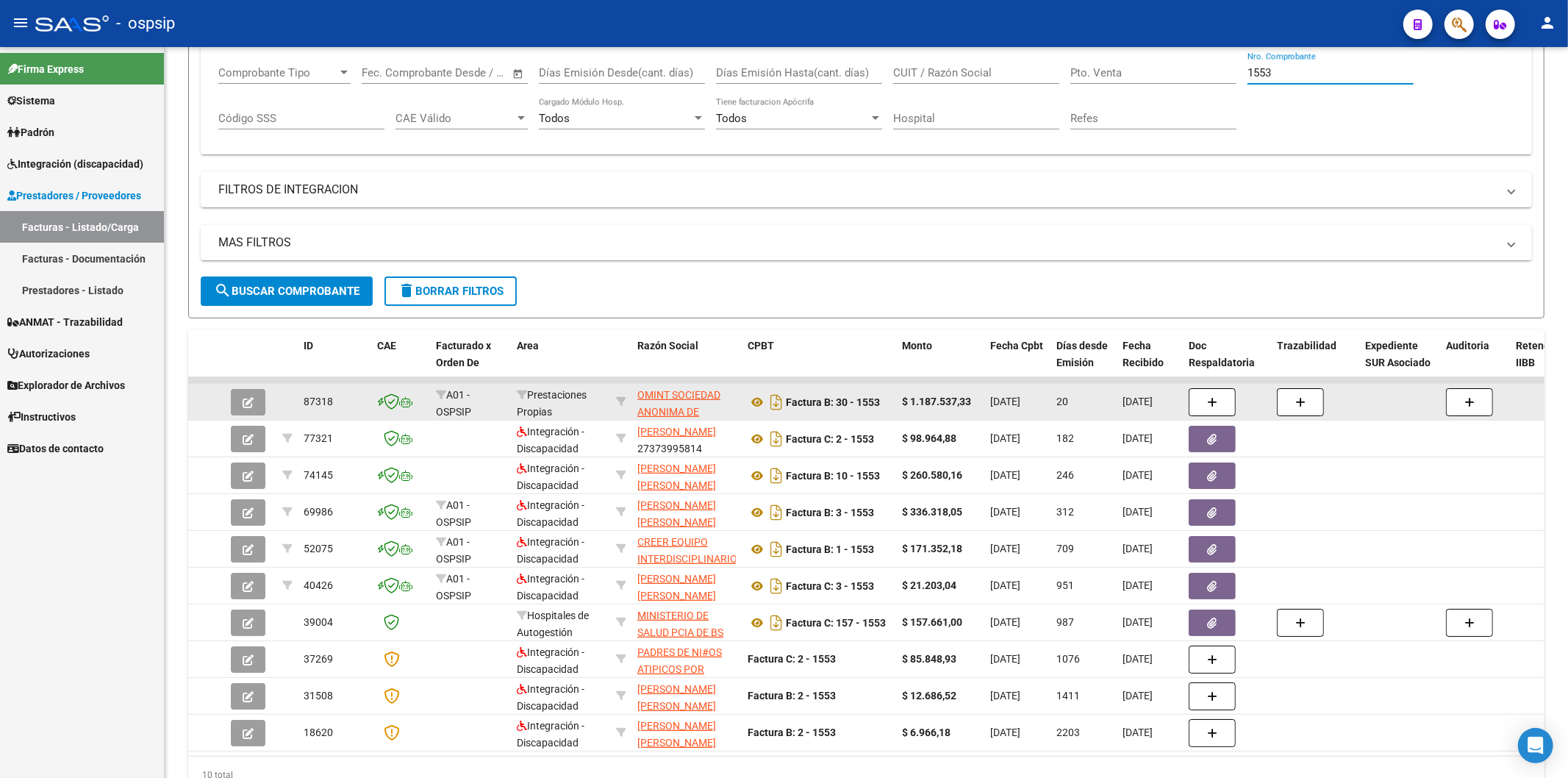
click at [1314, 67] on input "1553" at bounding box center [1330, 72] width 166 height 13
type input "1"
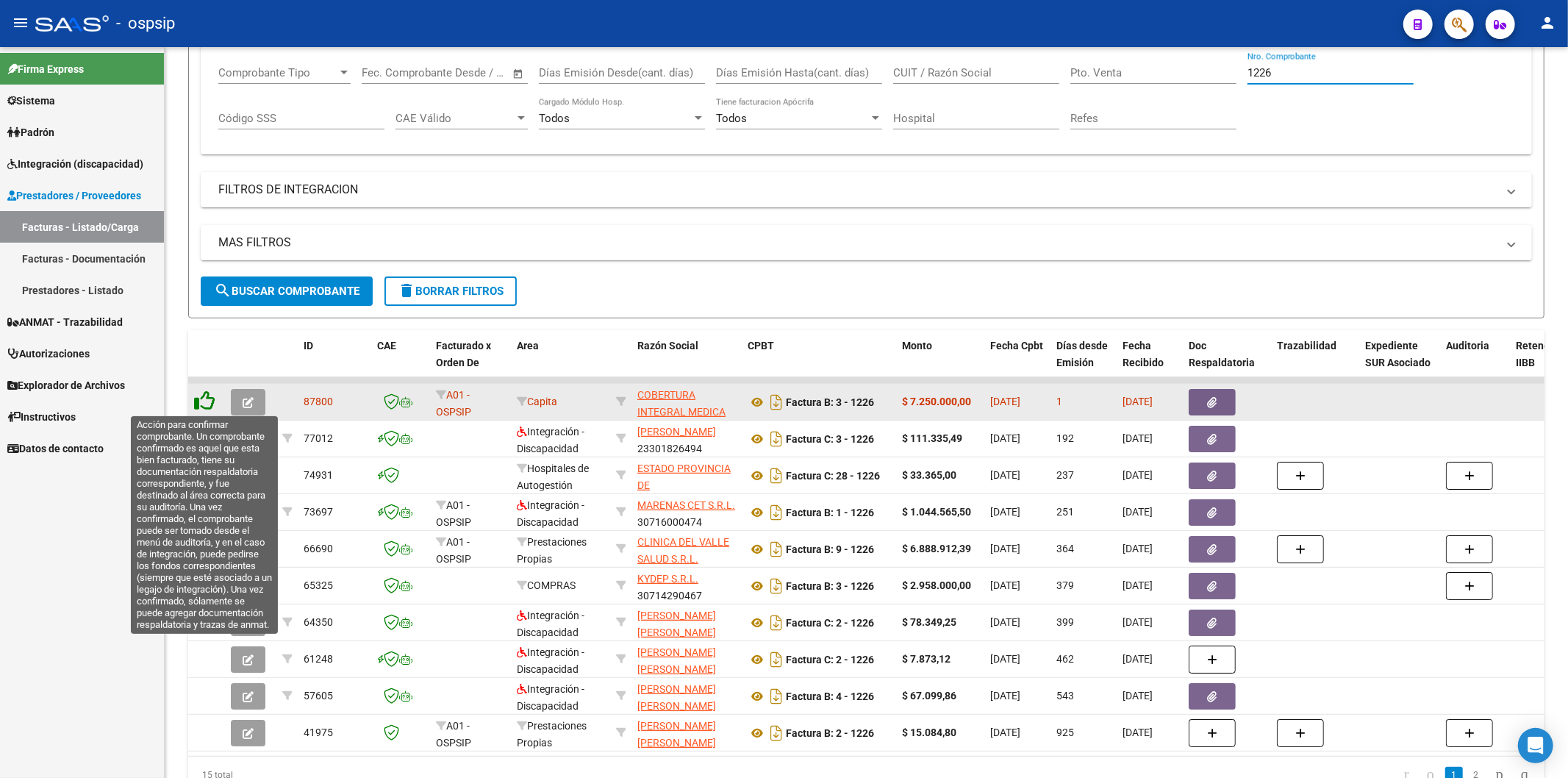
click at [207, 402] on icon at bounding box center [204, 401] width 20 height 20
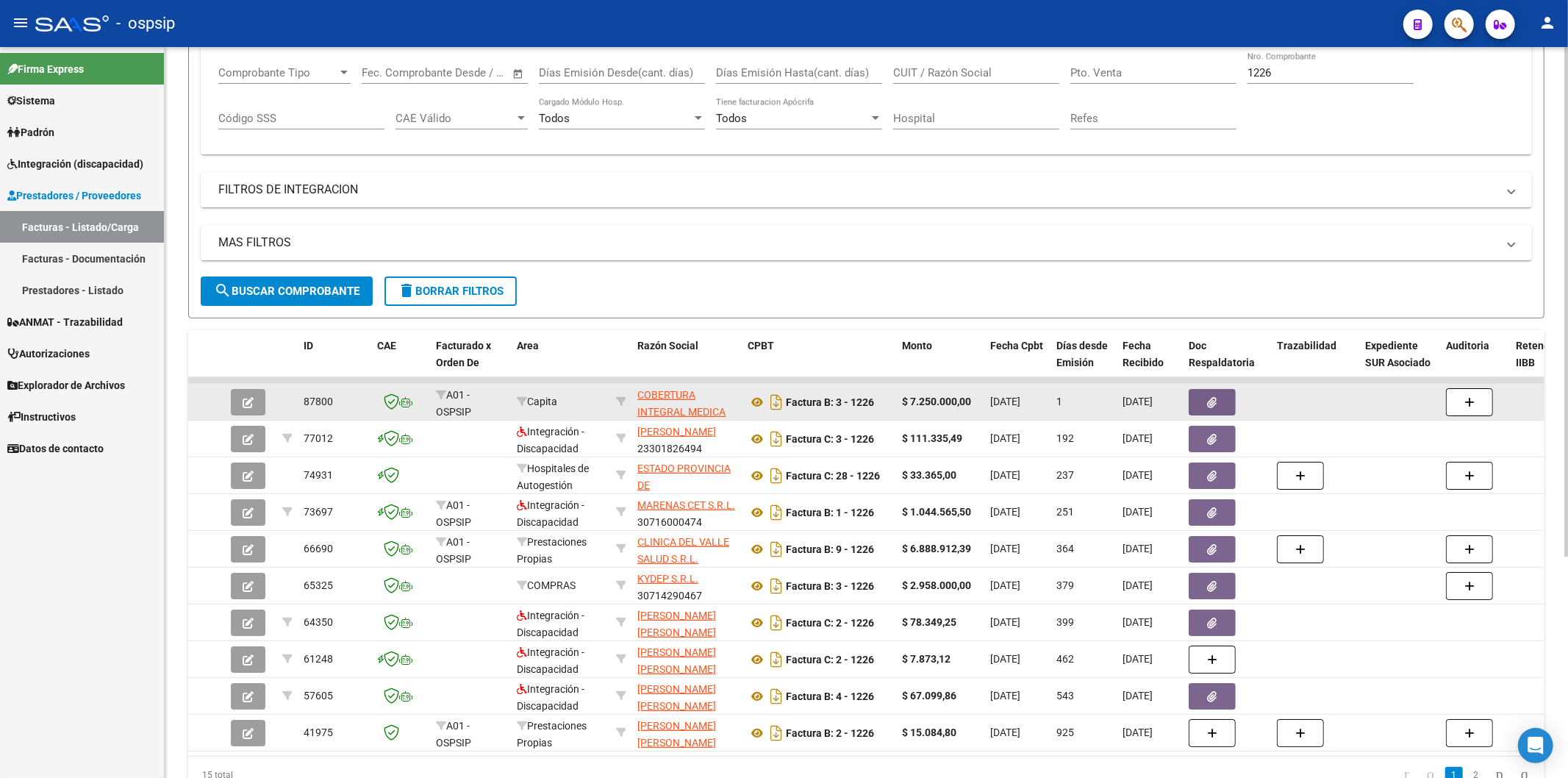
click at [1339, 75] on input "1226" at bounding box center [1330, 72] width 166 height 13
type input "1"
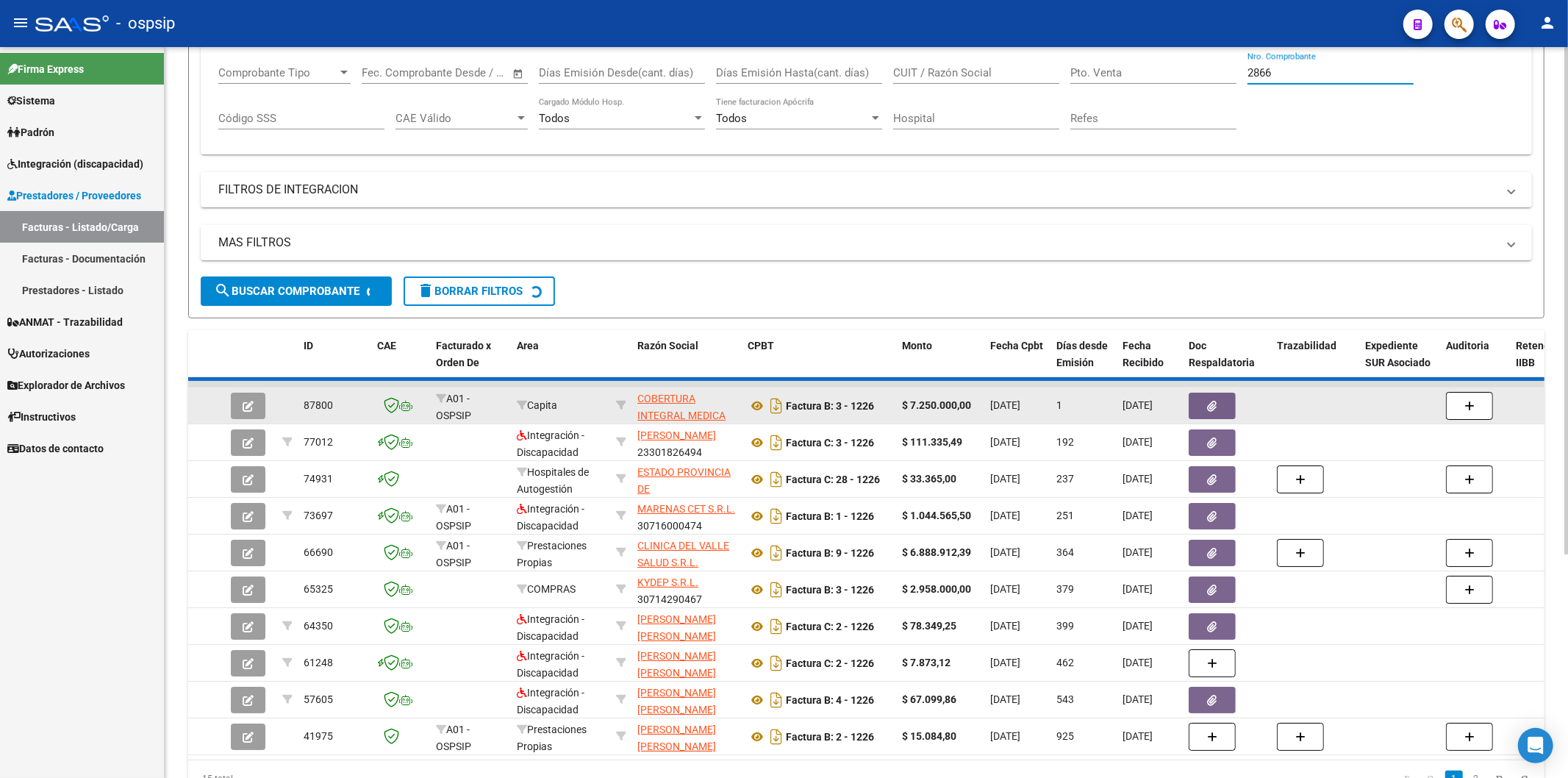
scroll to position [135, 0]
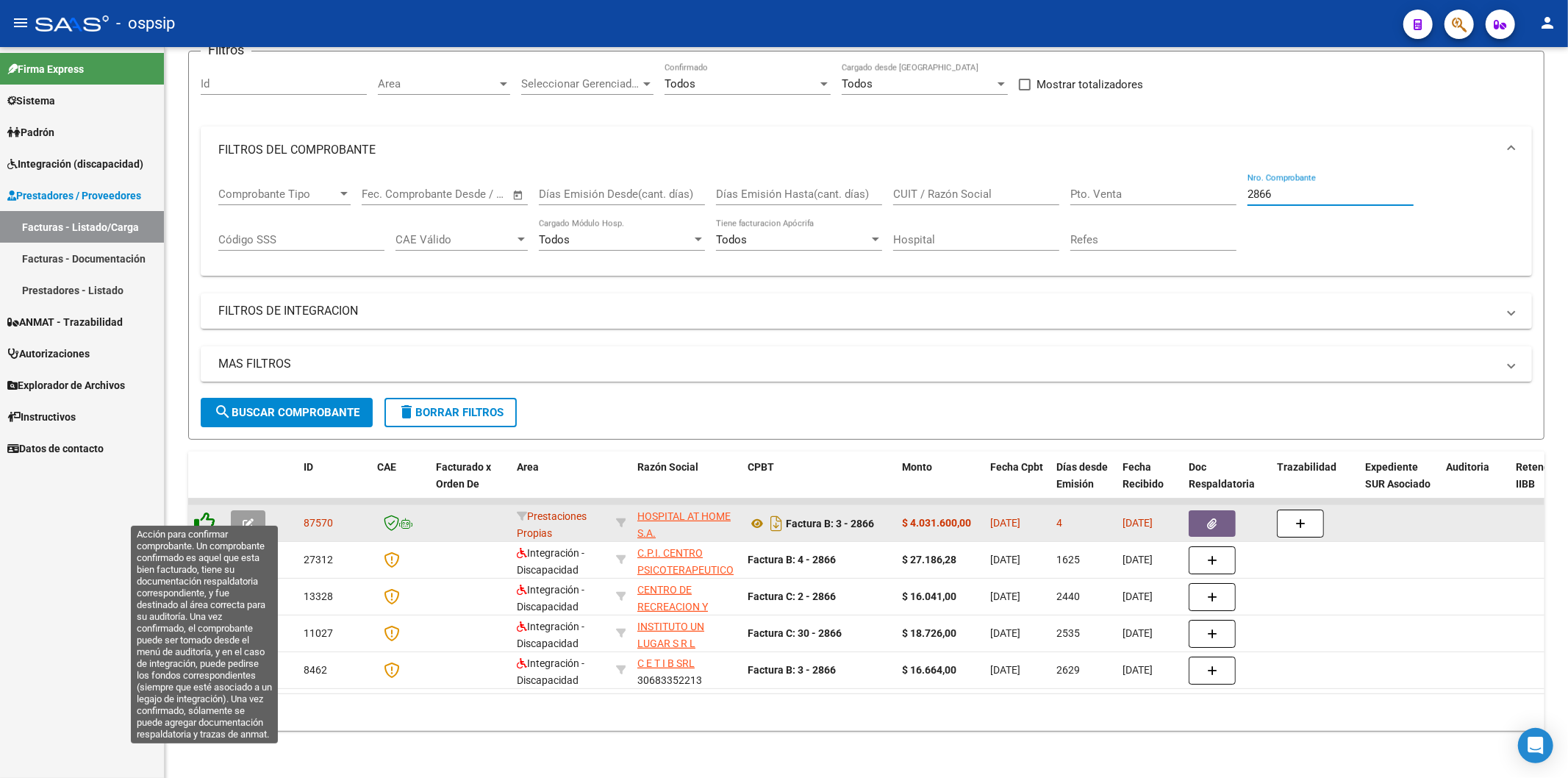
click at [211, 513] on icon at bounding box center [204, 522] width 20 height 20
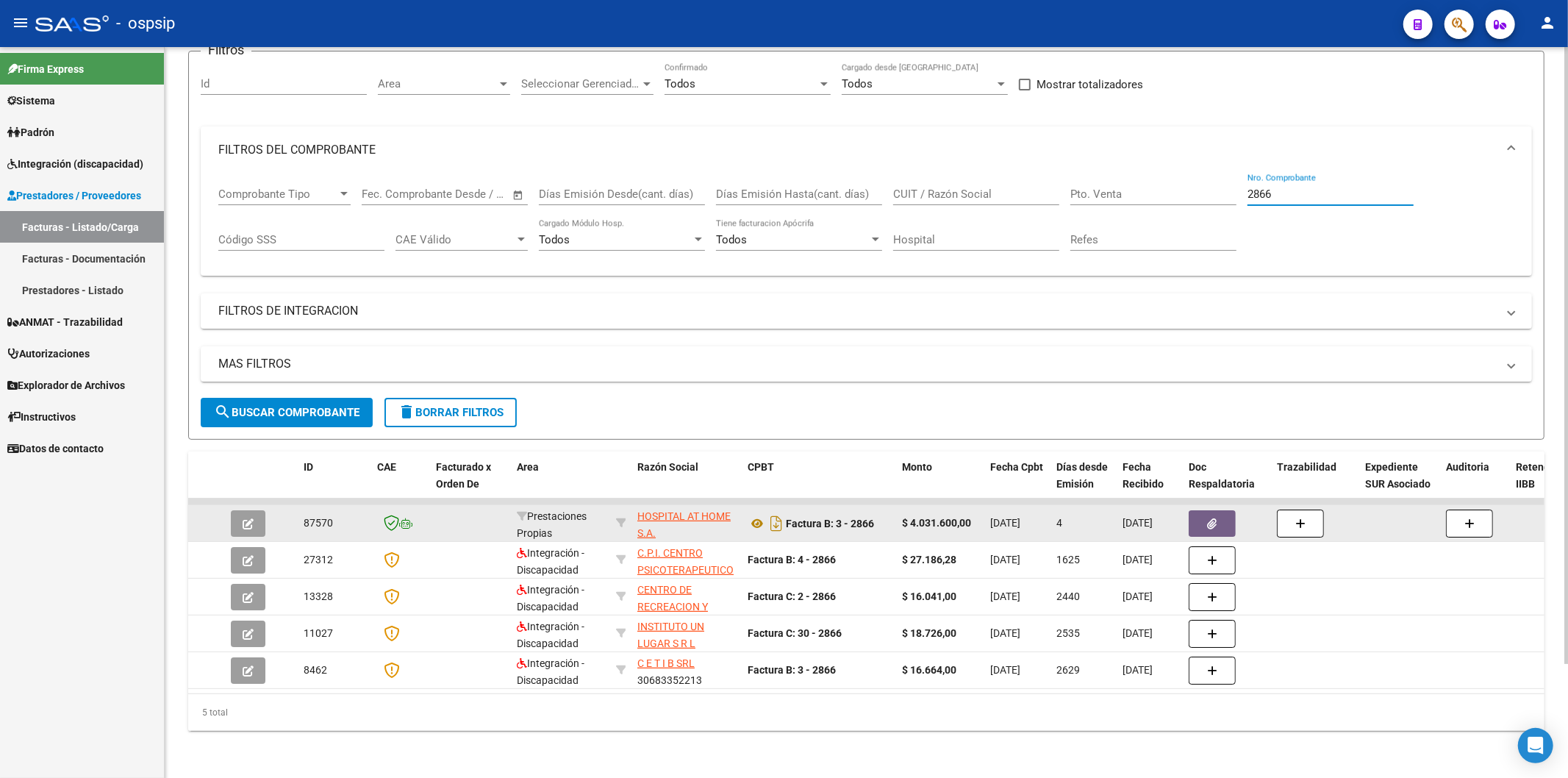
click at [1321, 188] on input "2866" at bounding box center [1330, 194] width 166 height 13
type input "2"
click at [980, 188] on input "CUIT / Razón Social" at bounding box center [976, 194] width 166 height 13
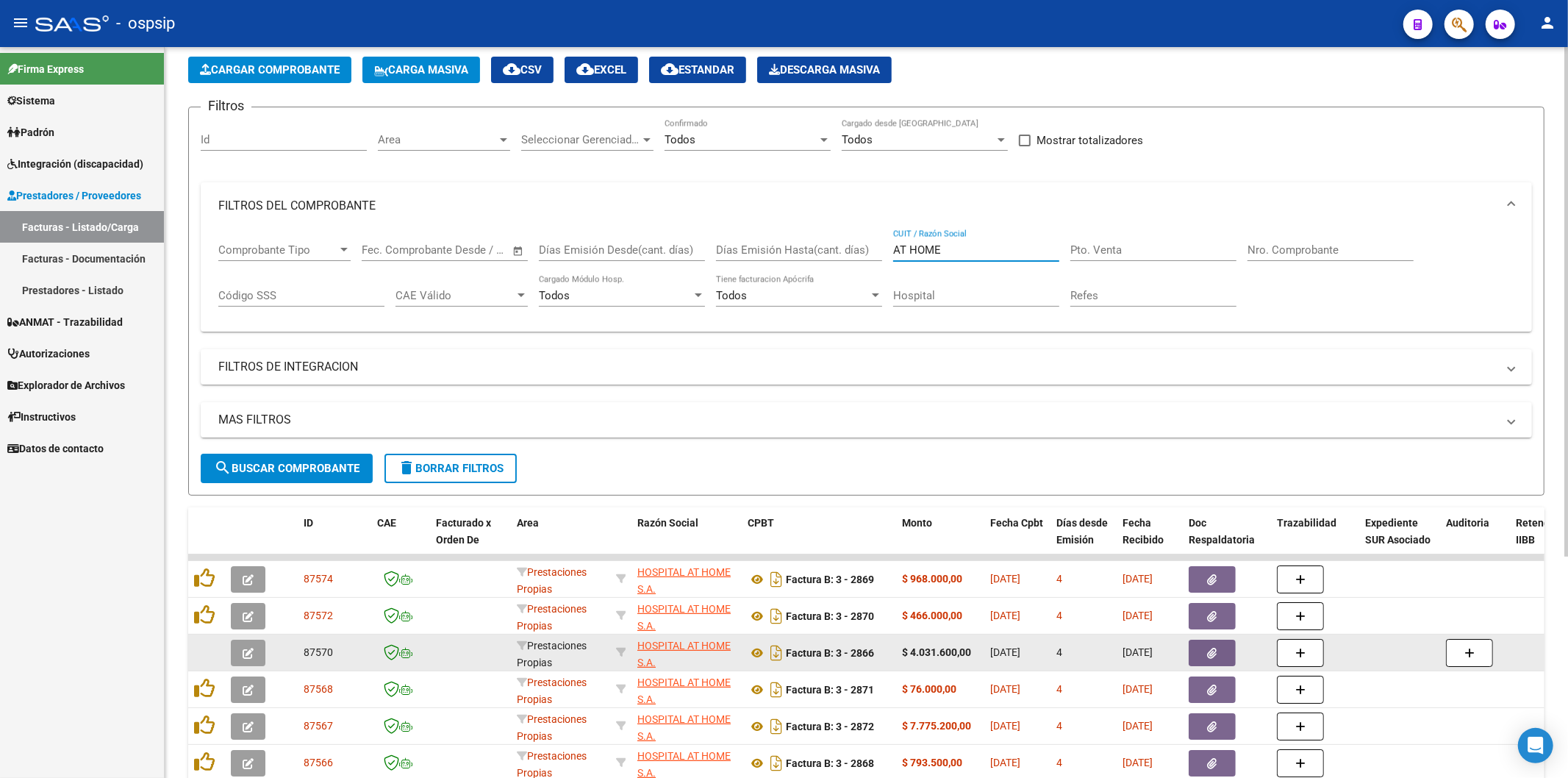
scroll to position [163, 0]
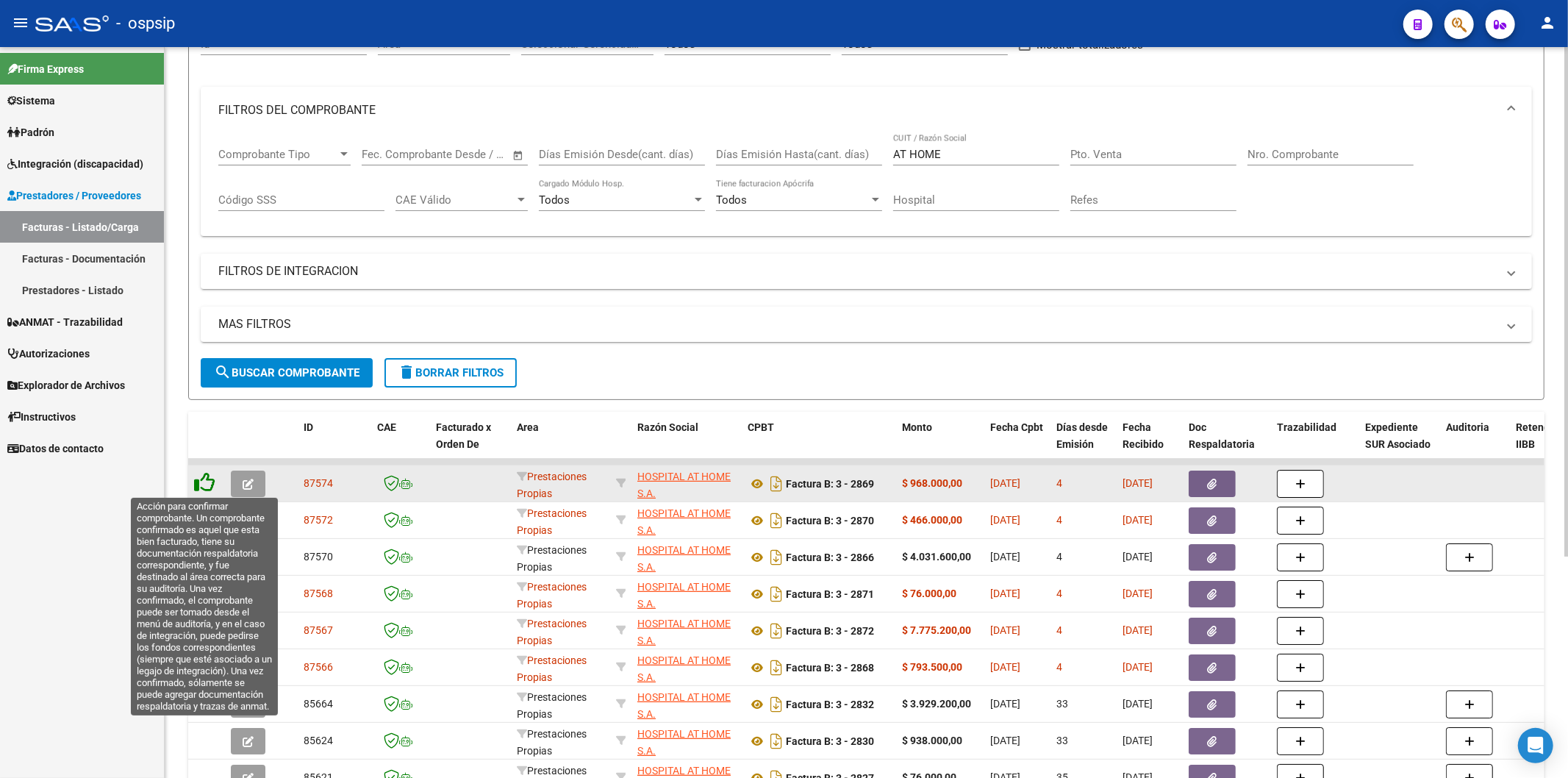
click at [210, 483] on icon at bounding box center [204, 483] width 20 height 20
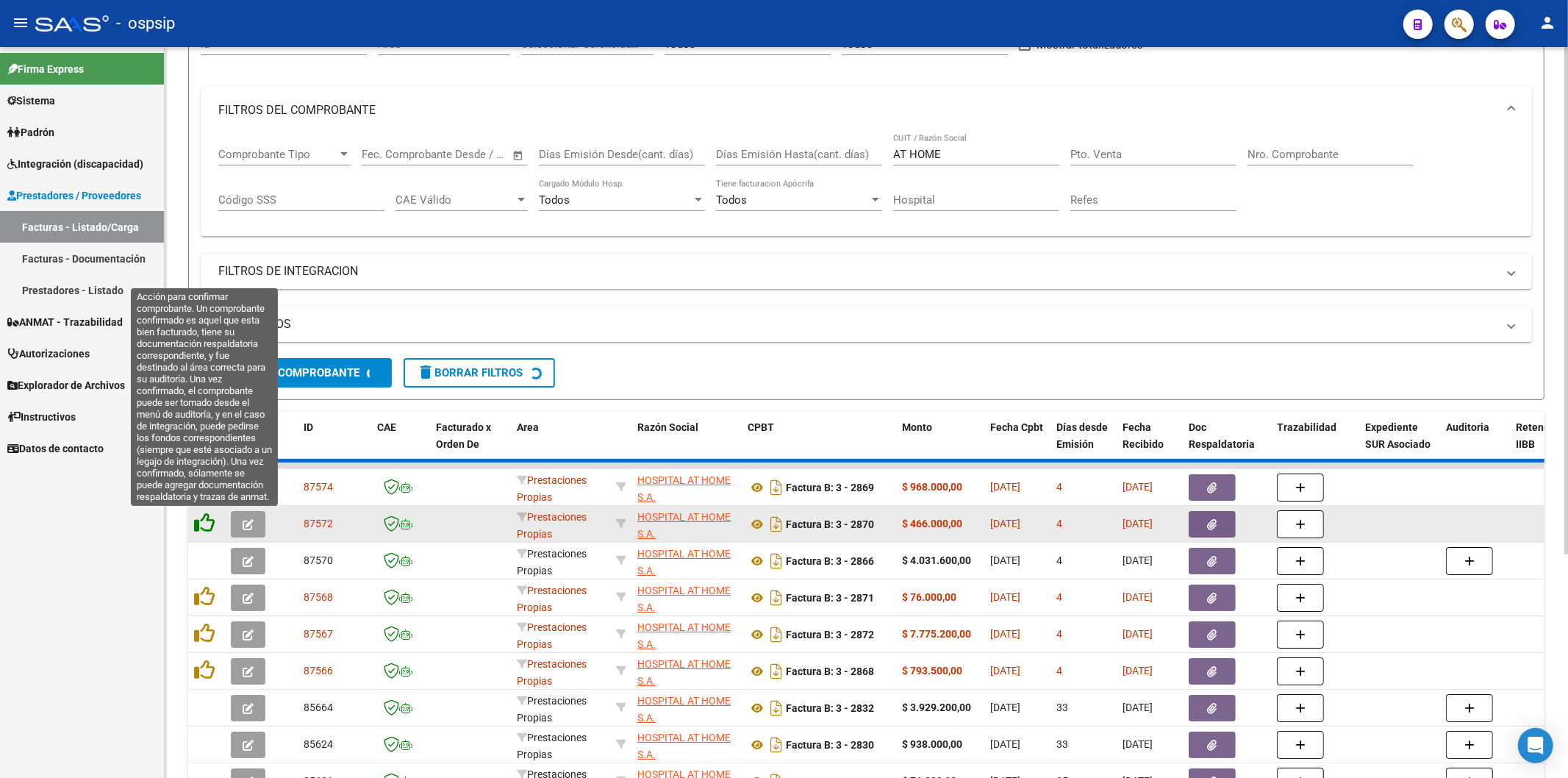
click at [211, 519] on icon at bounding box center [204, 523] width 20 height 20
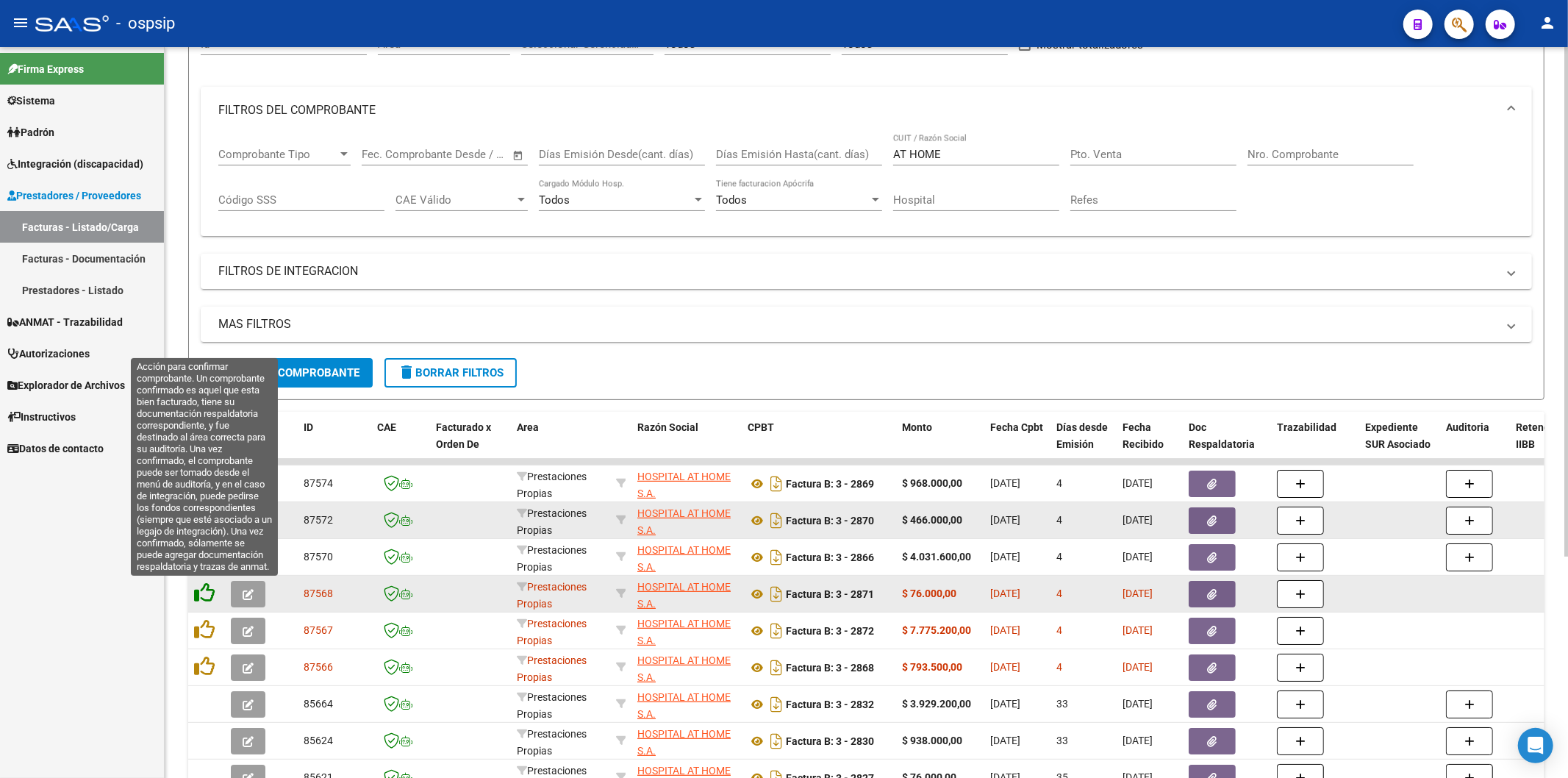
click at [206, 598] on icon at bounding box center [204, 593] width 20 height 20
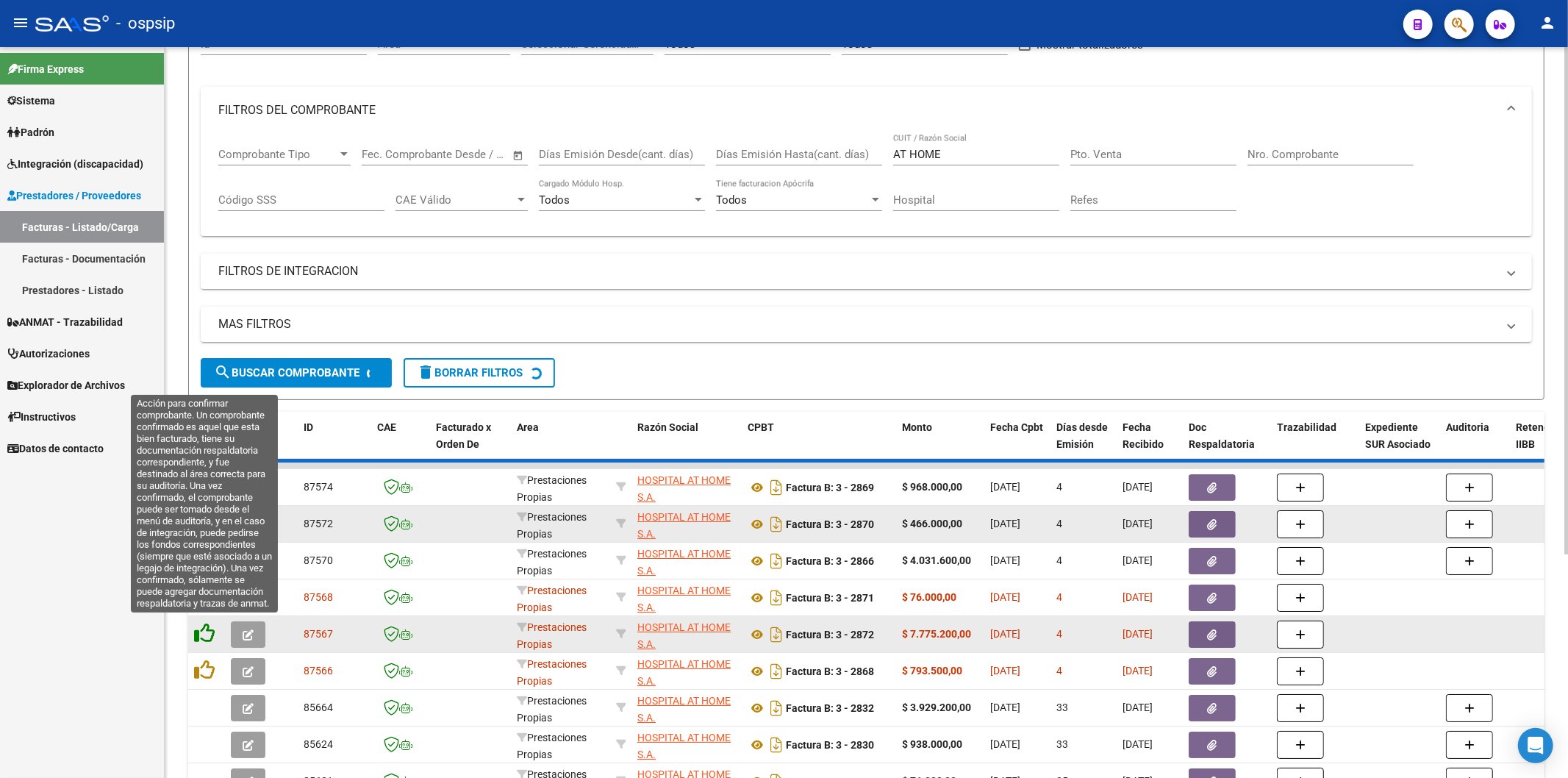
click at [208, 634] on icon at bounding box center [204, 633] width 20 height 20
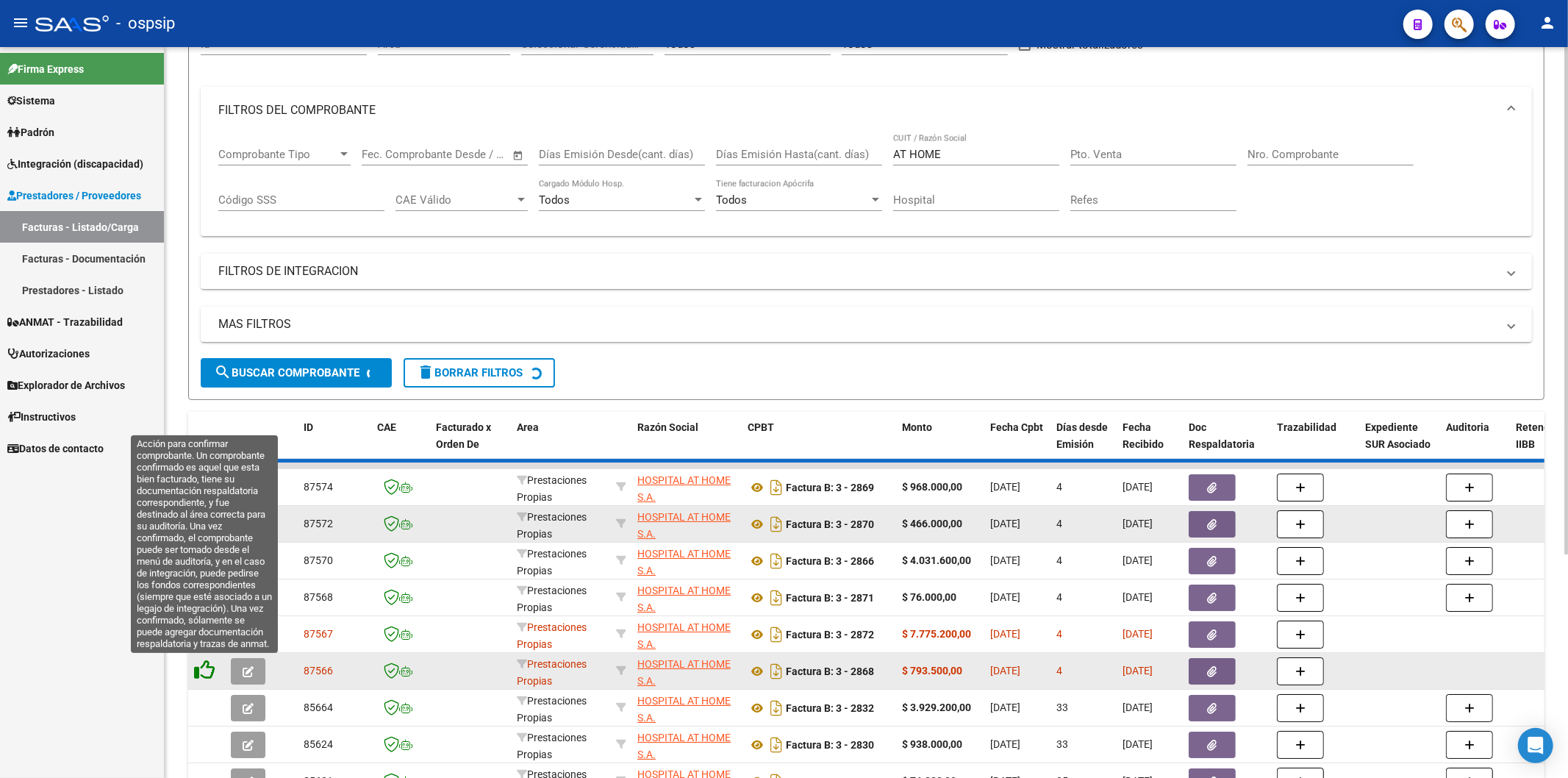
click at [210, 666] on icon at bounding box center [204, 670] width 20 height 20
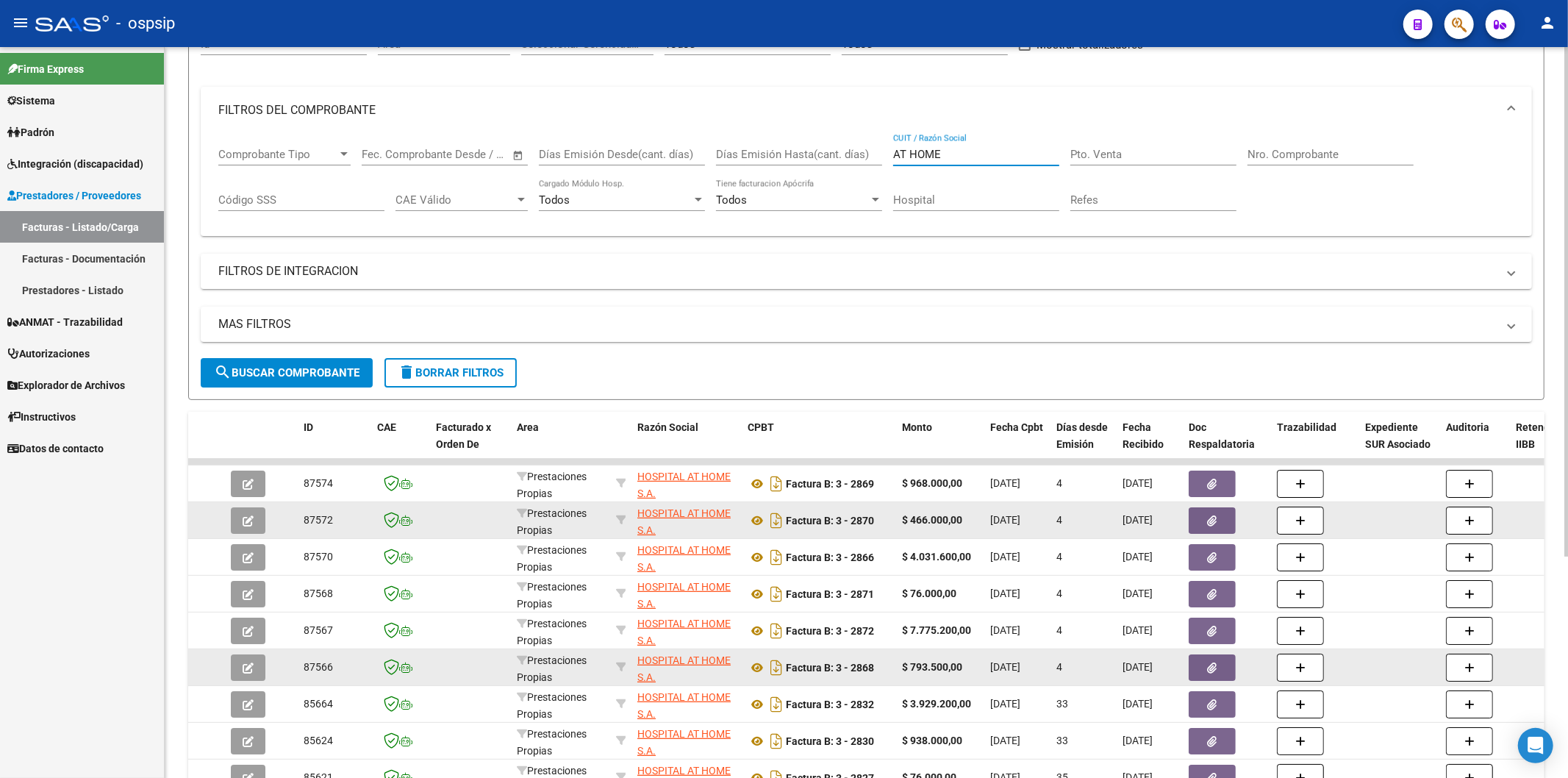
click at [962, 157] on input "AT HOME" at bounding box center [976, 154] width 166 height 13
type input "A"
click at [1288, 156] on input "Nro. Comprobante" at bounding box center [1330, 154] width 166 height 13
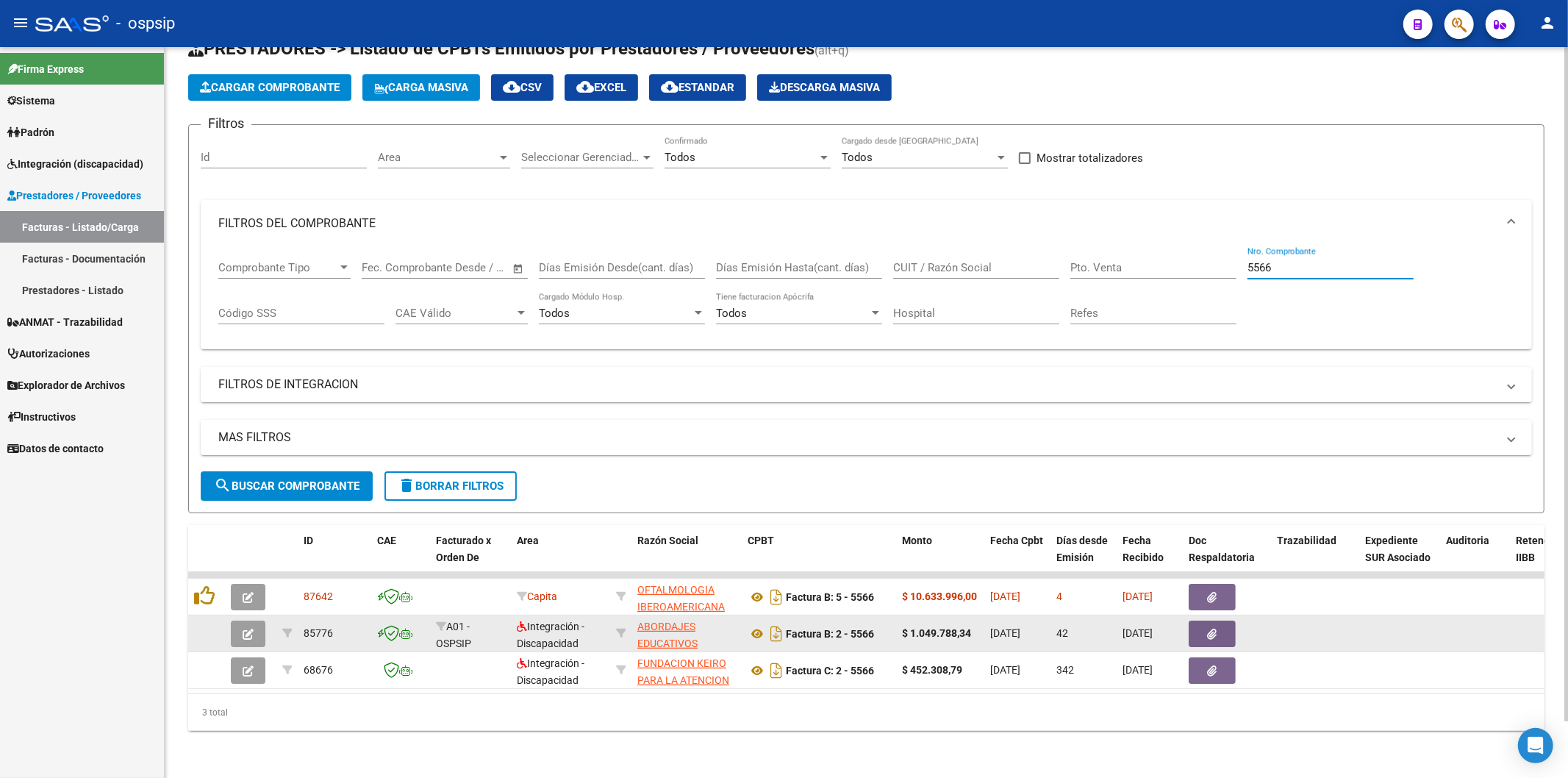
scroll to position [62, 0]
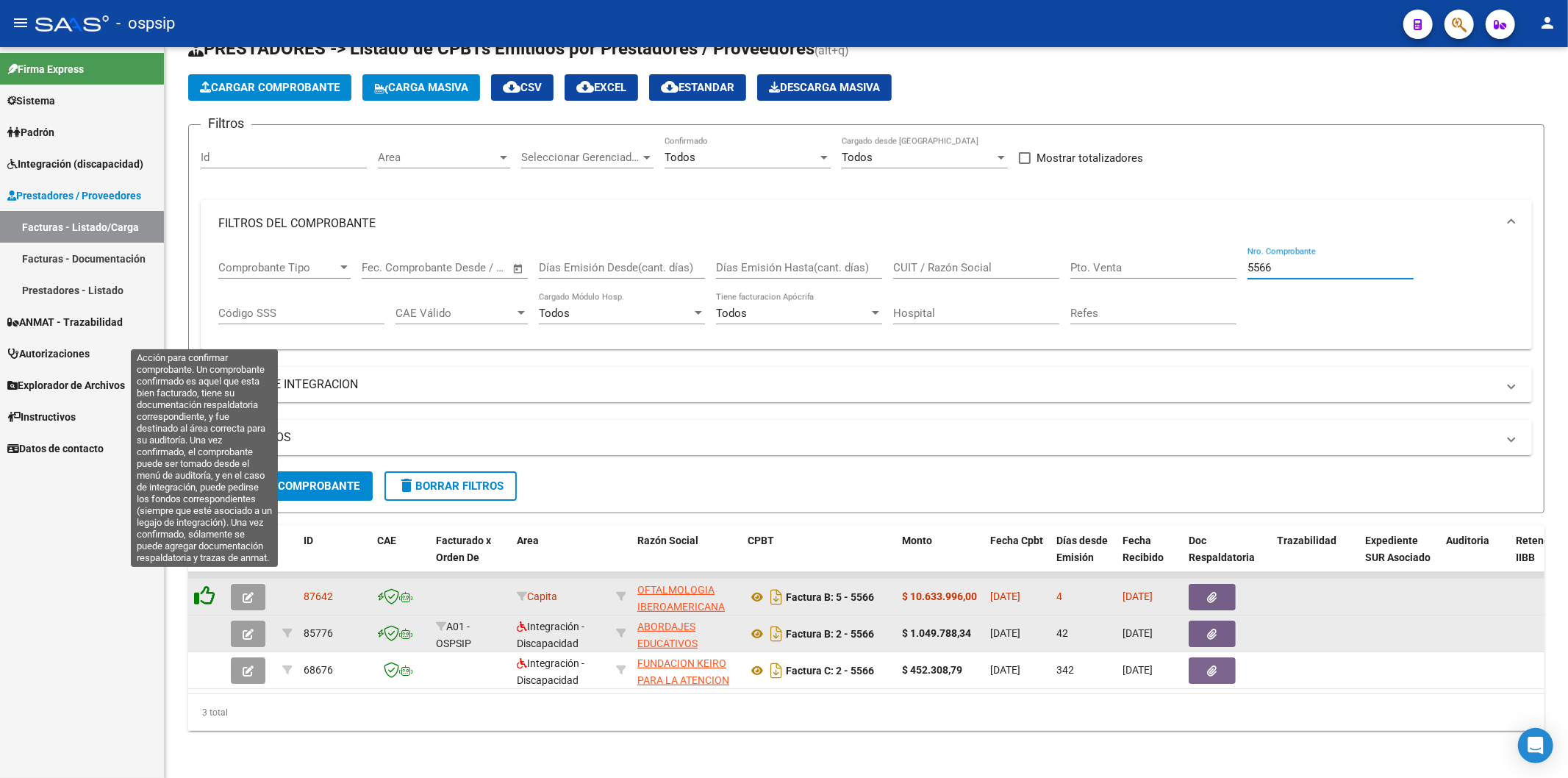
click at [211, 585] on icon at bounding box center [204, 596] width 20 height 20
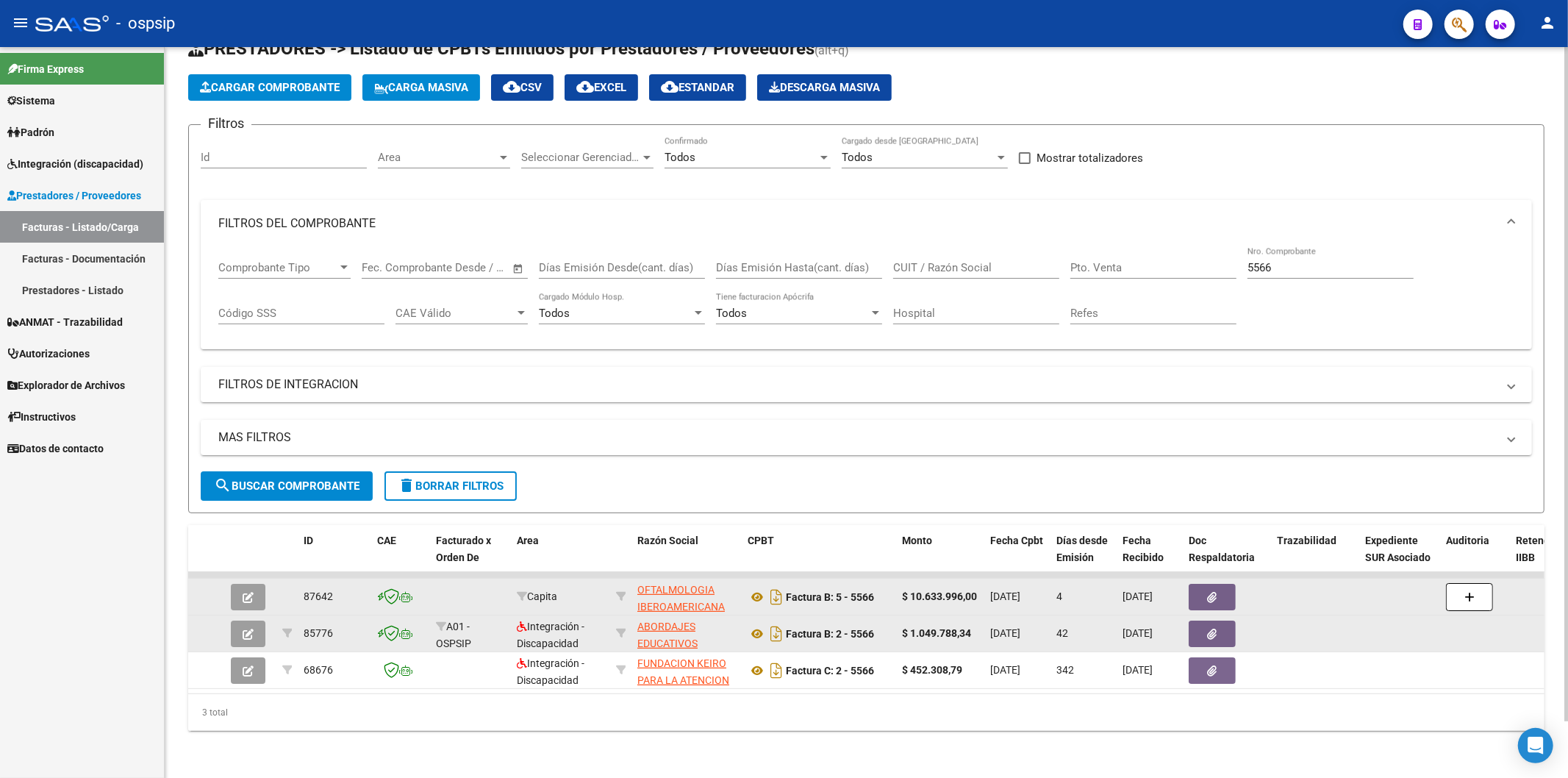
click at [1318, 261] on input "5566" at bounding box center [1330, 267] width 166 height 13
type input "5"
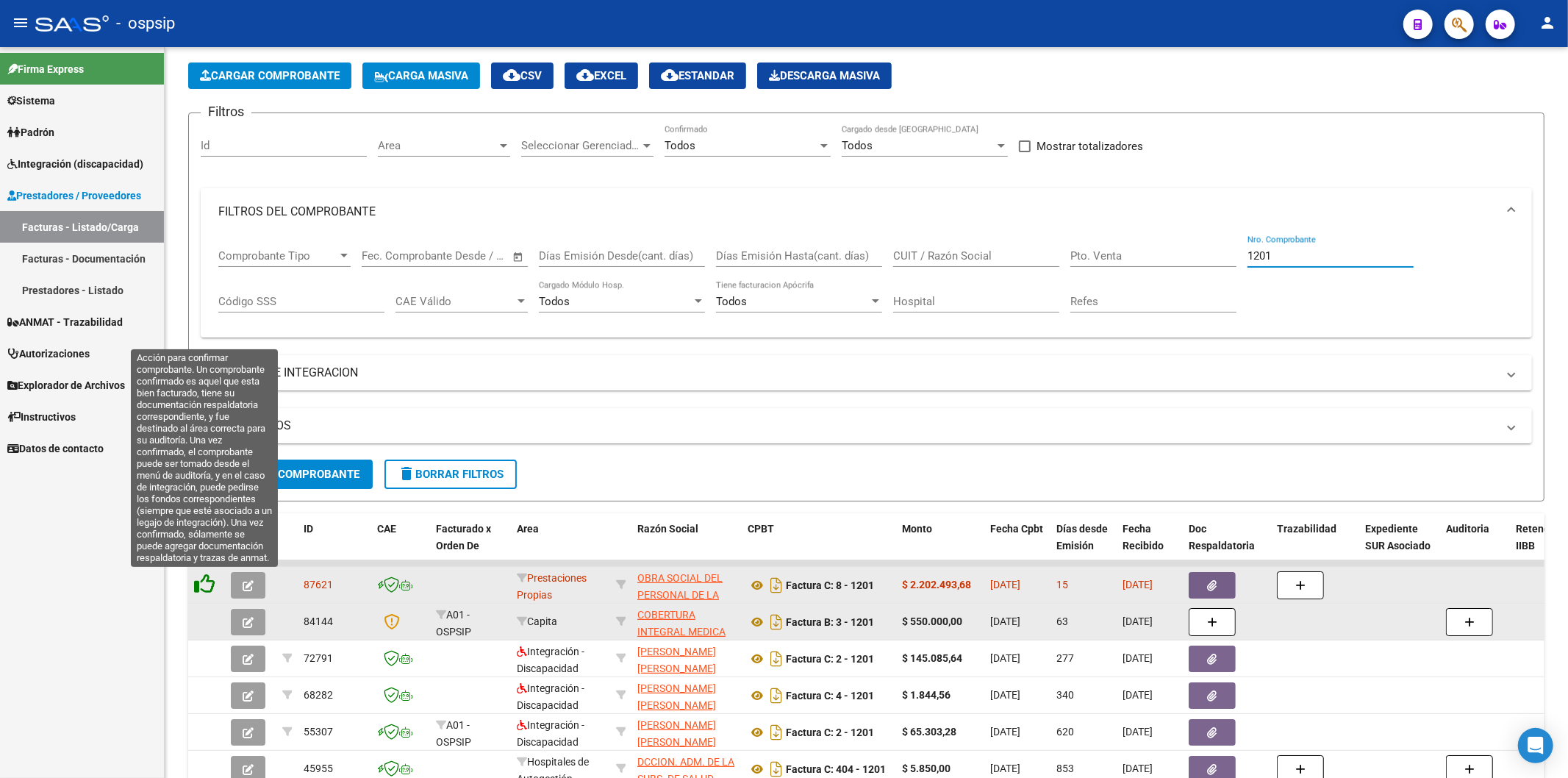
click at [200, 585] on icon at bounding box center [204, 584] width 20 height 20
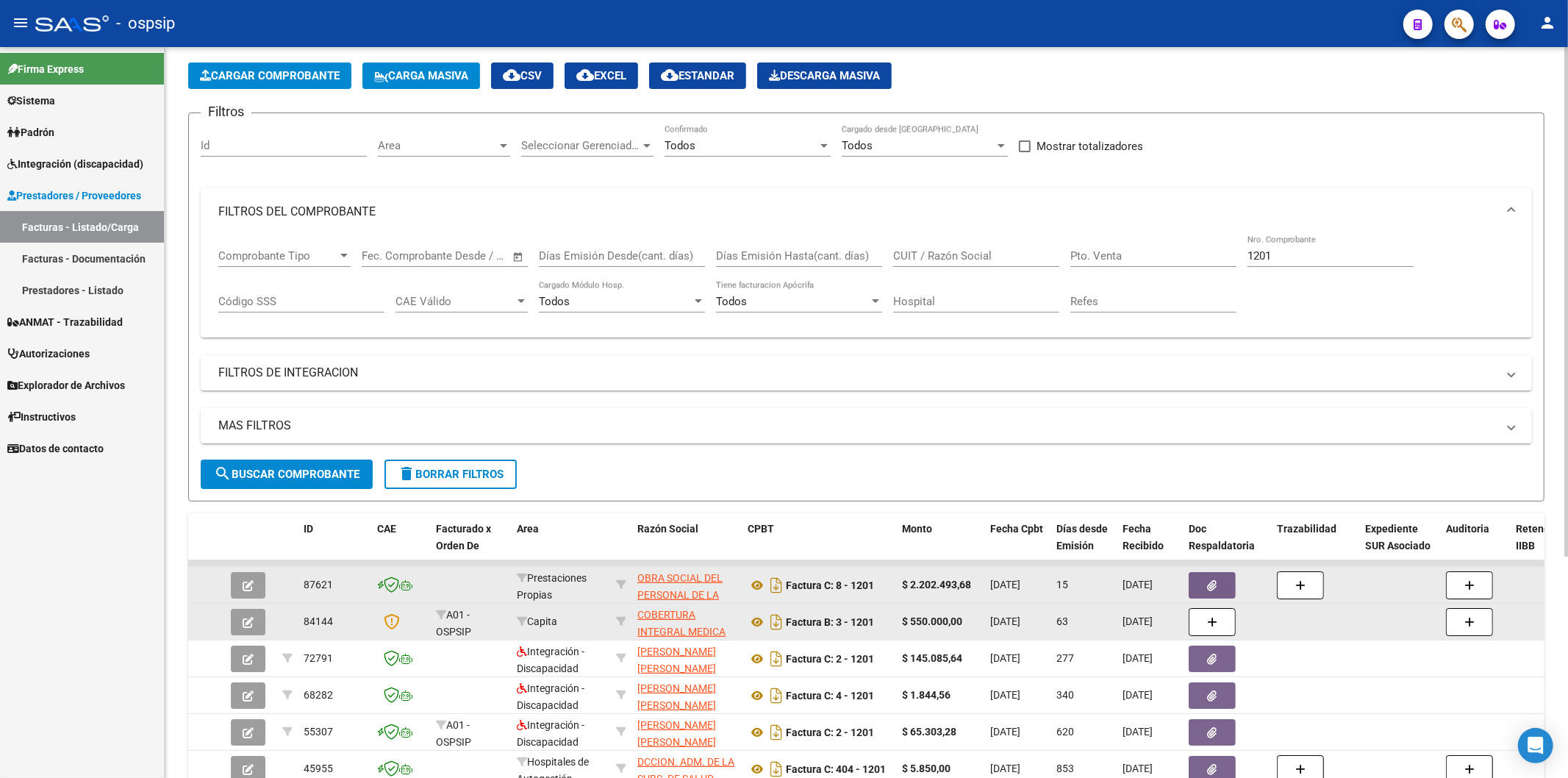
click at [1336, 268] on div "1201 Nro. Comprobante" at bounding box center [1330, 258] width 166 height 46
click at [1324, 258] on input "1201" at bounding box center [1330, 255] width 166 height 13
type input "1"
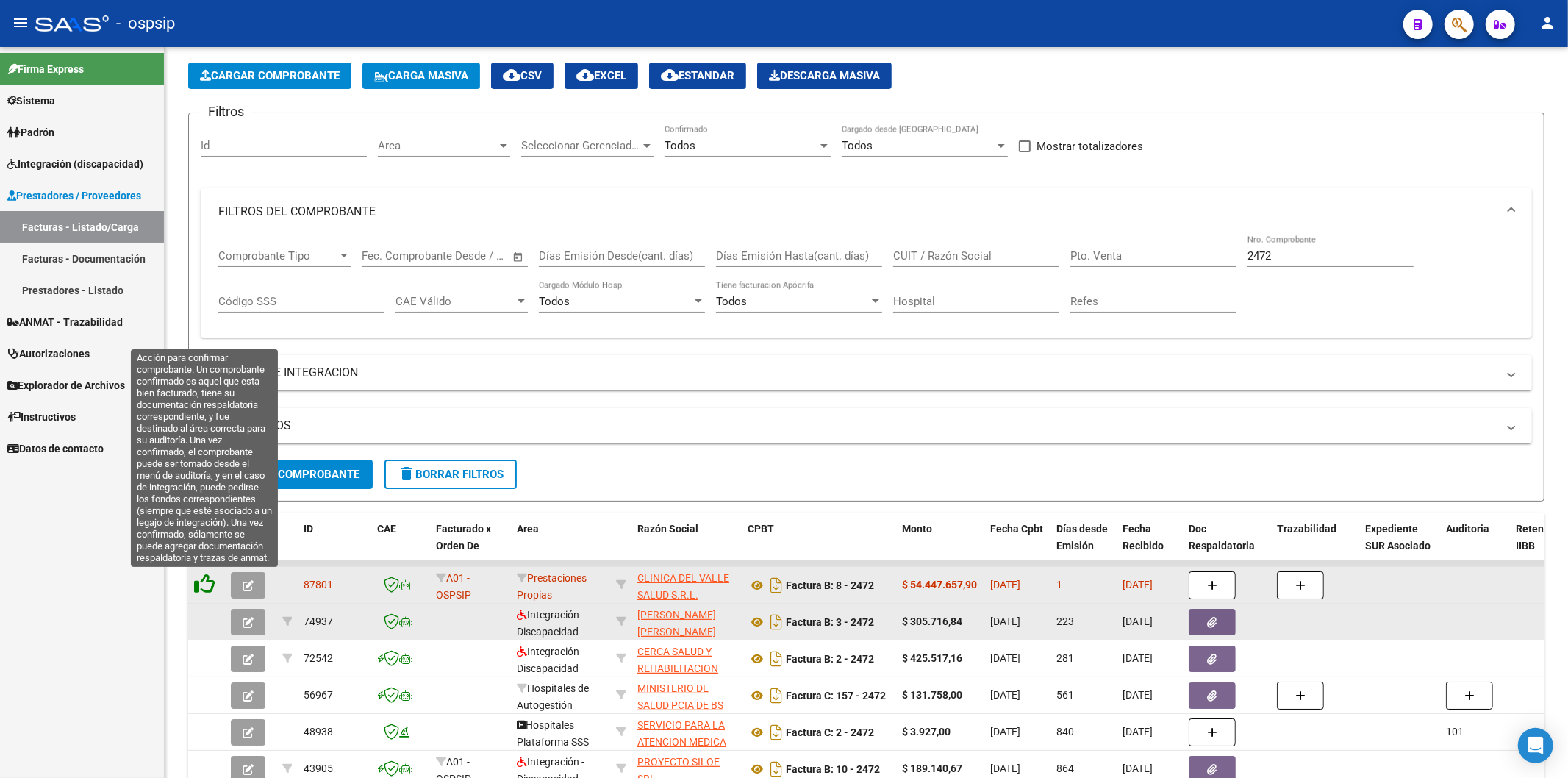
click at [203, 582] on icon at bounding box center [204, 584] width 20 height 20
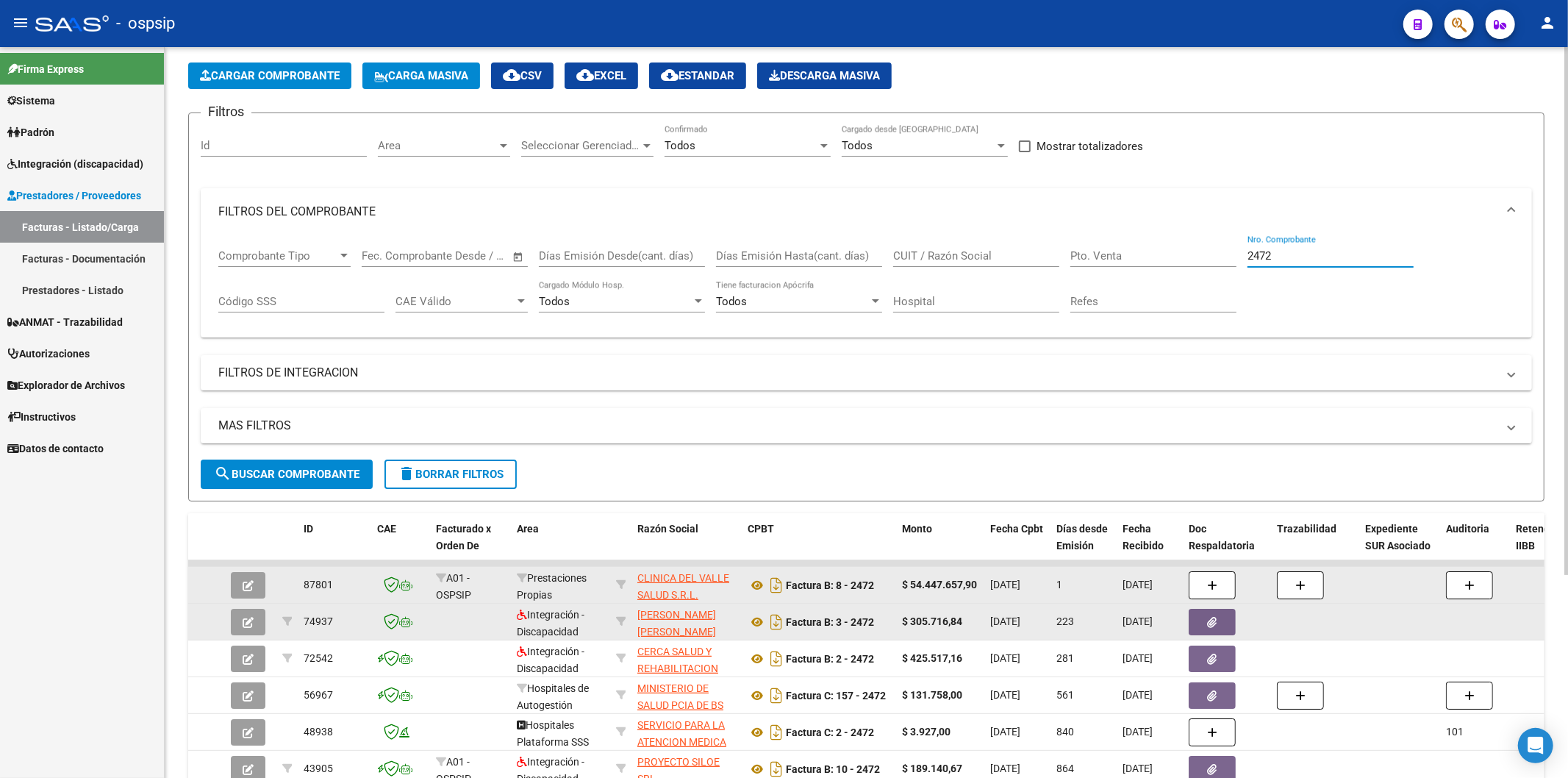
click at [1328, 258] on input "2472" at bounding box center [1330, 255] width 166 height 13
type input "2"
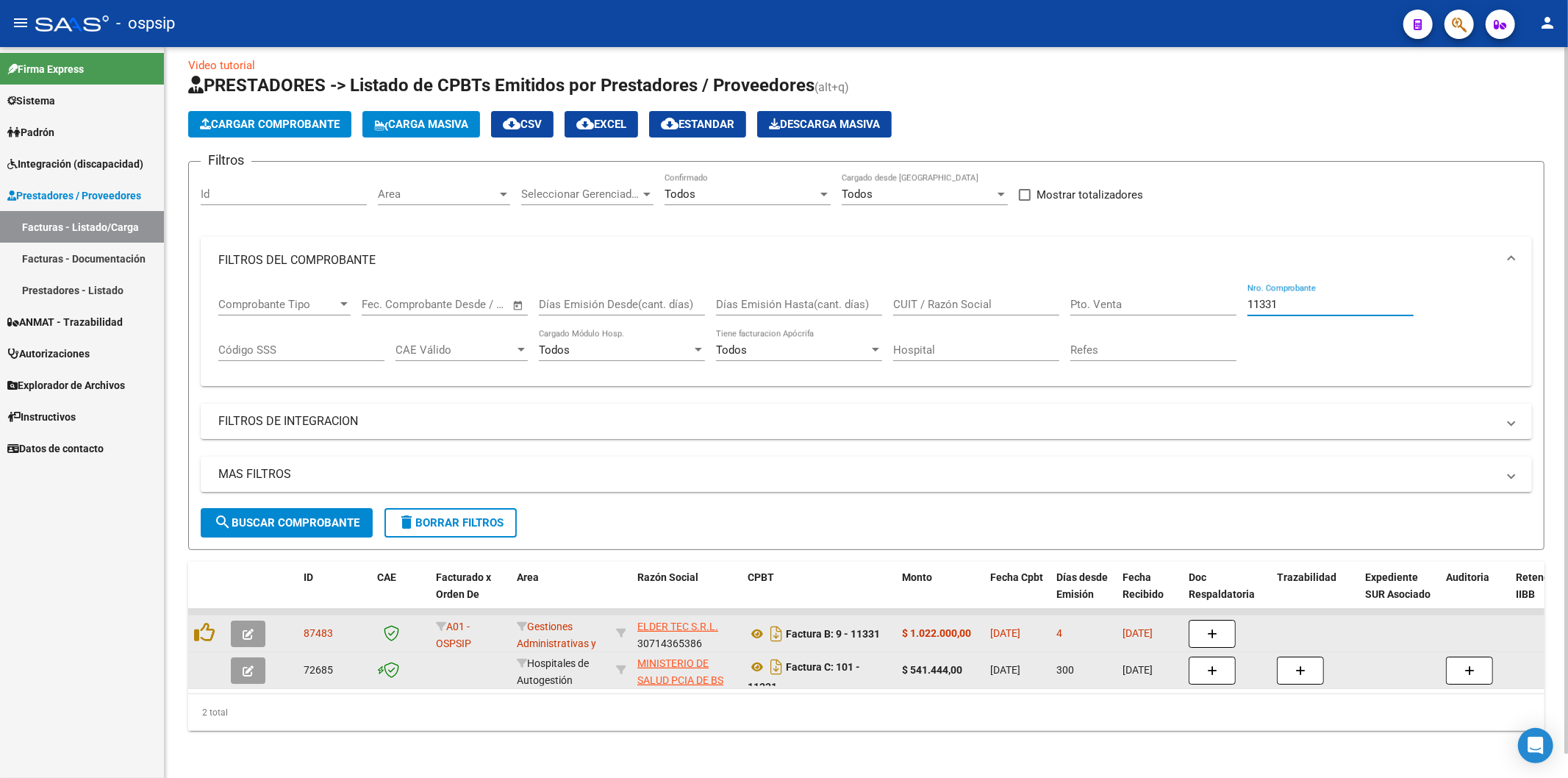
scroll to position [25, 0]
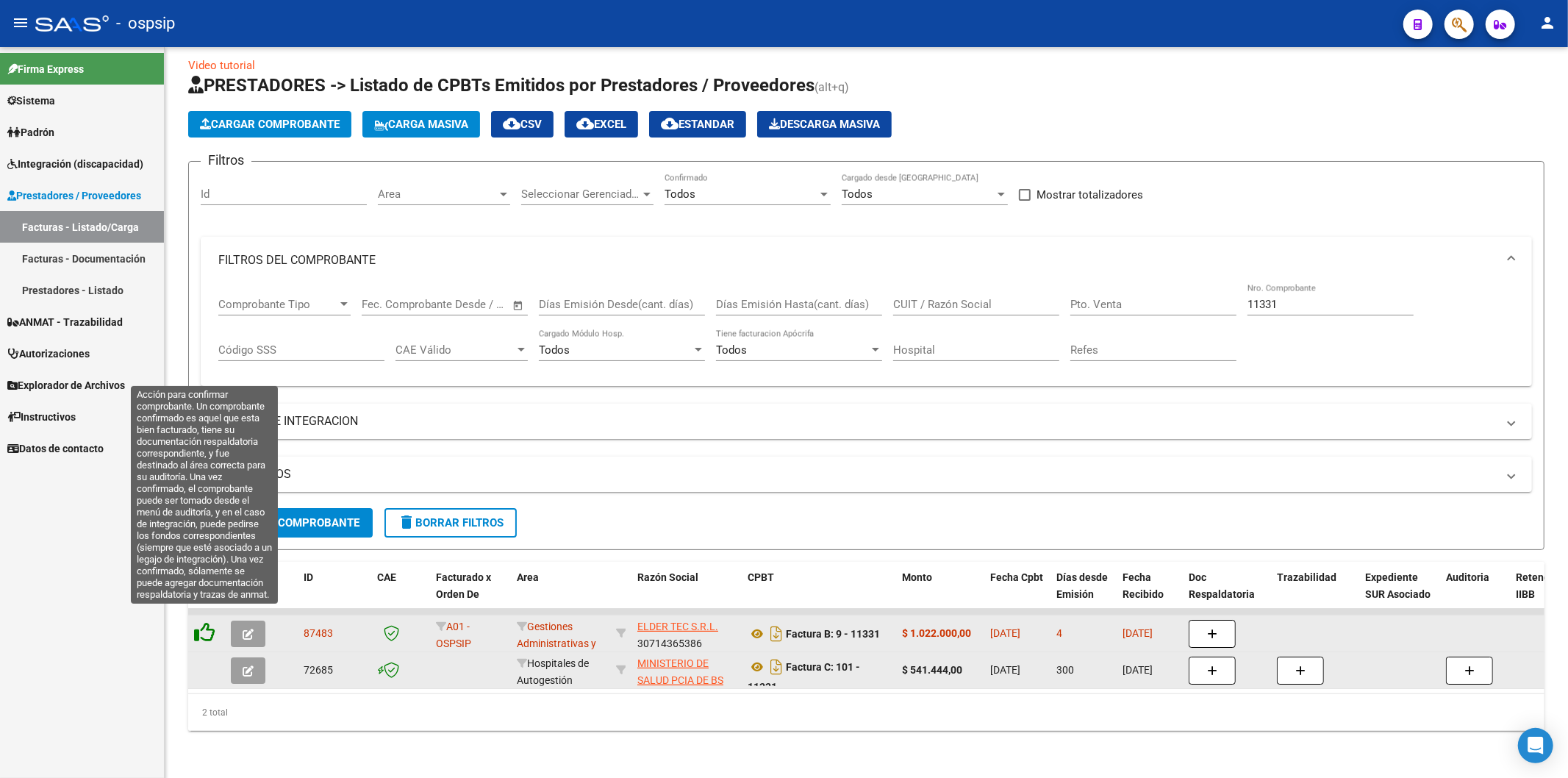
click at [204, 622] on icon at bounding box center [204, 633] width 20 height 20
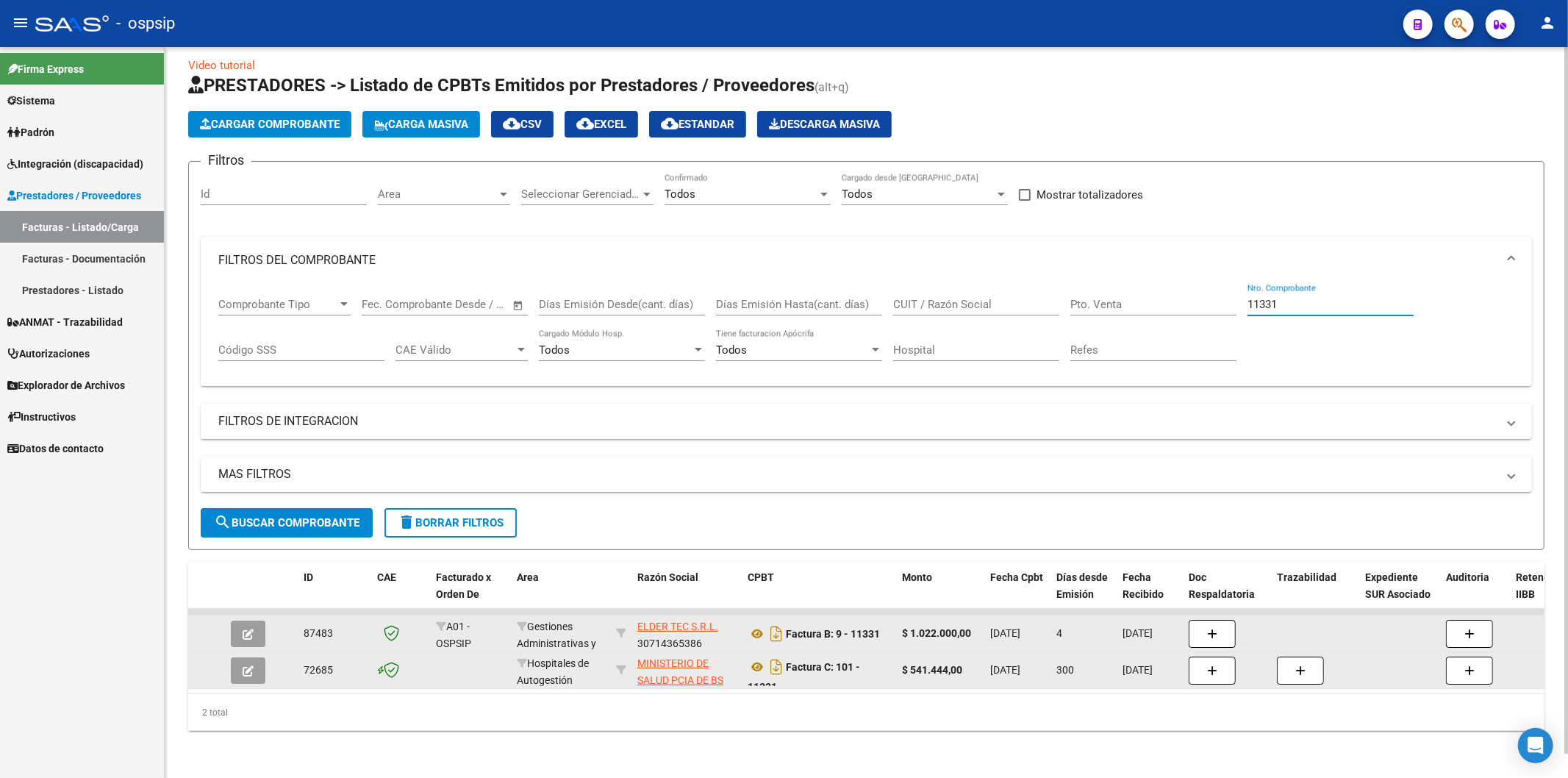
click at [1294, 298] on input "11331" at bounding box center [1330, 304] width 166 height 13
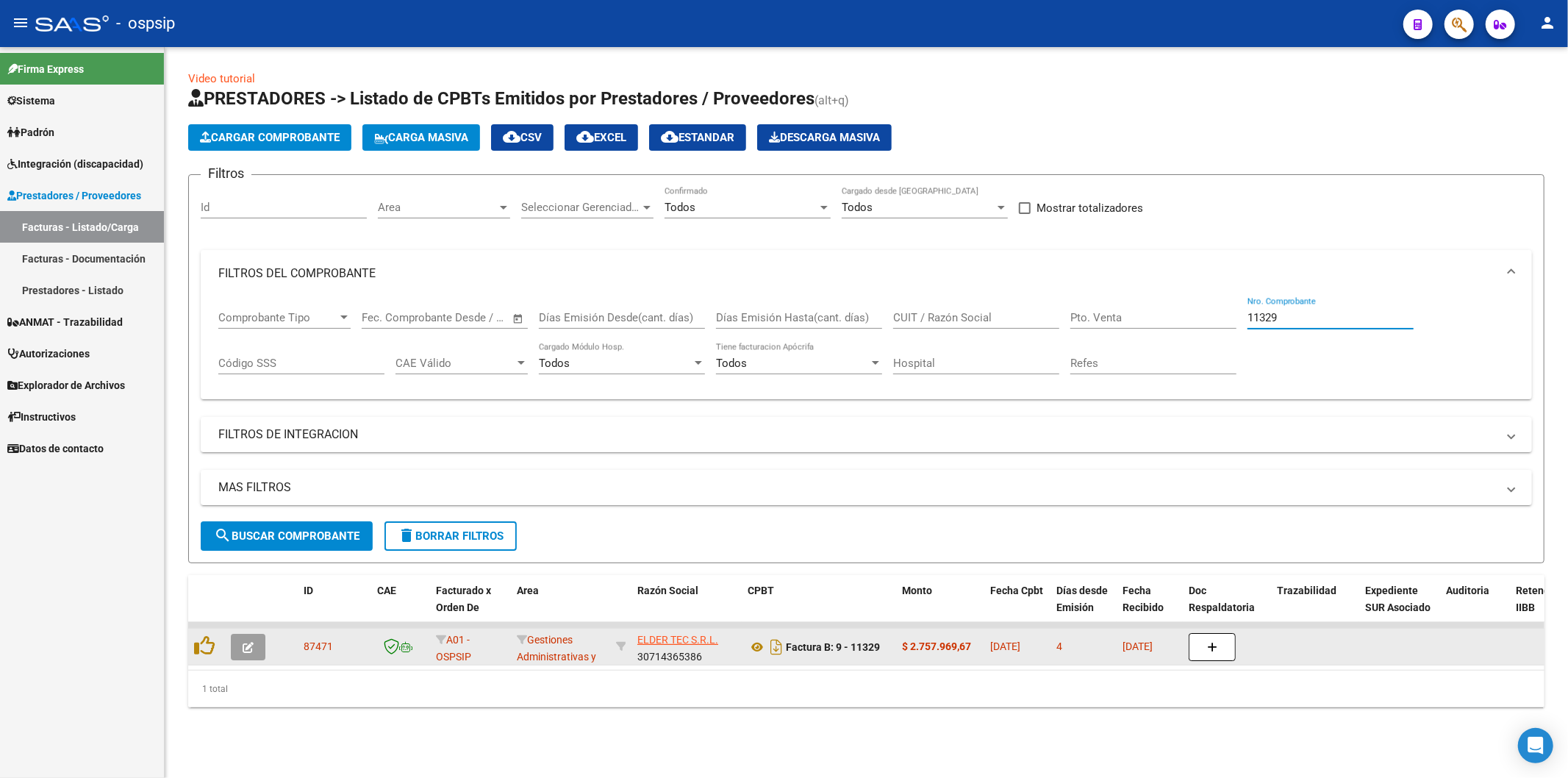
scroll to position [0, 0]
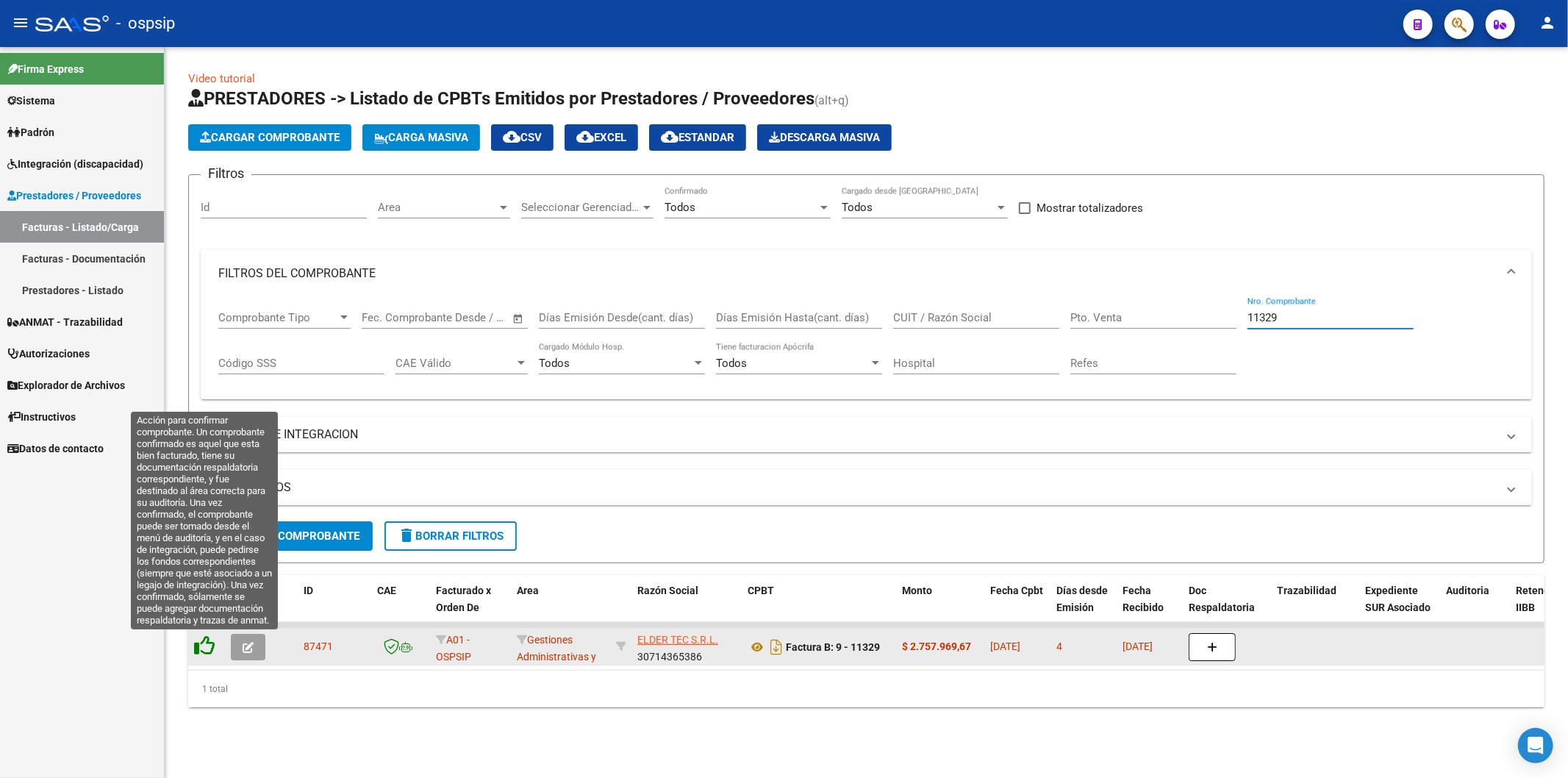
click at [202, 648] on icon at bounding box center [204, 645] width 20 height 20
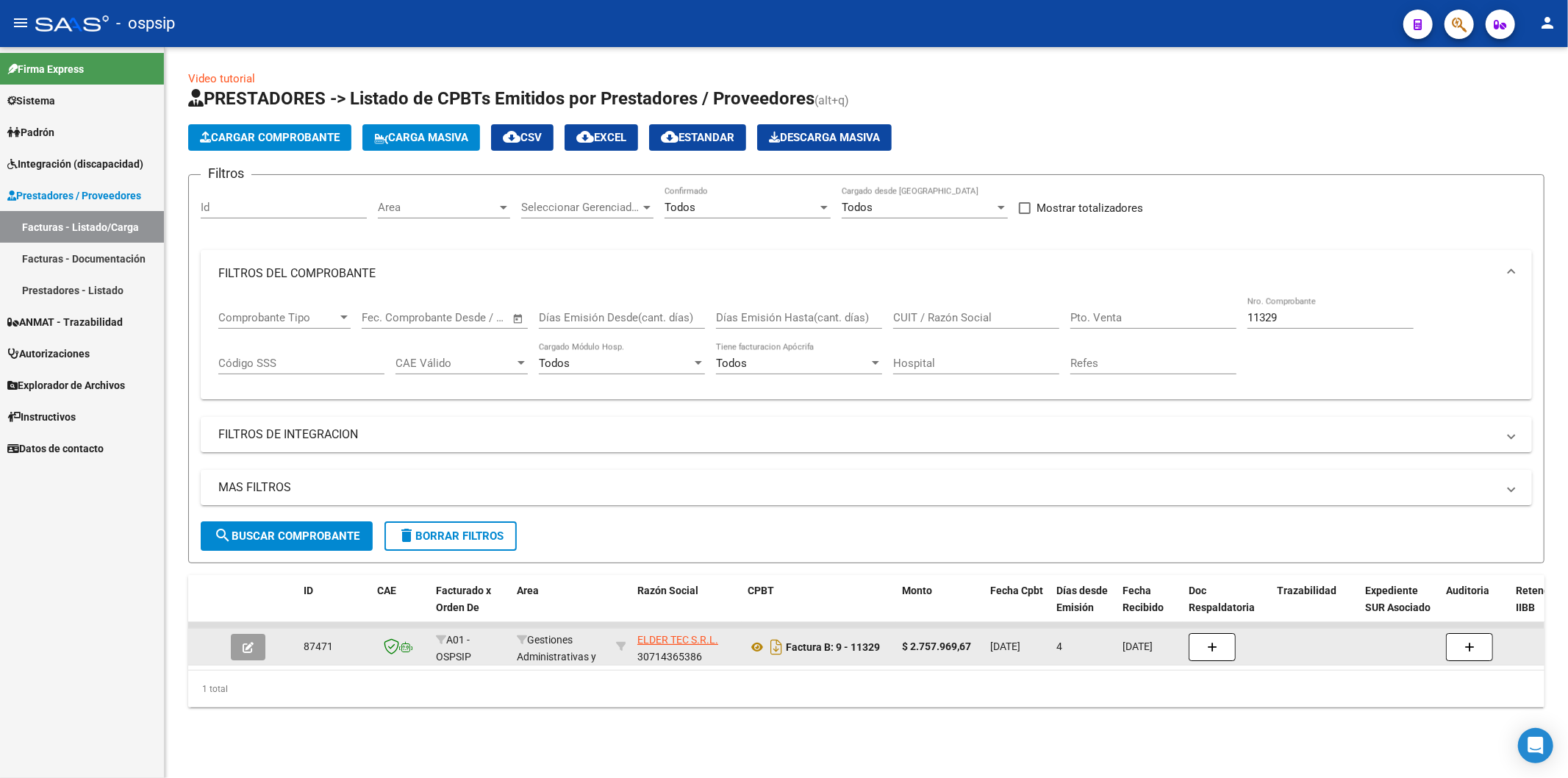
click at [1313, 321] on input "11329" at bounding box center [1330, 317] width 166 height 13
click at [1344, 319] on input "11277" at bounding box center [1330, 317] width 166 height 13
type input "1"
click at [299, 541] on span "search Buscar Comprobante" at bounding box center [286, 536] width 145 height 13
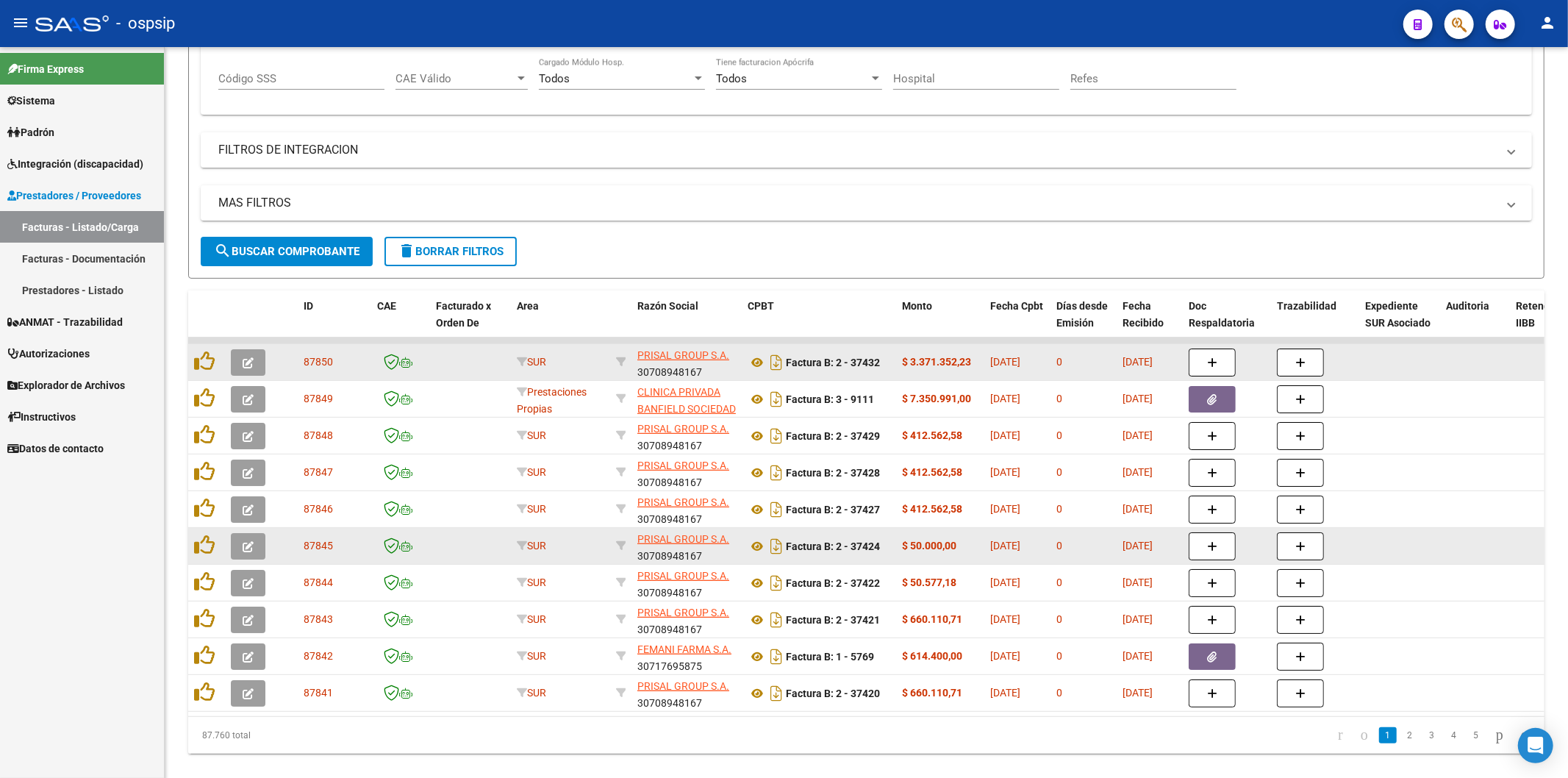
scroll to position [319, 0]
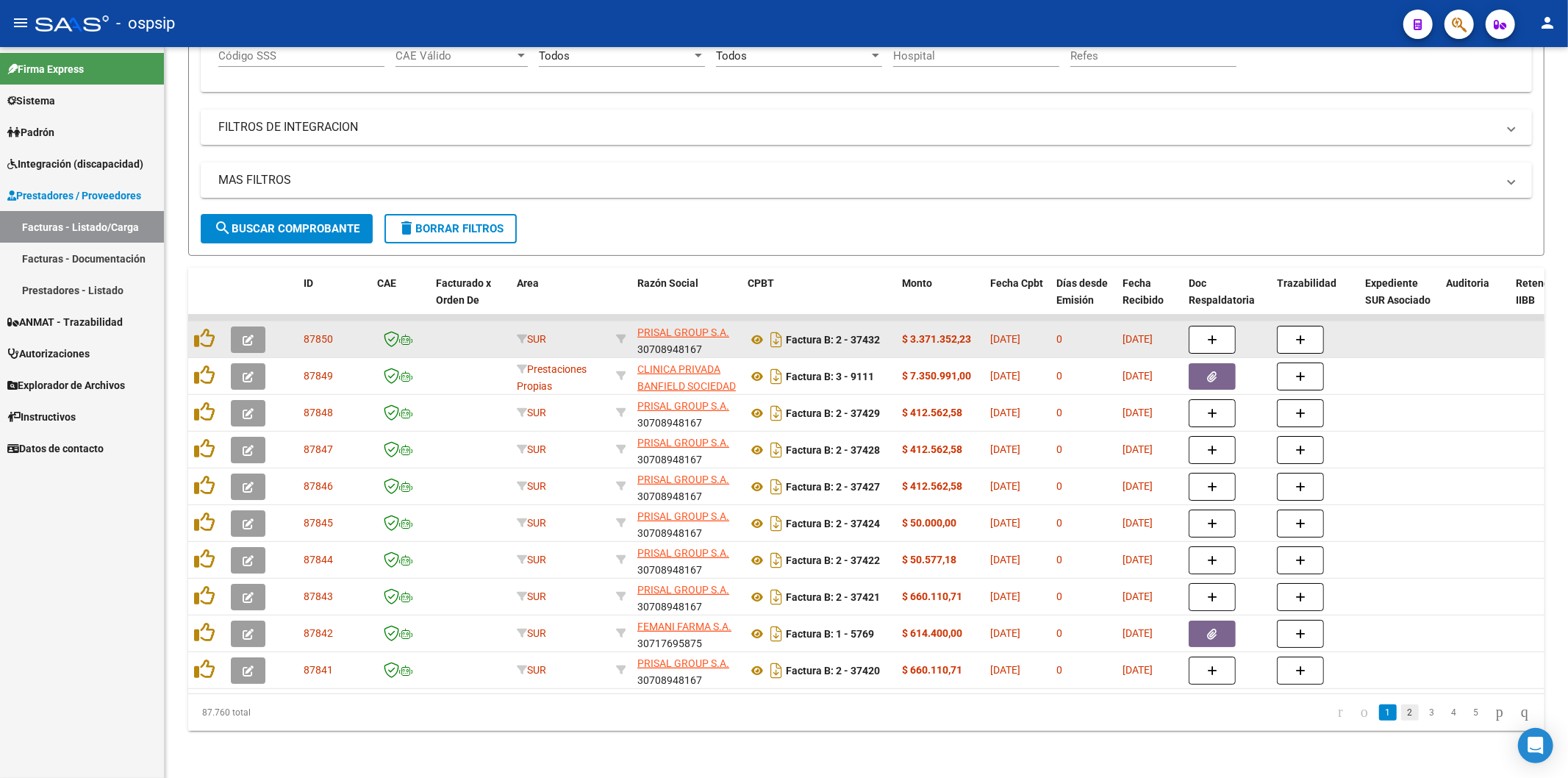
click at [1401, 710] on link "2" at bounding box center [1410, 712] width 17 height 17
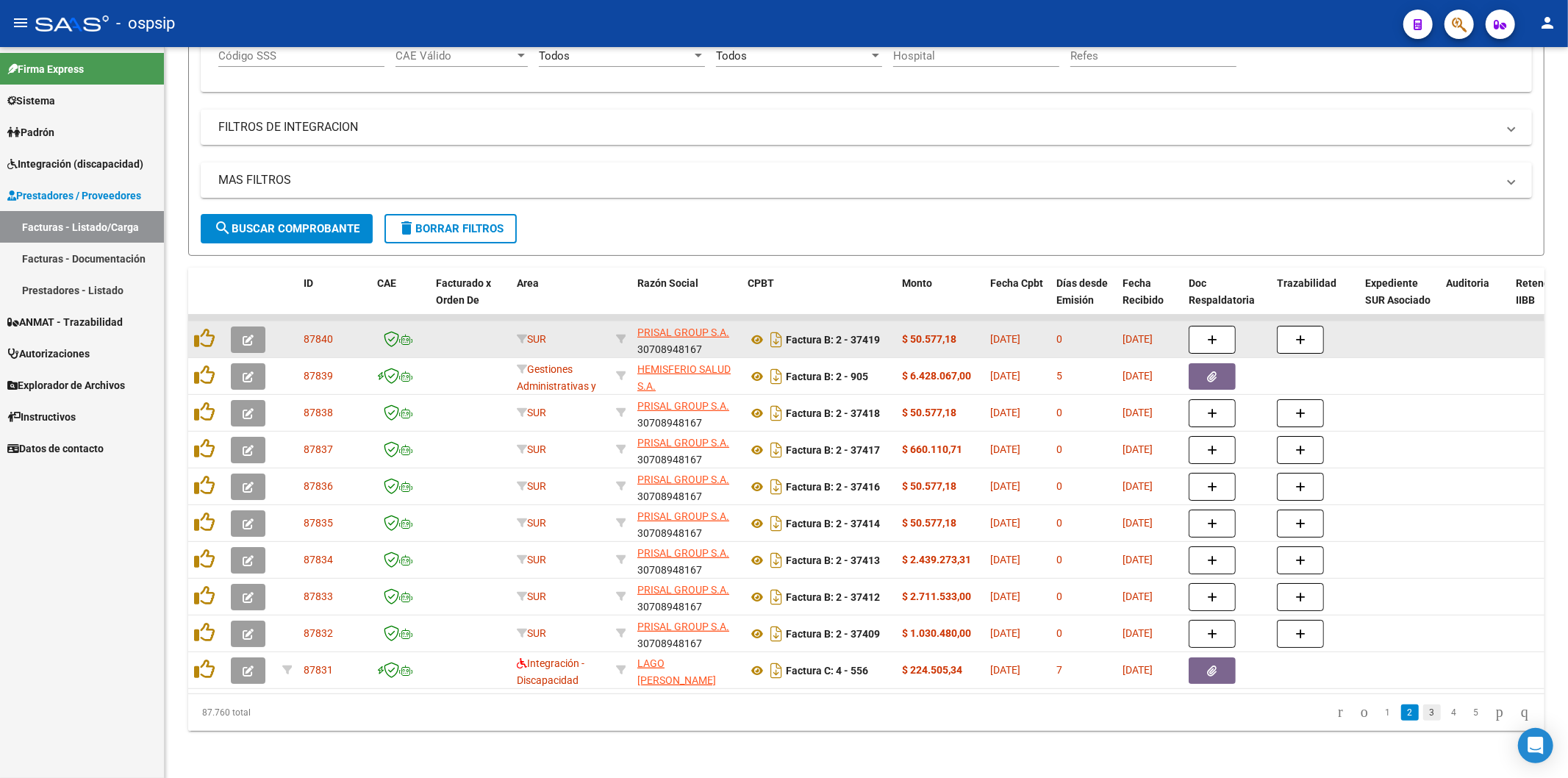
click at [1423, 711] on link "3" at bounding box center [1432, 712] width 17 height 17
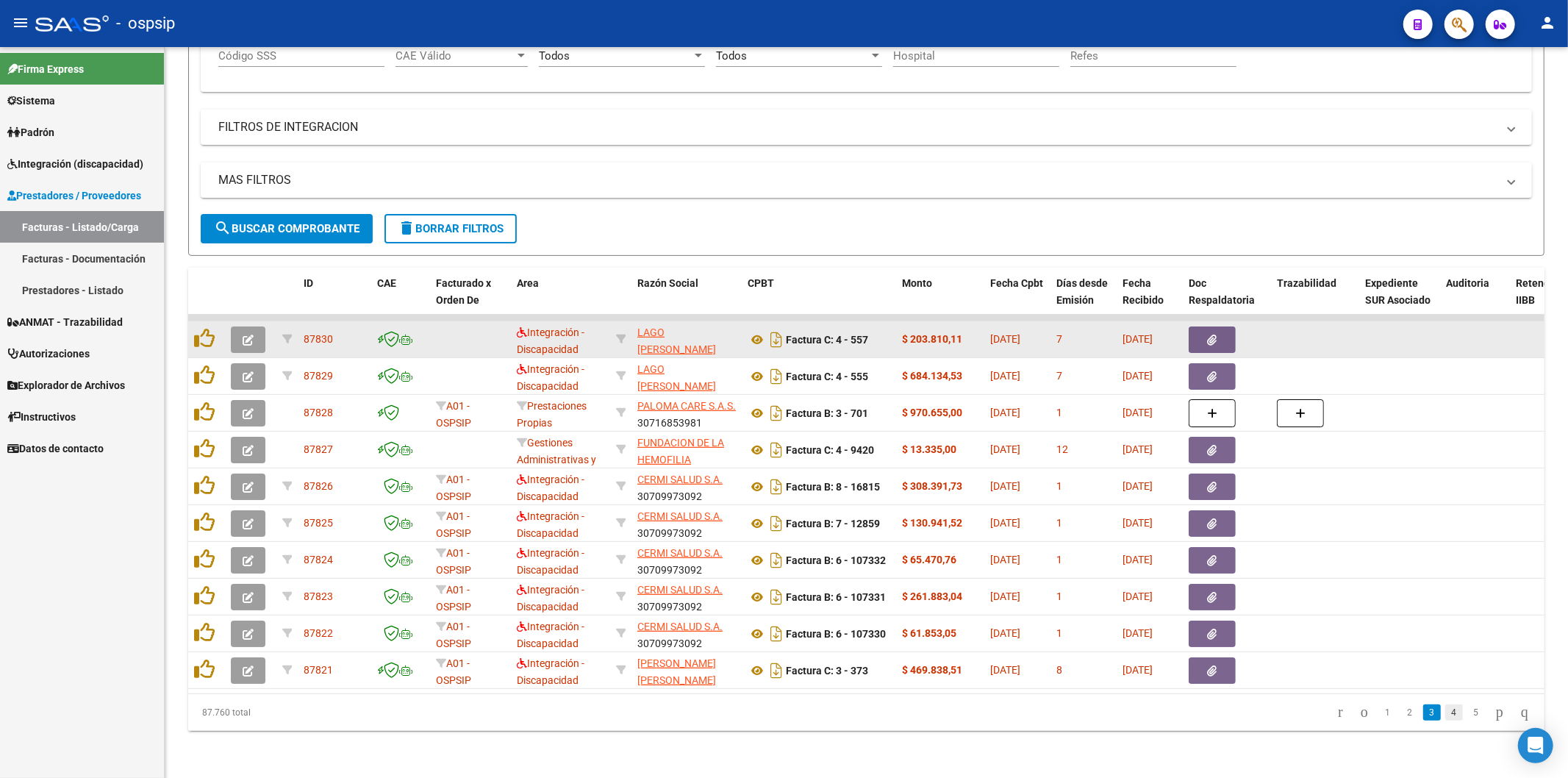
click at [1445, 714] on link "4" at bounding box center [1454, 712] width 17 height 17
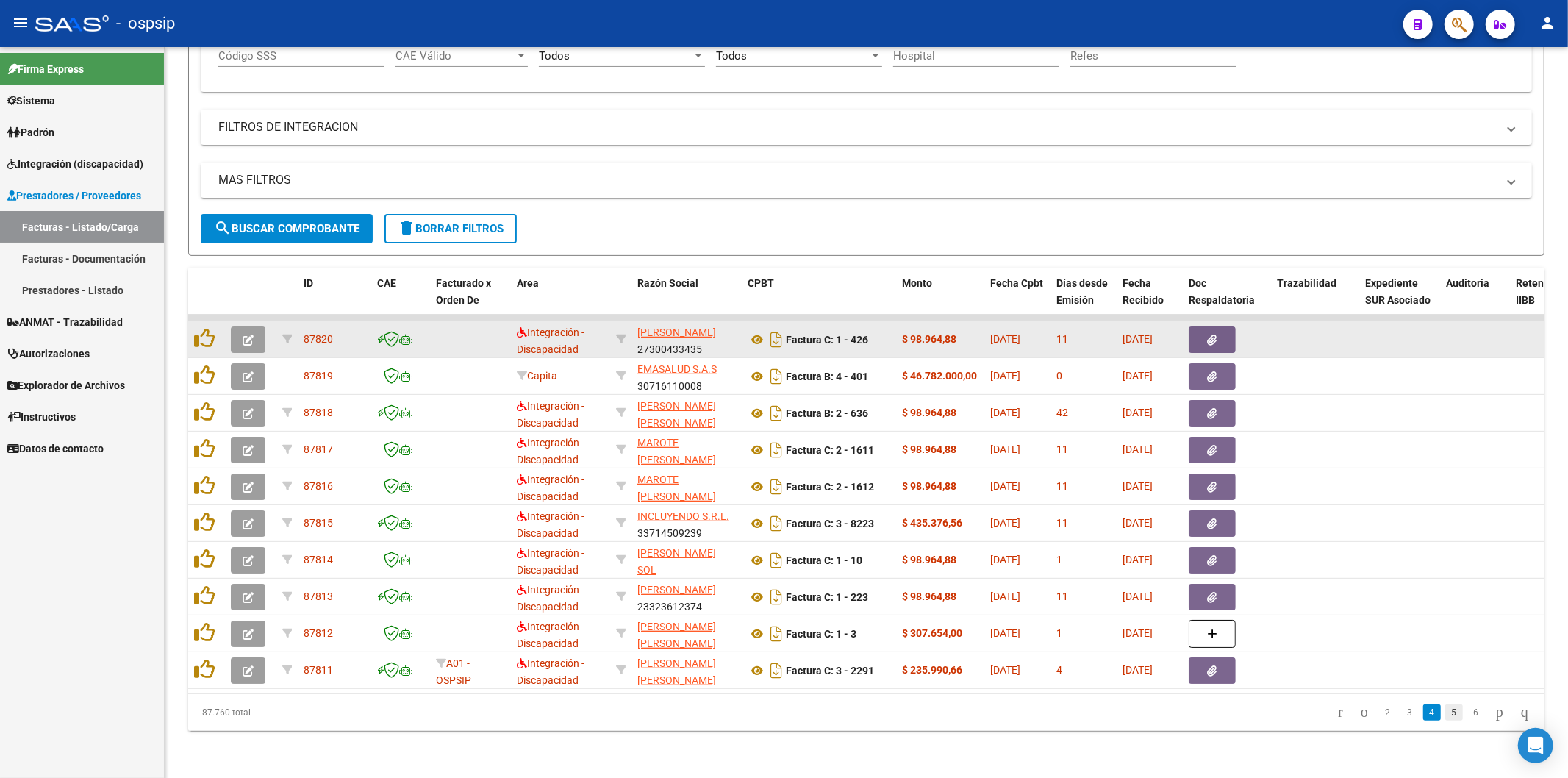
click at [1445, 710] on link "5" at bounding box center [1454, 712] width 17 height 17
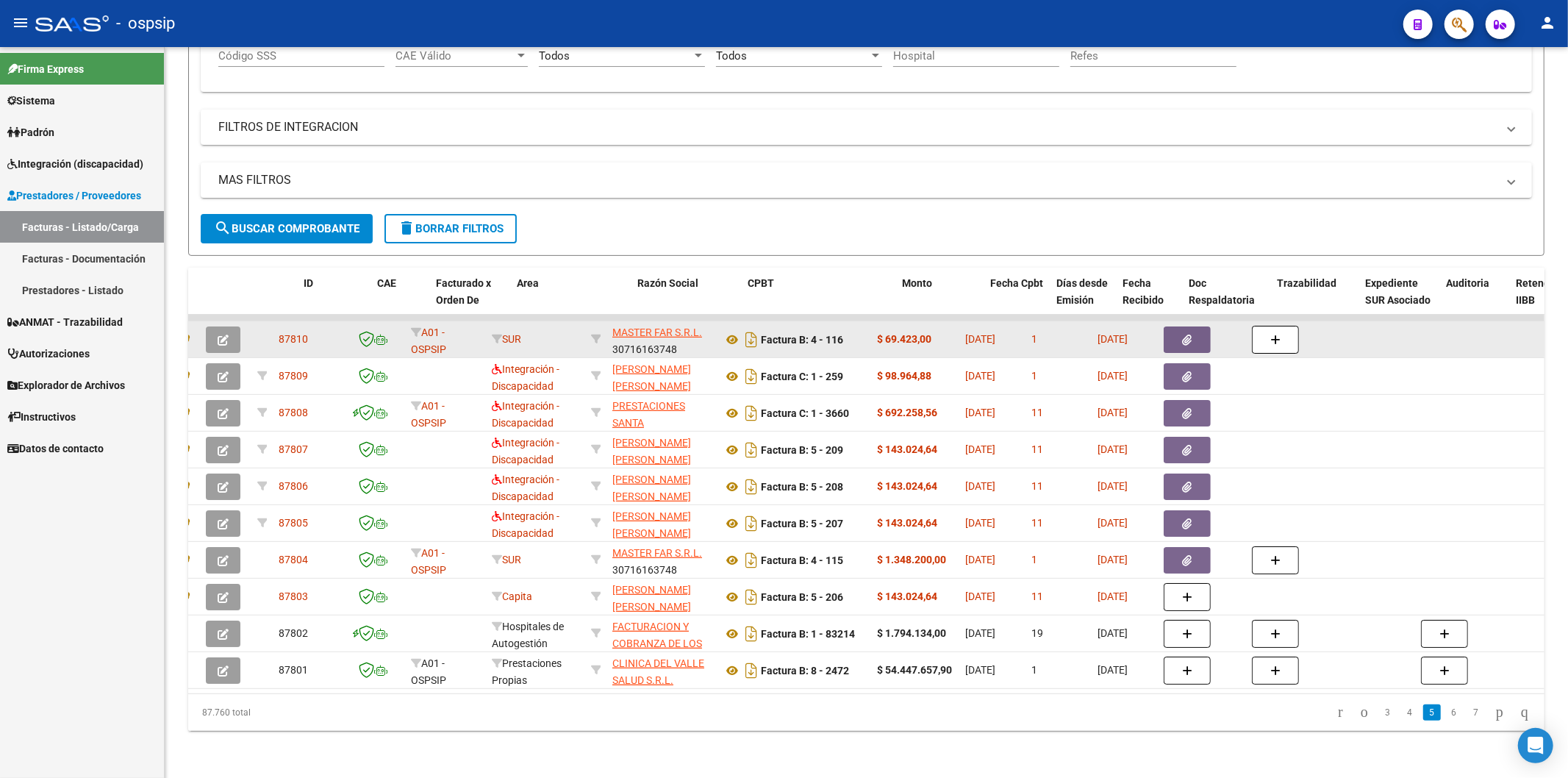
scroll to position [0, 0]
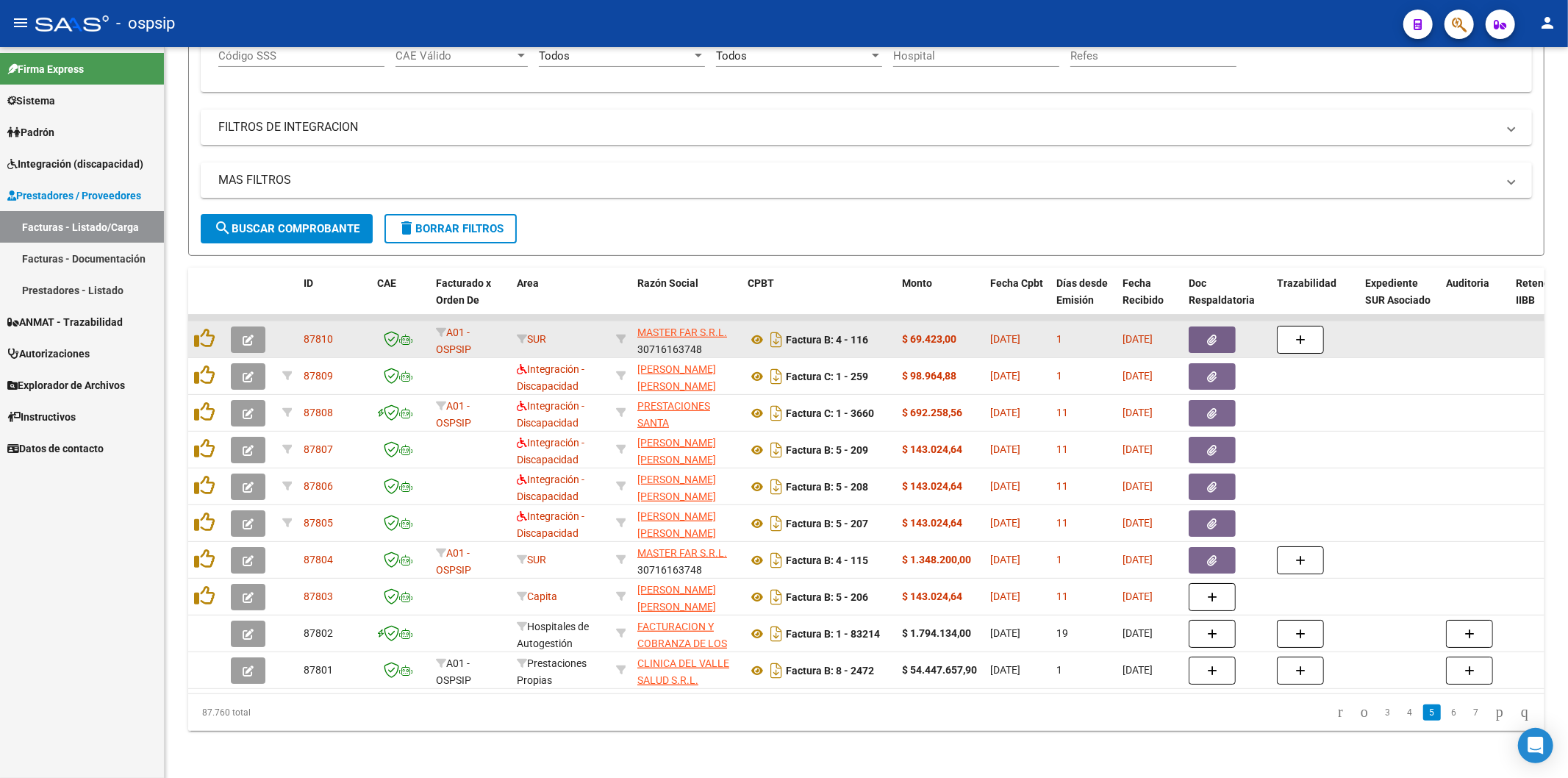
click at [1445, 711] on link "6" at bounding box center [1454, 712] width 17 height 17
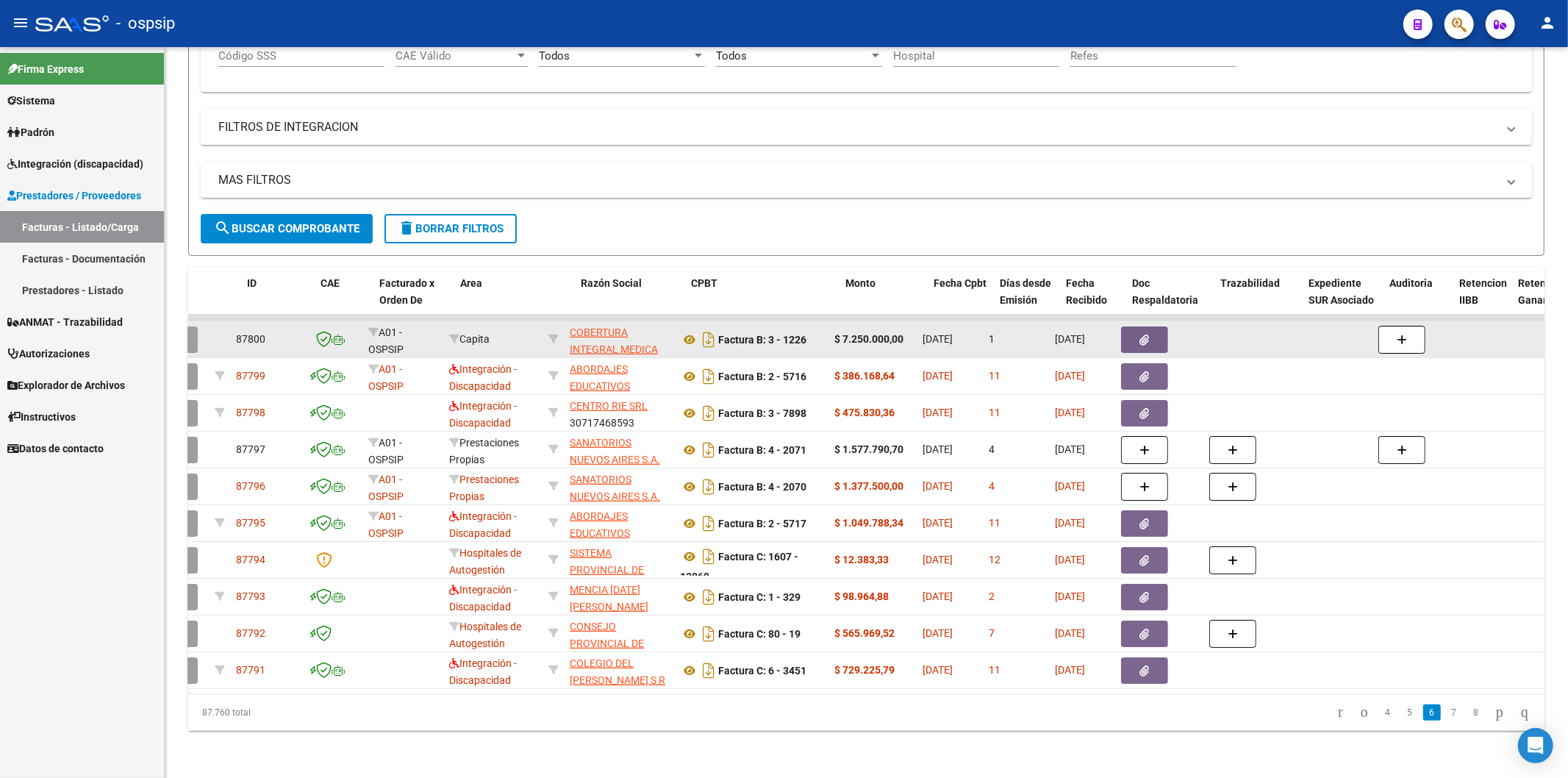
scroll to position [0, 56]
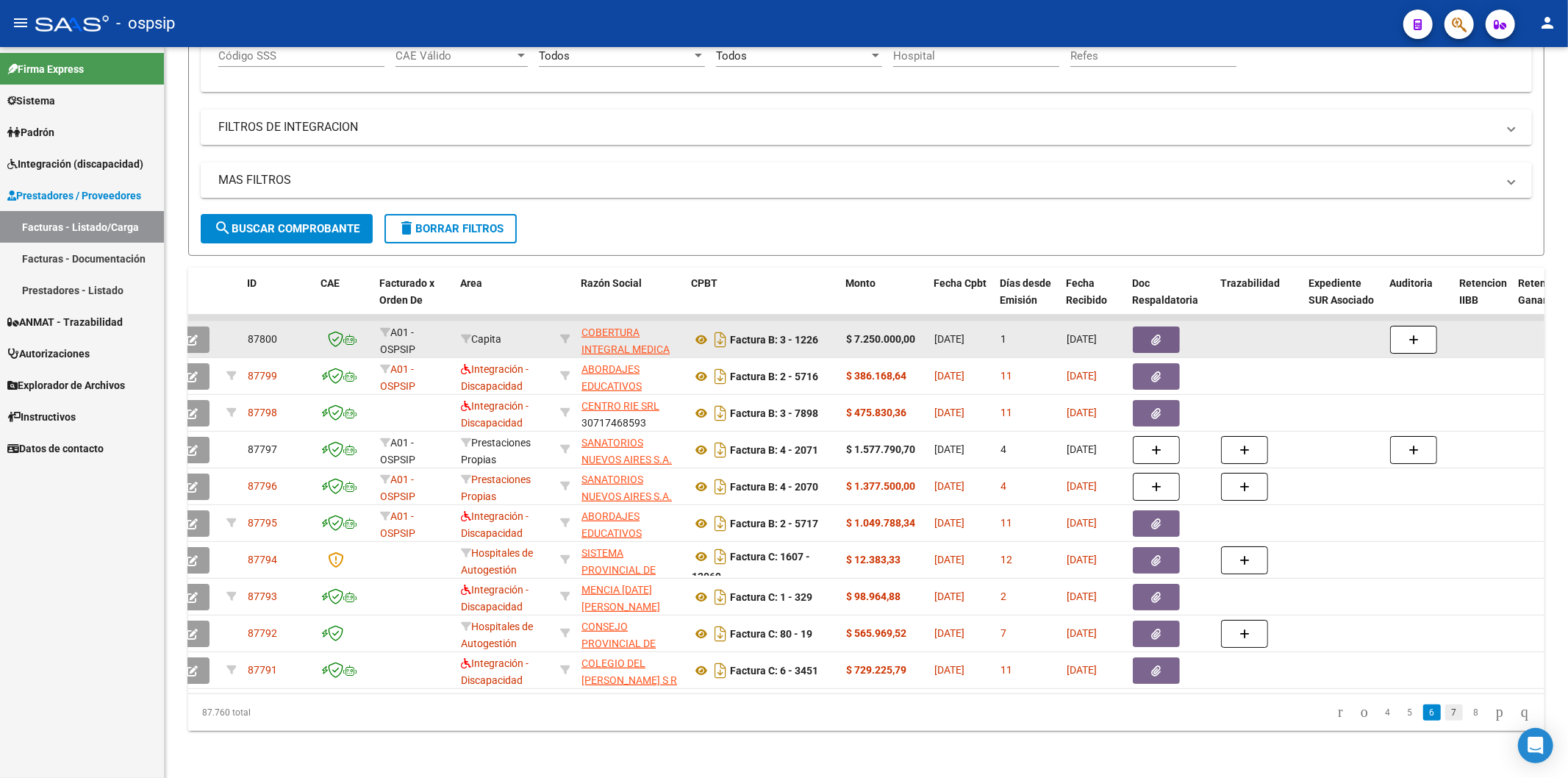
click at [1445, 711] on link "7" at bounding box center [1454, 712] width 17 height 17
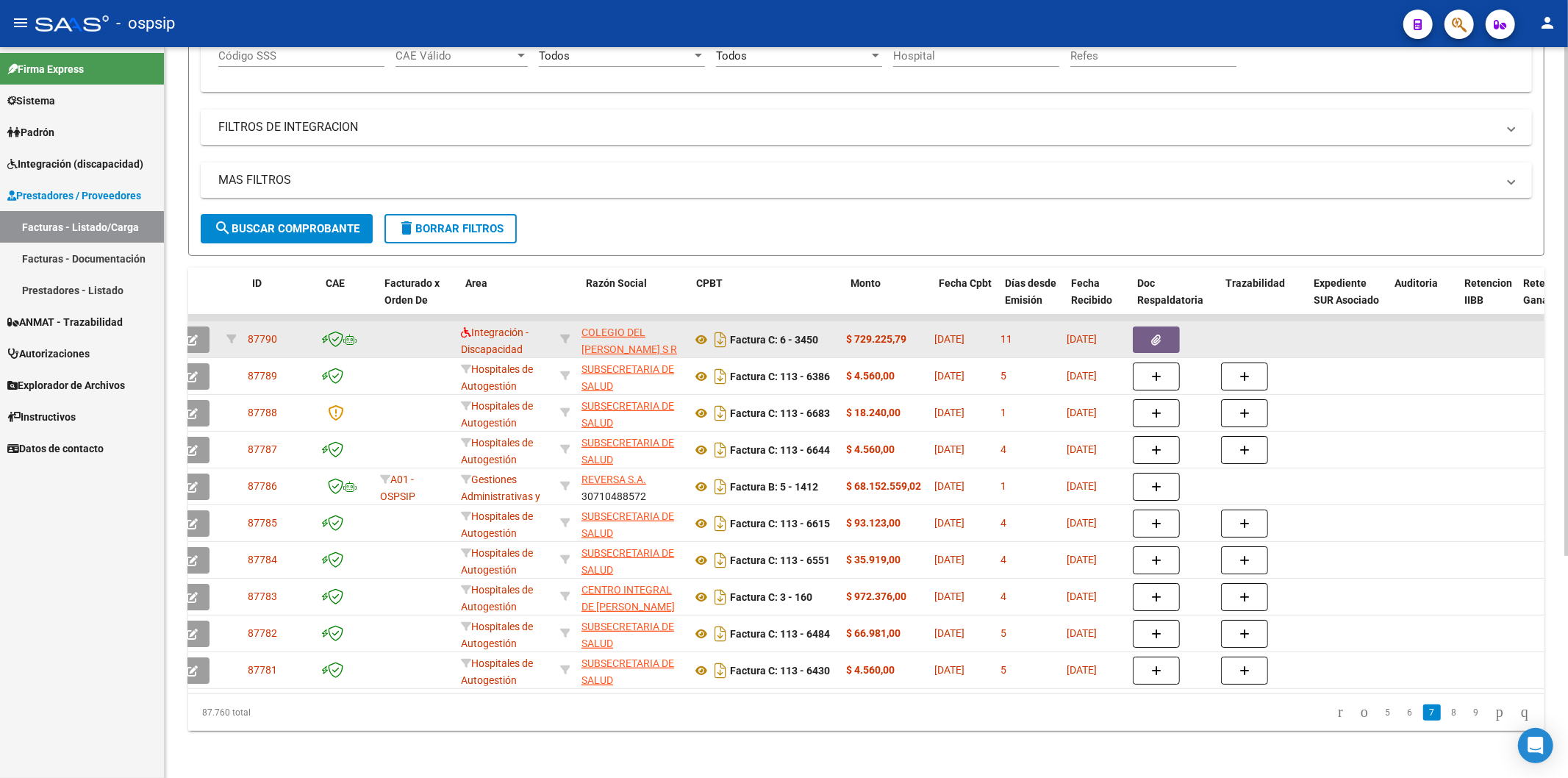
scroll to position [0, 0]
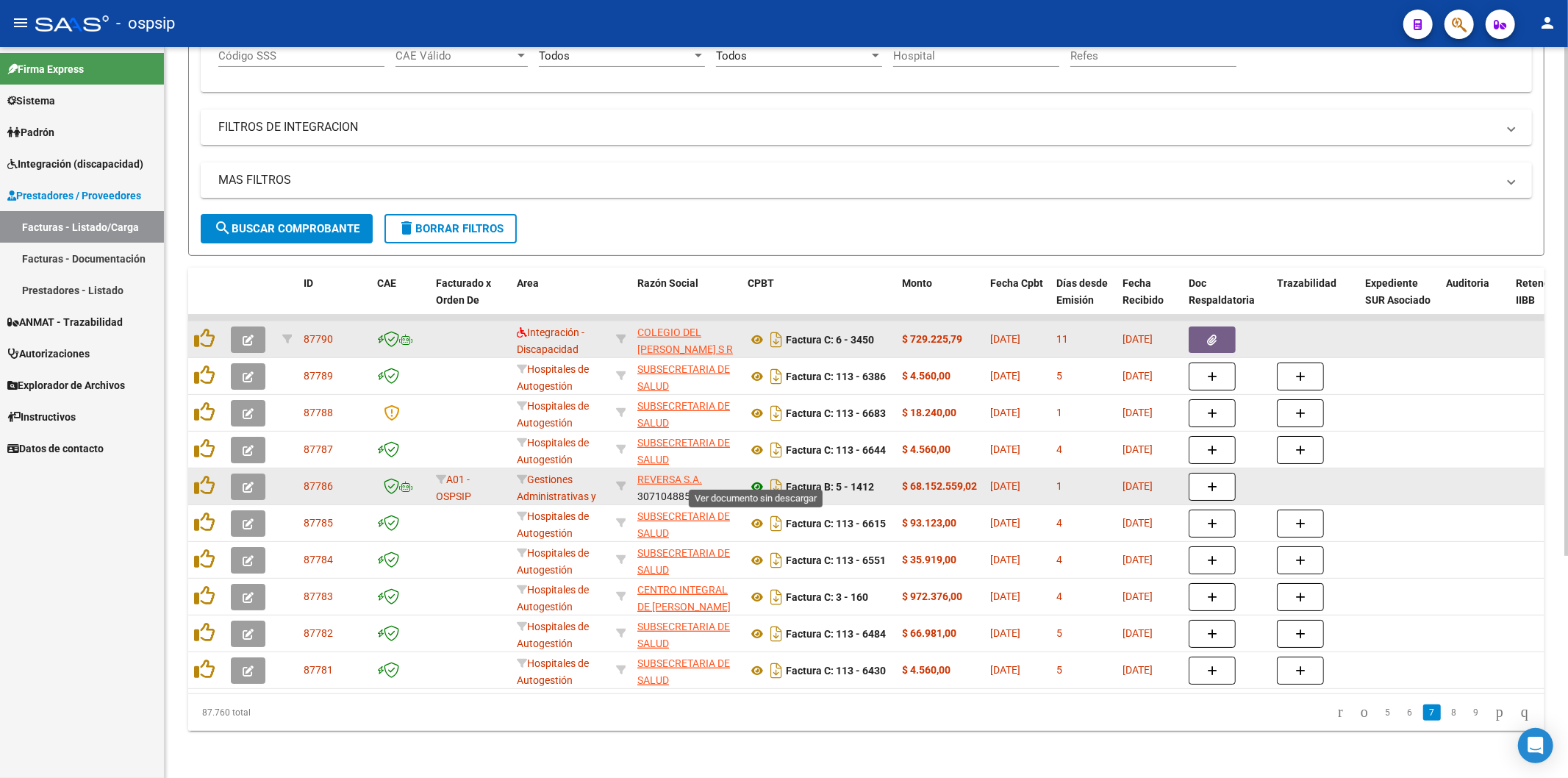
click at [758, 478] on icon at bounding box center [757, 486] width 19 height 17
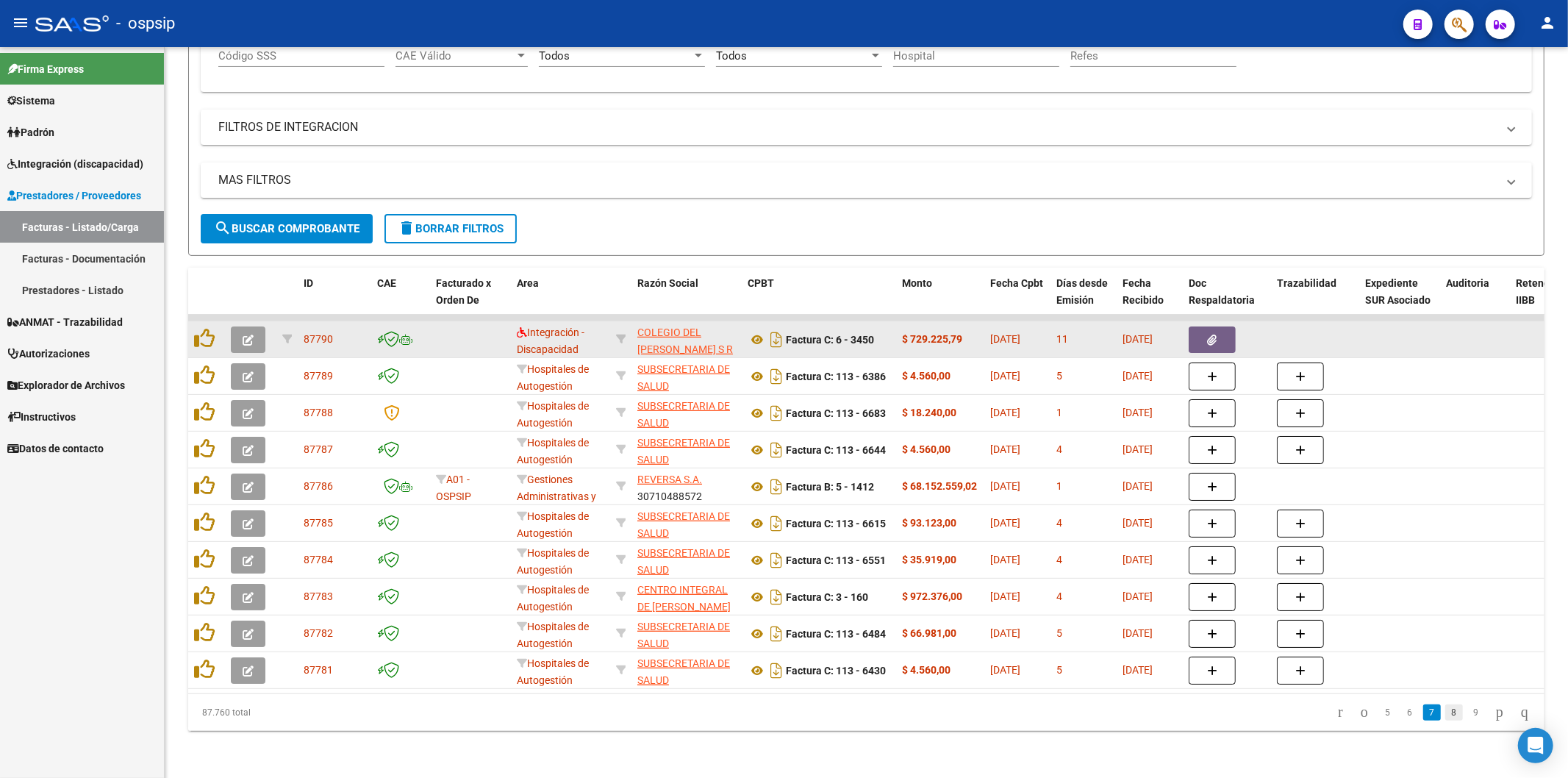
click at [1445, 714] on link "8" at bounding box center [1454, 712] width 17 height 17
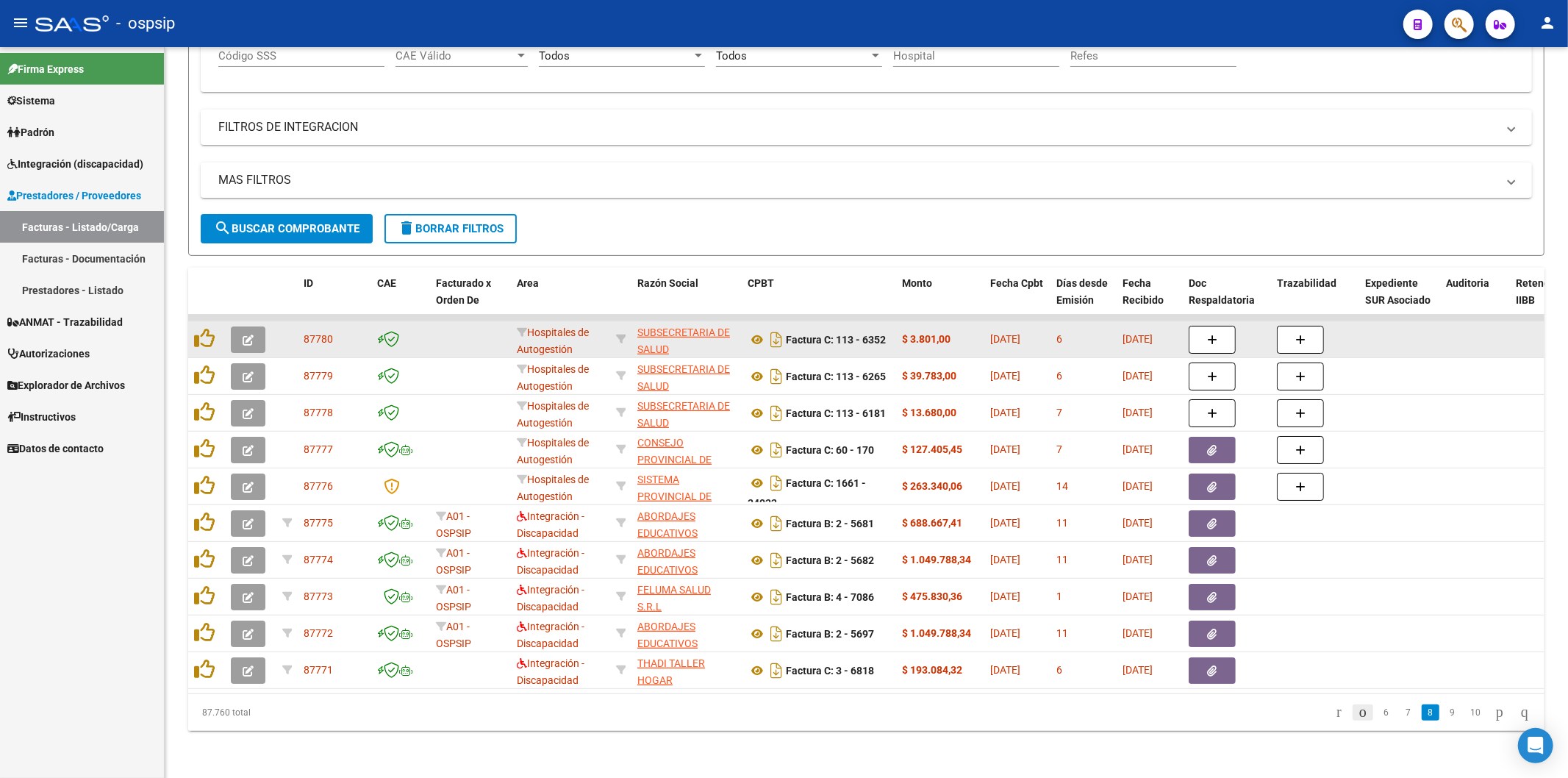
click at [1357, 714] on icon "go to previous page" at bounding box center [1362, 712] width 12 height 17
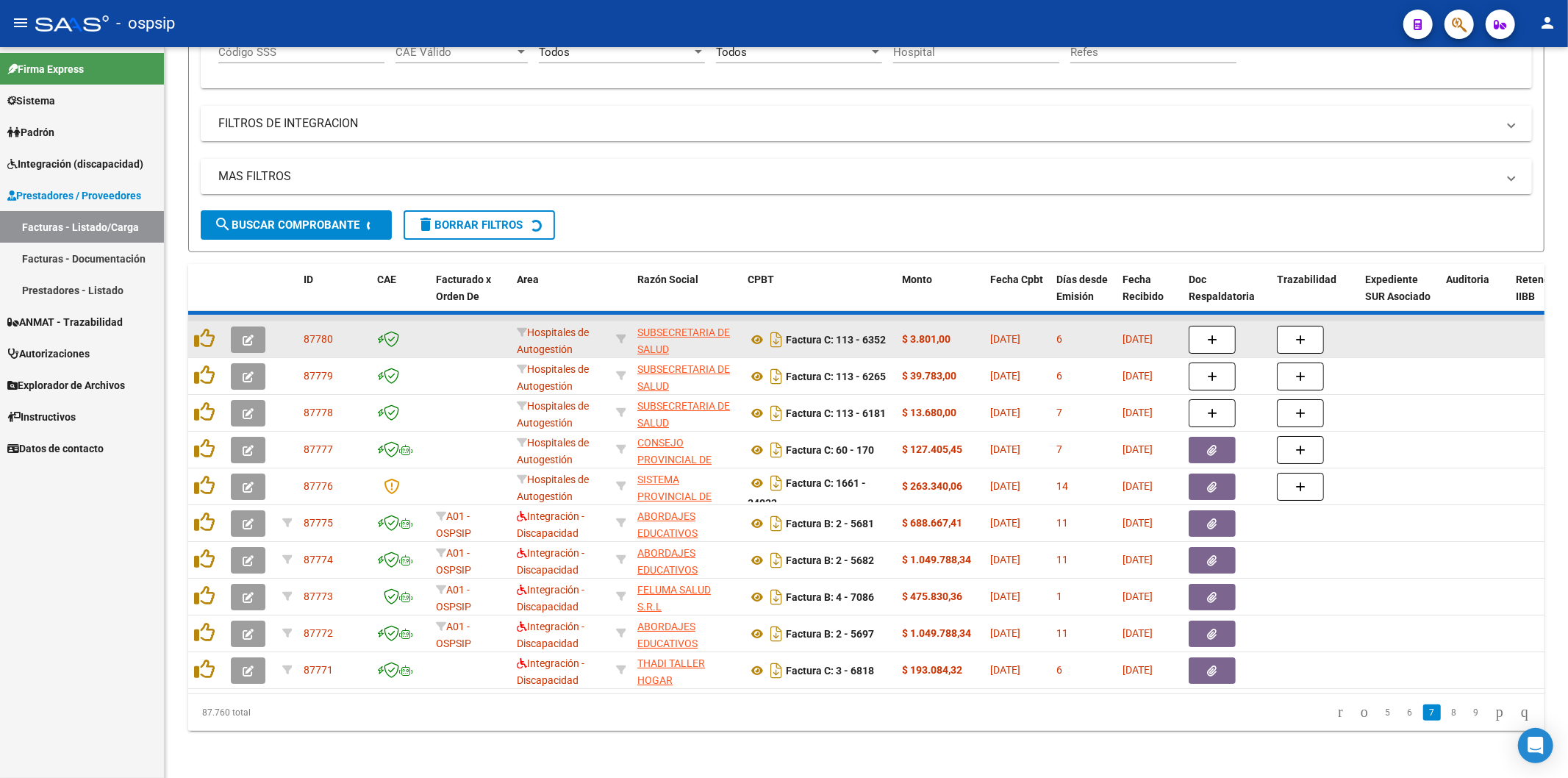
click at [1347, 714] on div "87.760 total 5 6 7 8 9" at bounding box center [866, 712] width 1356 height 37
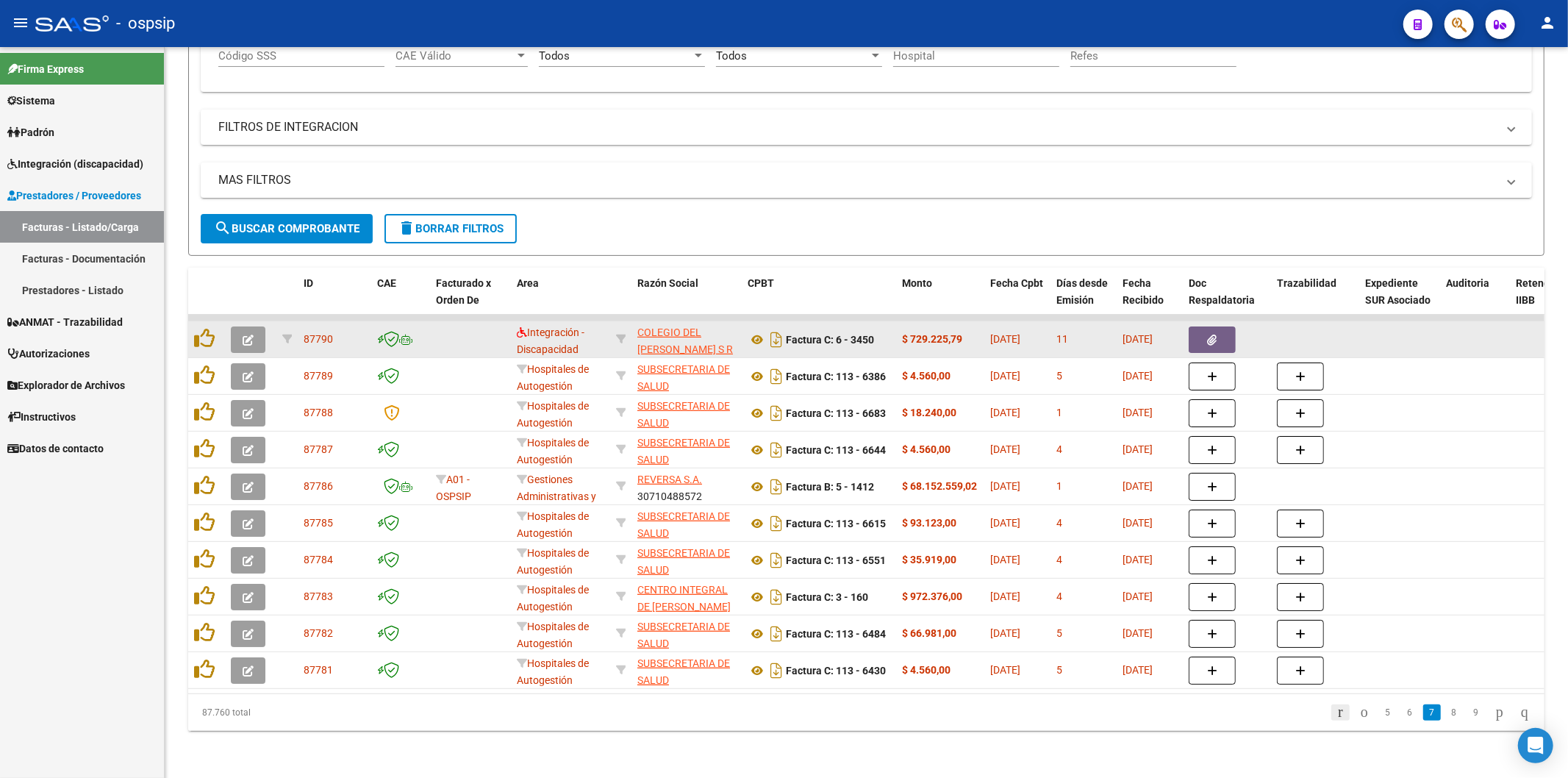
click at [1335, 709] on icon "go to first page" at bounding box center [1340, 712] width 9 height 17
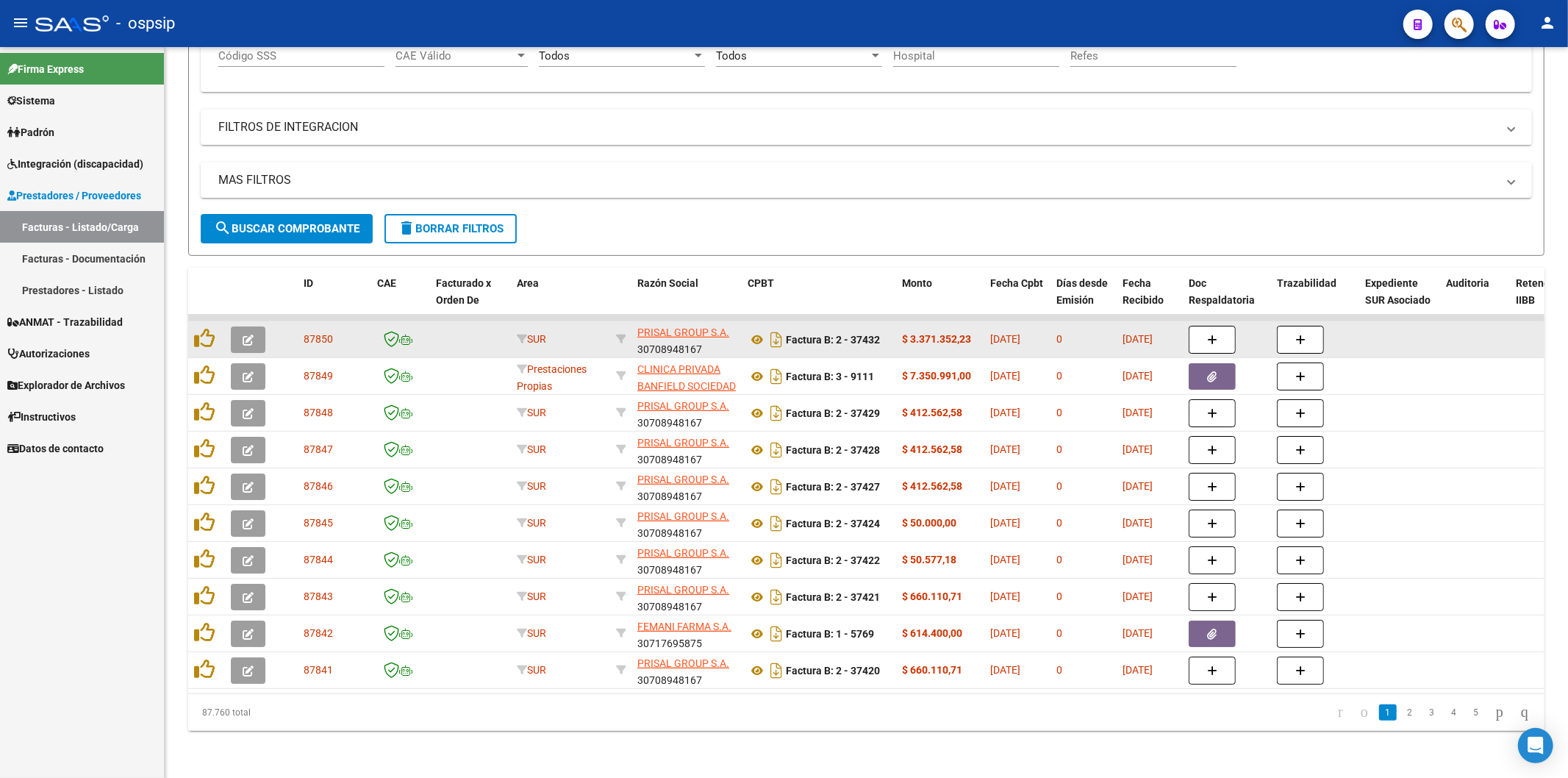
click at [1028, 725] on datatable-pager "1 2 3 4 5" at bounding box center [1000, 713] width 1073 height 25
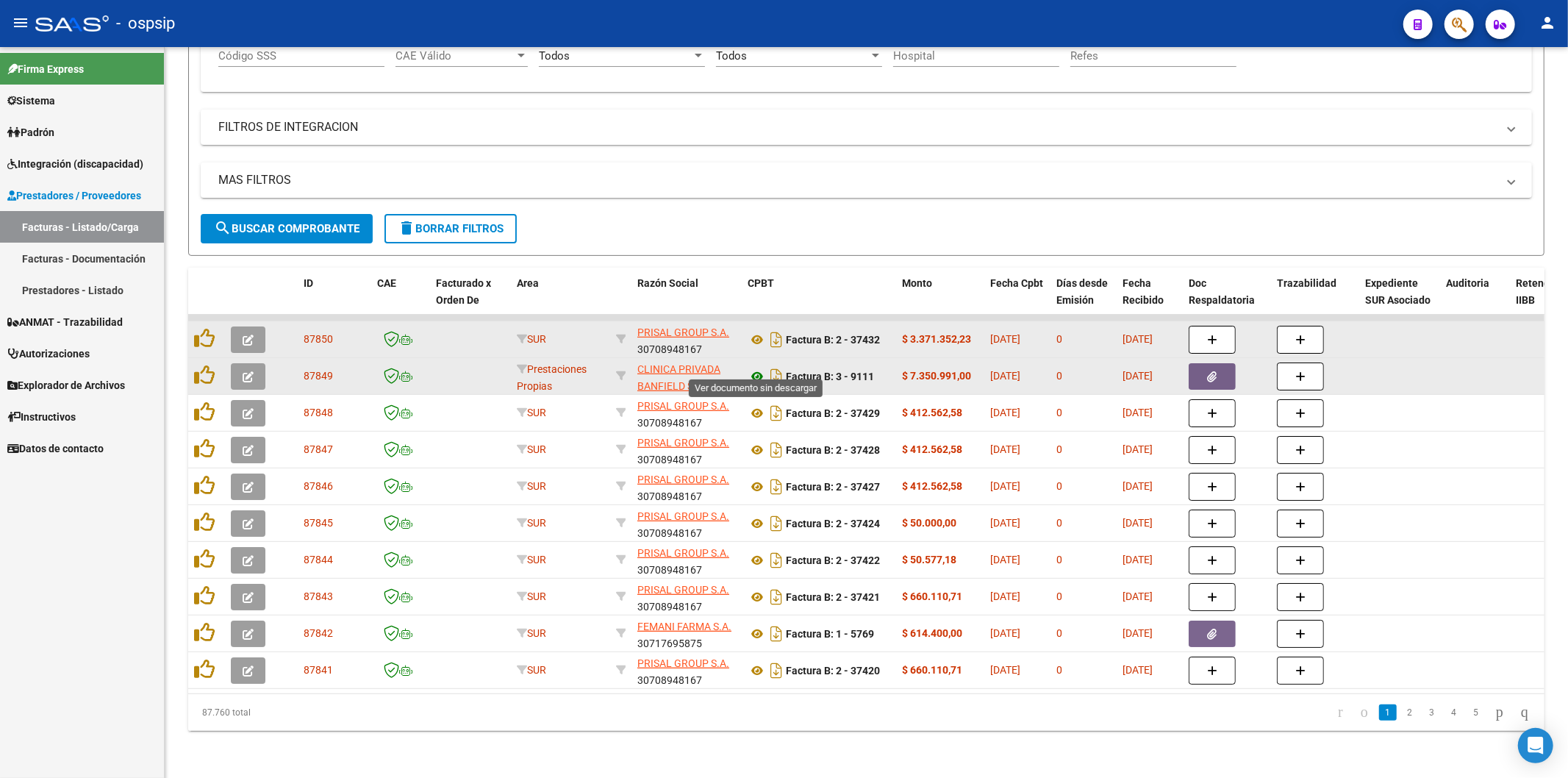
click at [755, 368] on icon at bounding box center [757, 376] width 19 height 17
click at [1211, 372] on icon "button" at bounding box center [1212, 377] width 9 height 11
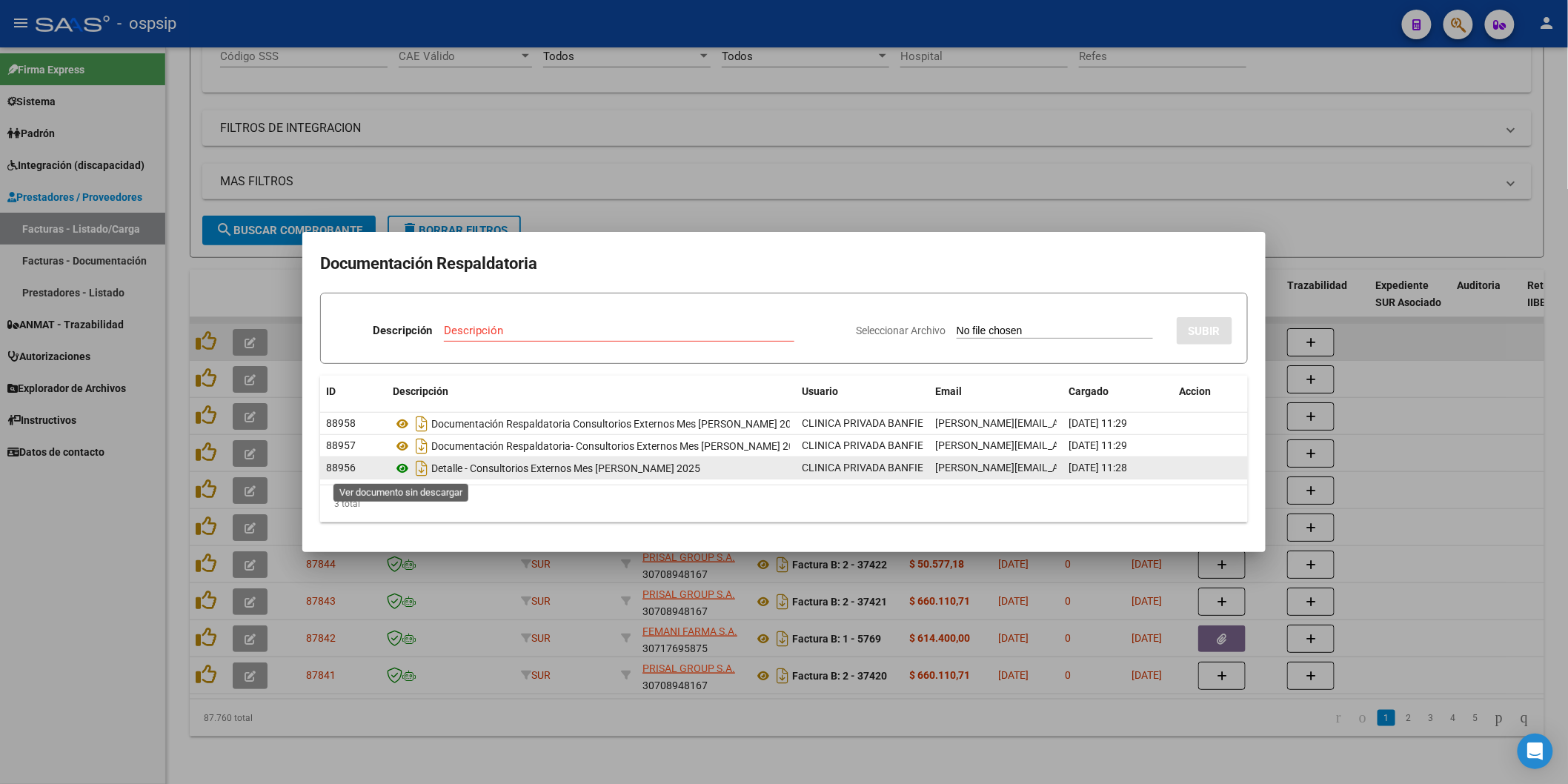
click at [402, 468] on icon at bounding box center [402, 468] width 19 height 17
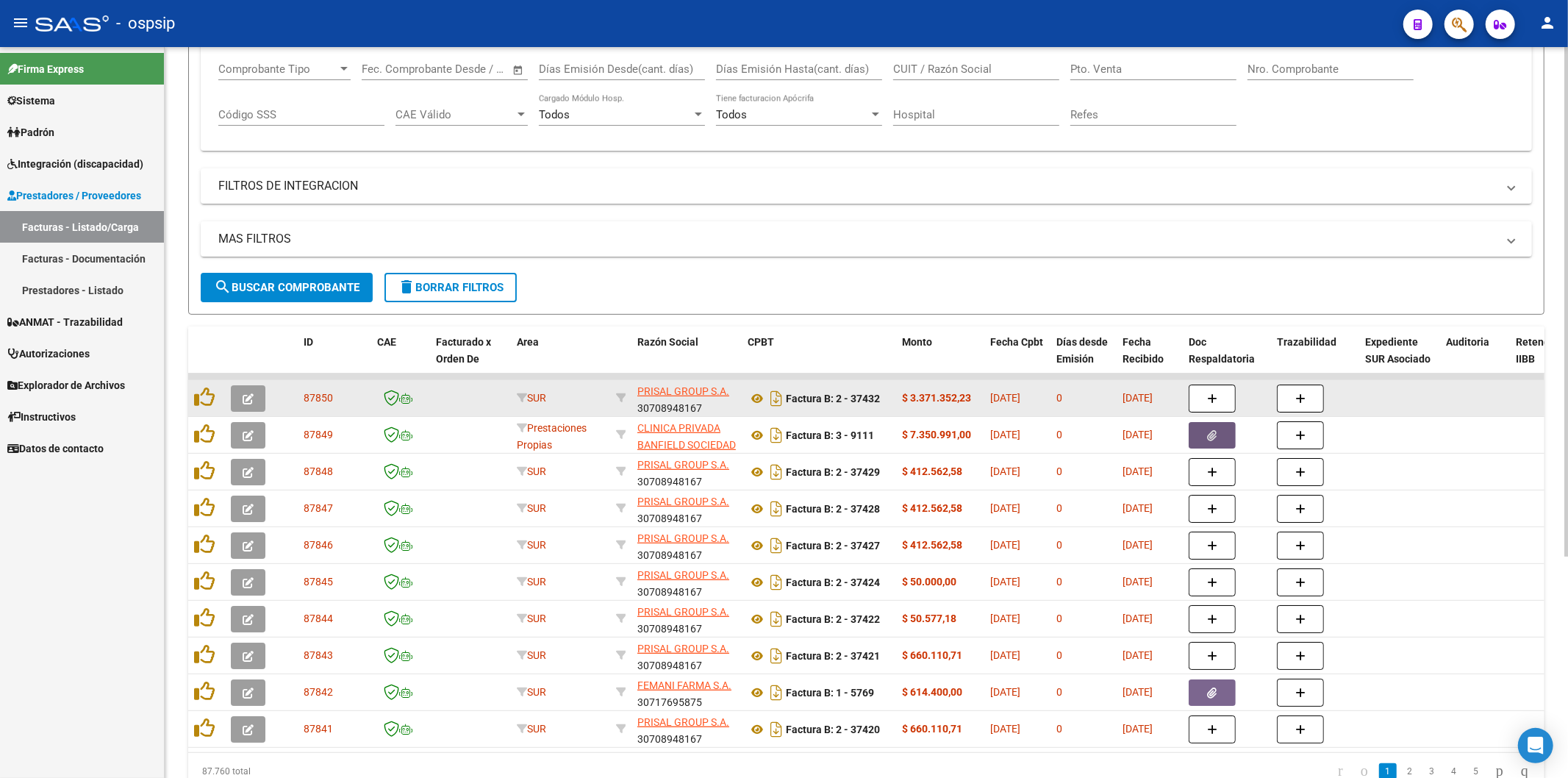
scroll to position [156, 0]
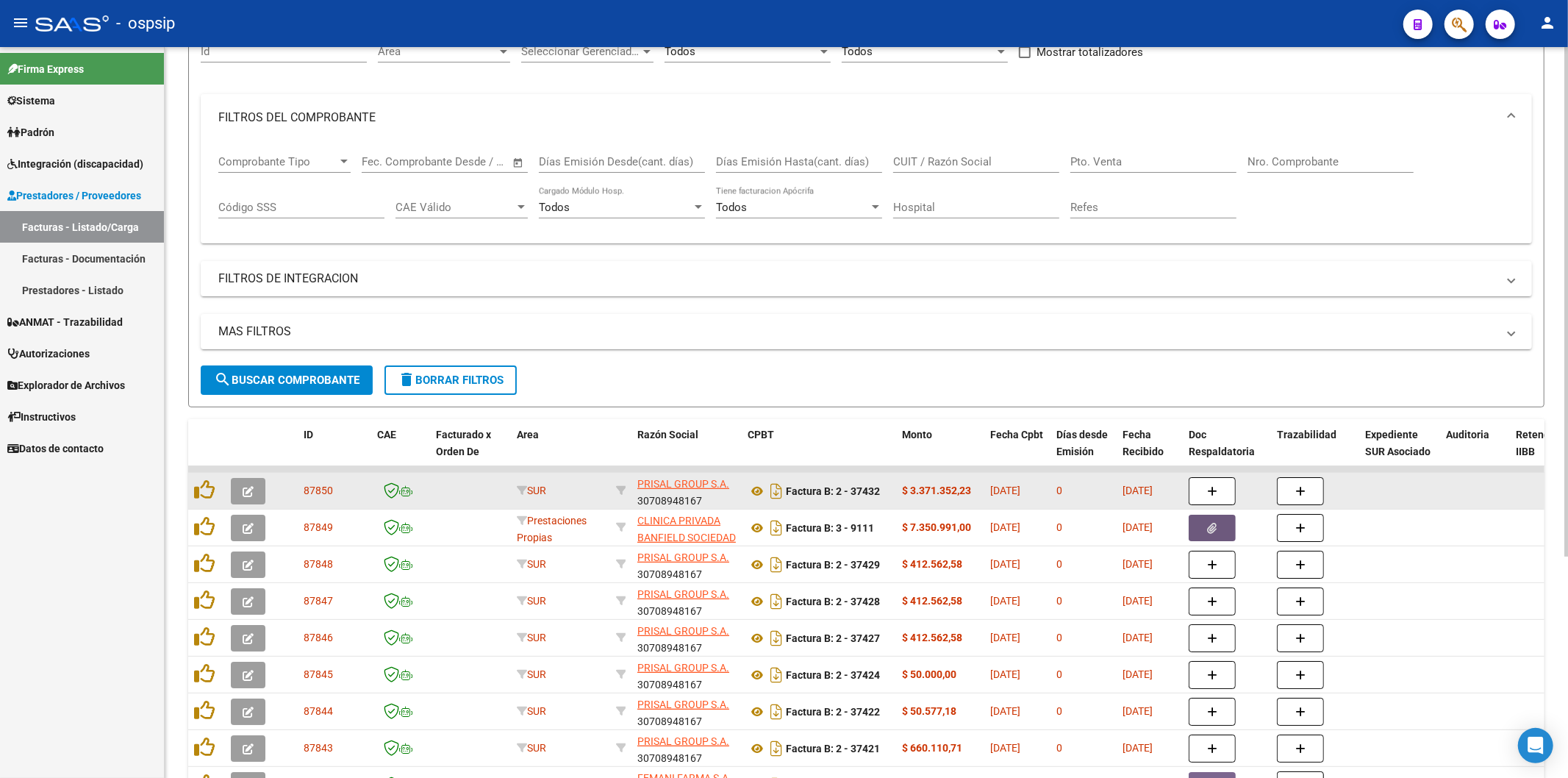
click at [1307, 159] on input "Nro. Comprobante" at bounding box center [1330, 161] width 166 height 13
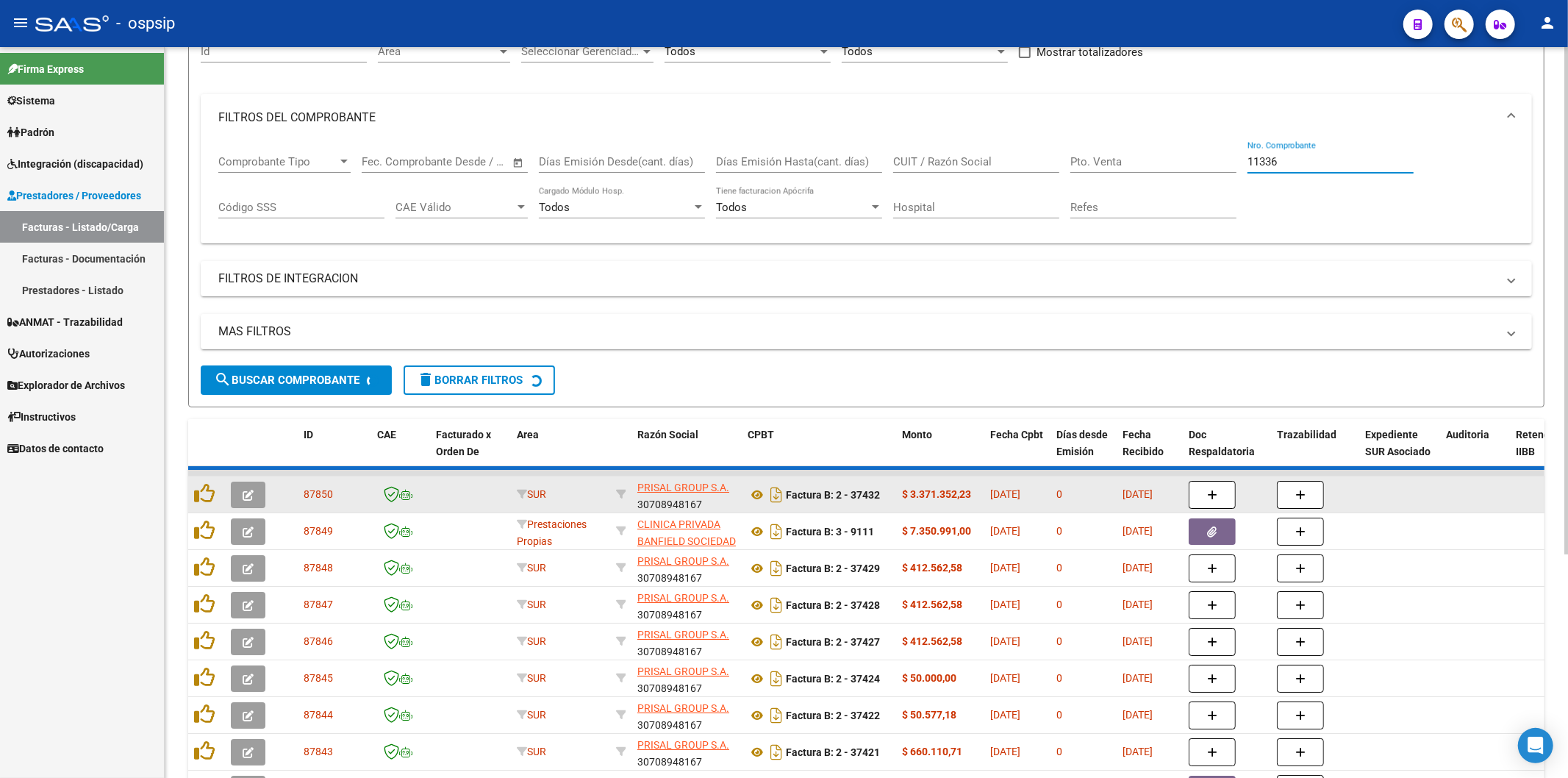
scroll to position [25, 0]
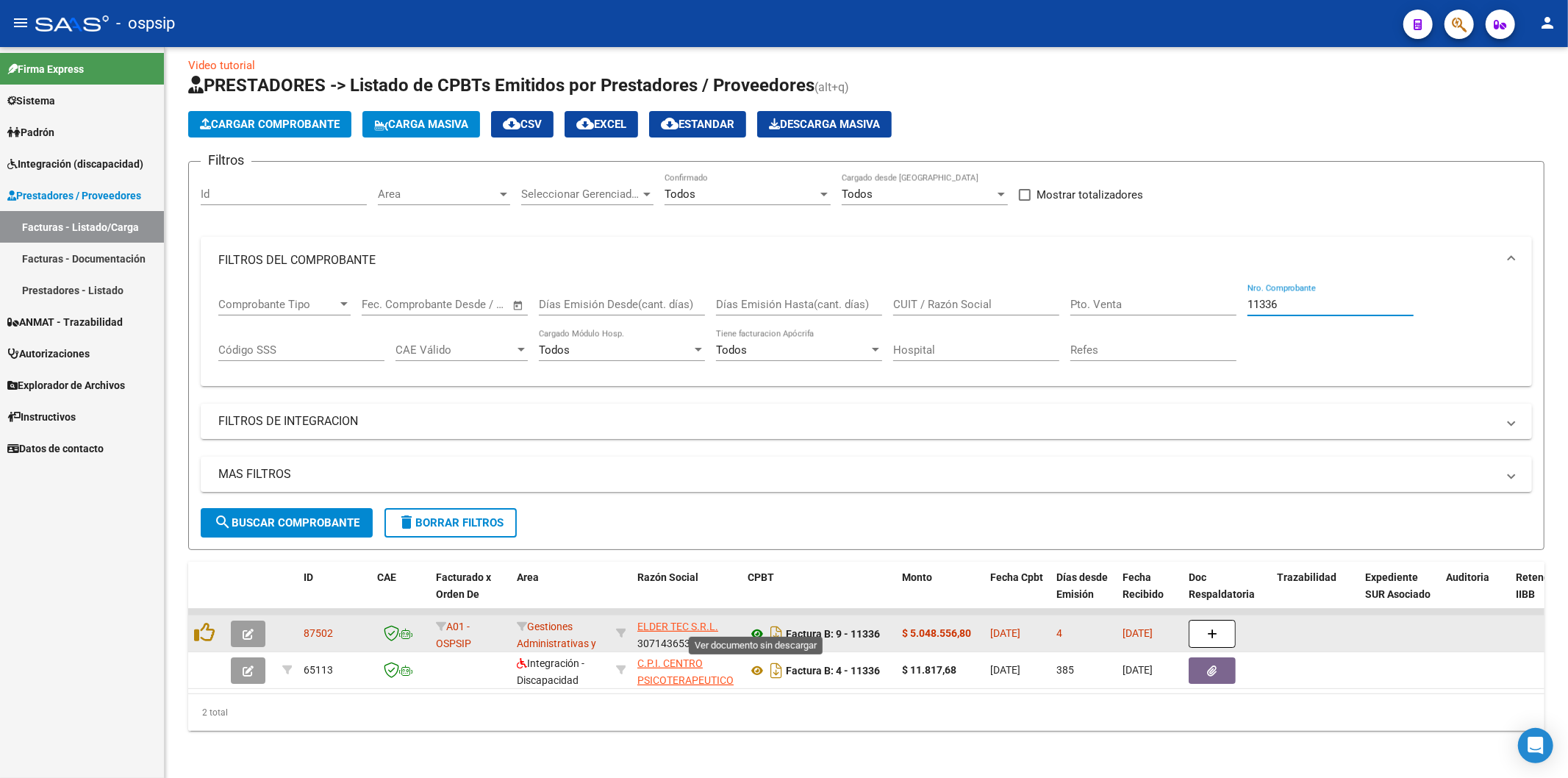
click at [759, 625] on icon at bounding box center [757, 633] width 19 height 17
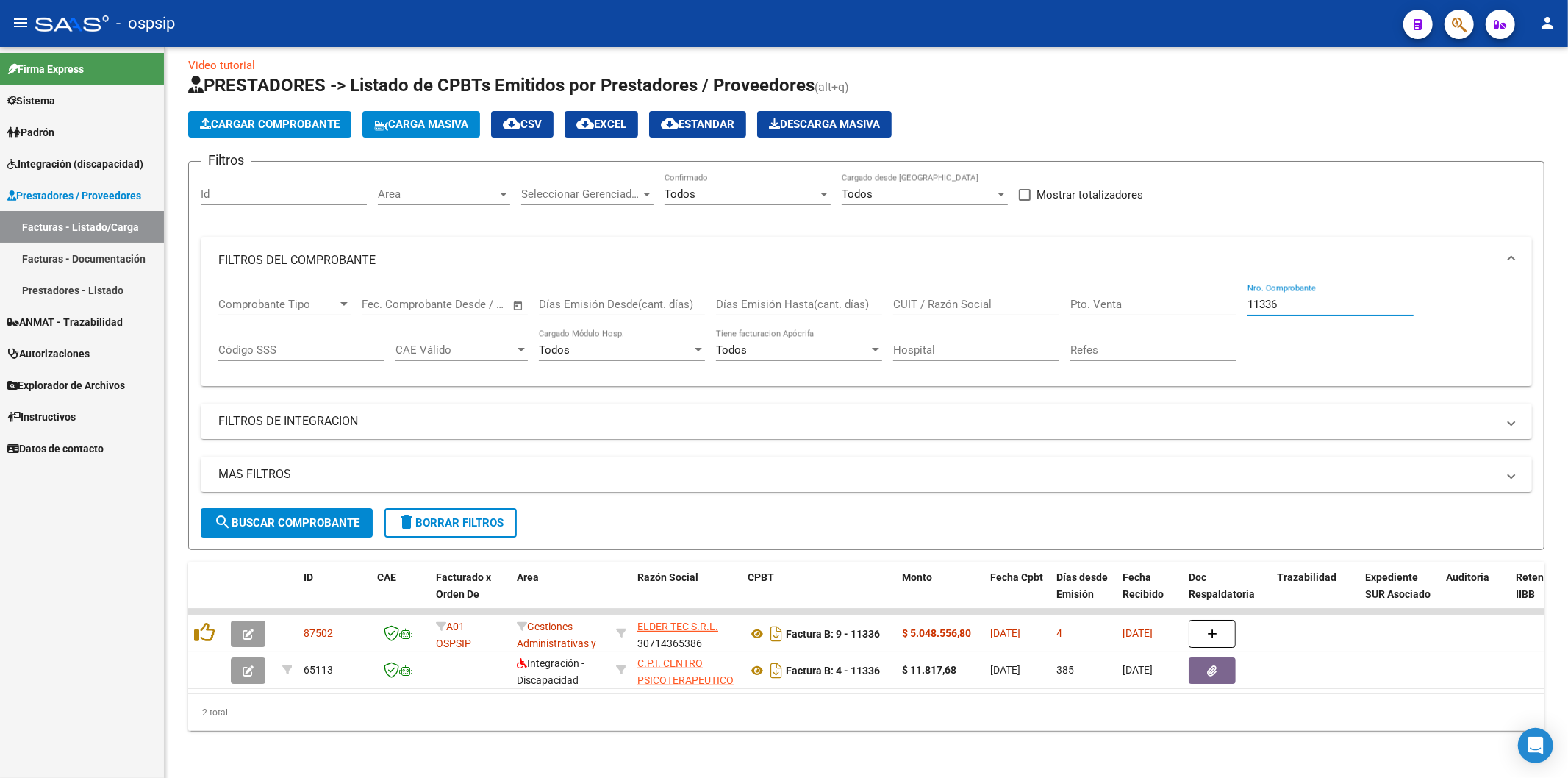
click at [1316, 298] on input "11336" at bounding box center [1330, 304] width 166 height 13
type input "1"
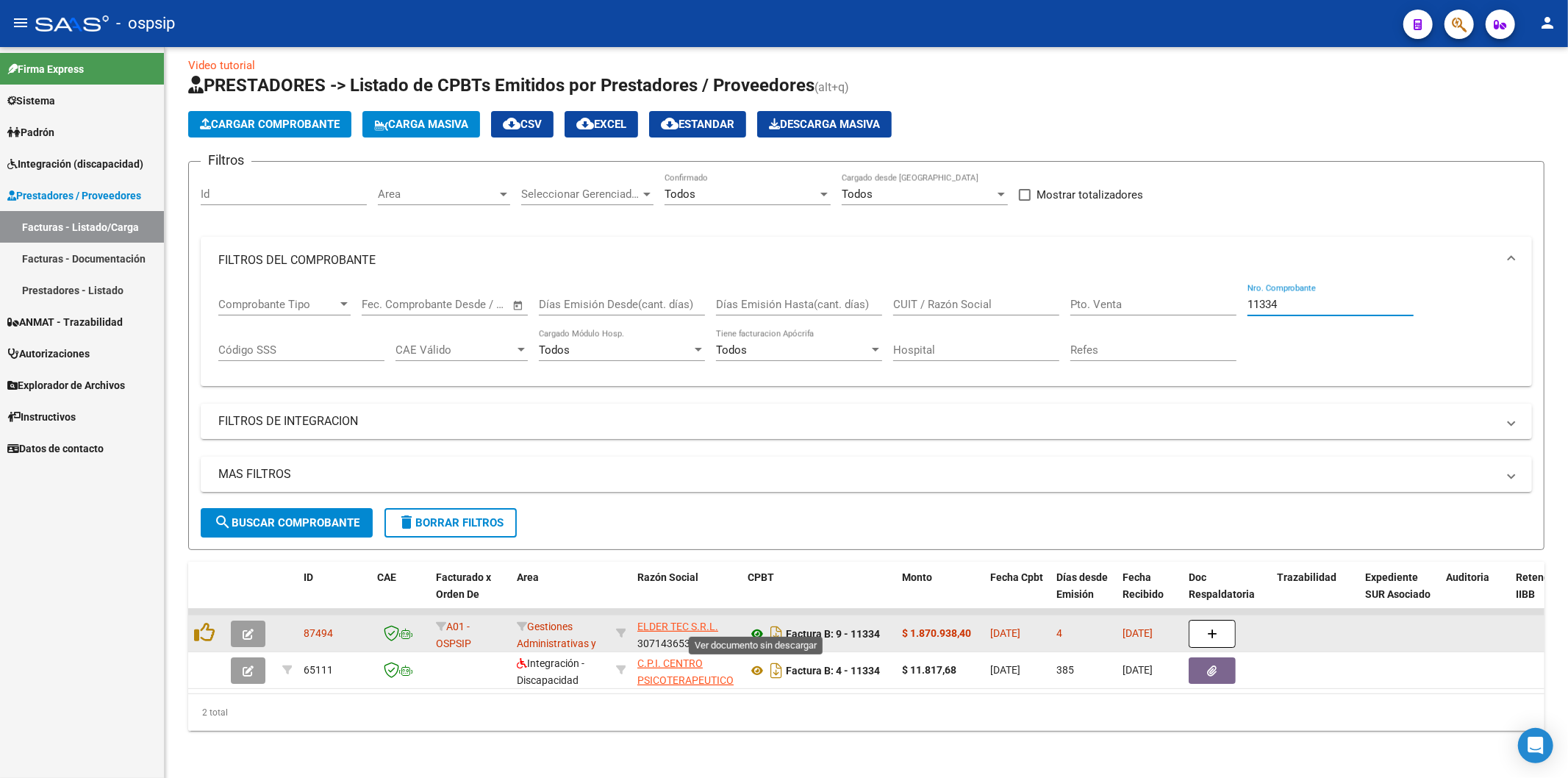
type input "11334"
click at [759, 625] on icon at bounding box center [757, 633] width 19 height 17
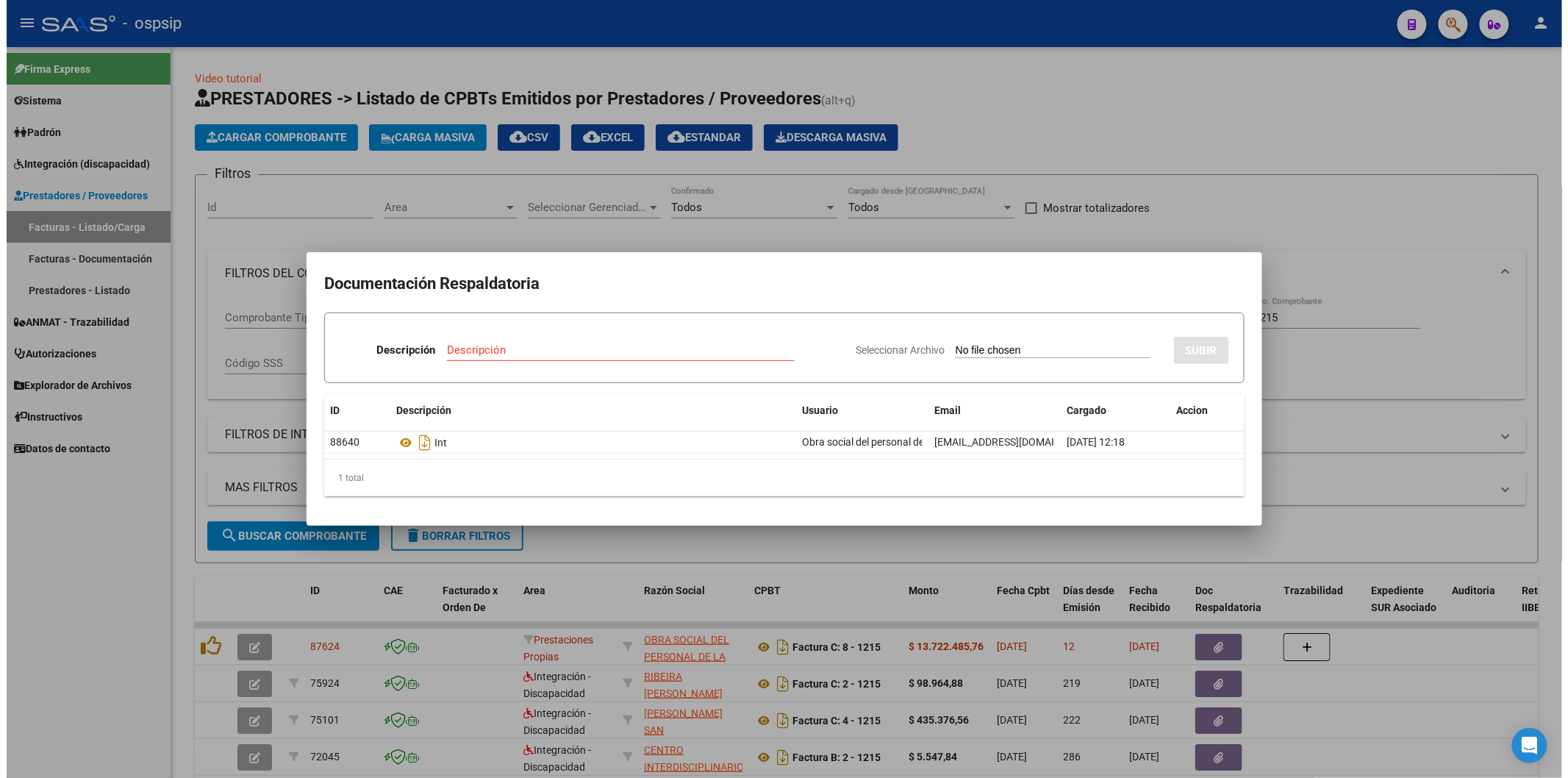
scroll to position [2, 0]
